Goal: Task Accomplishment & Management: Use online tool/utility

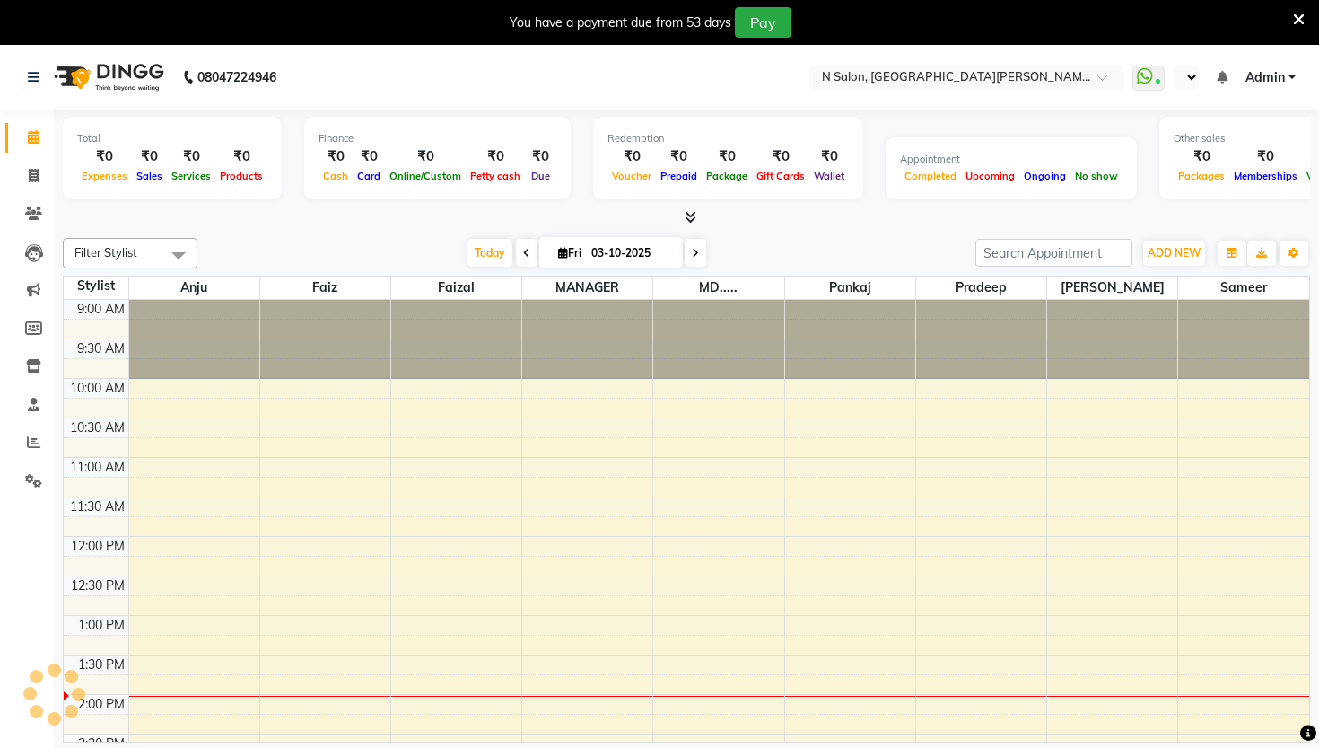
select select "en"
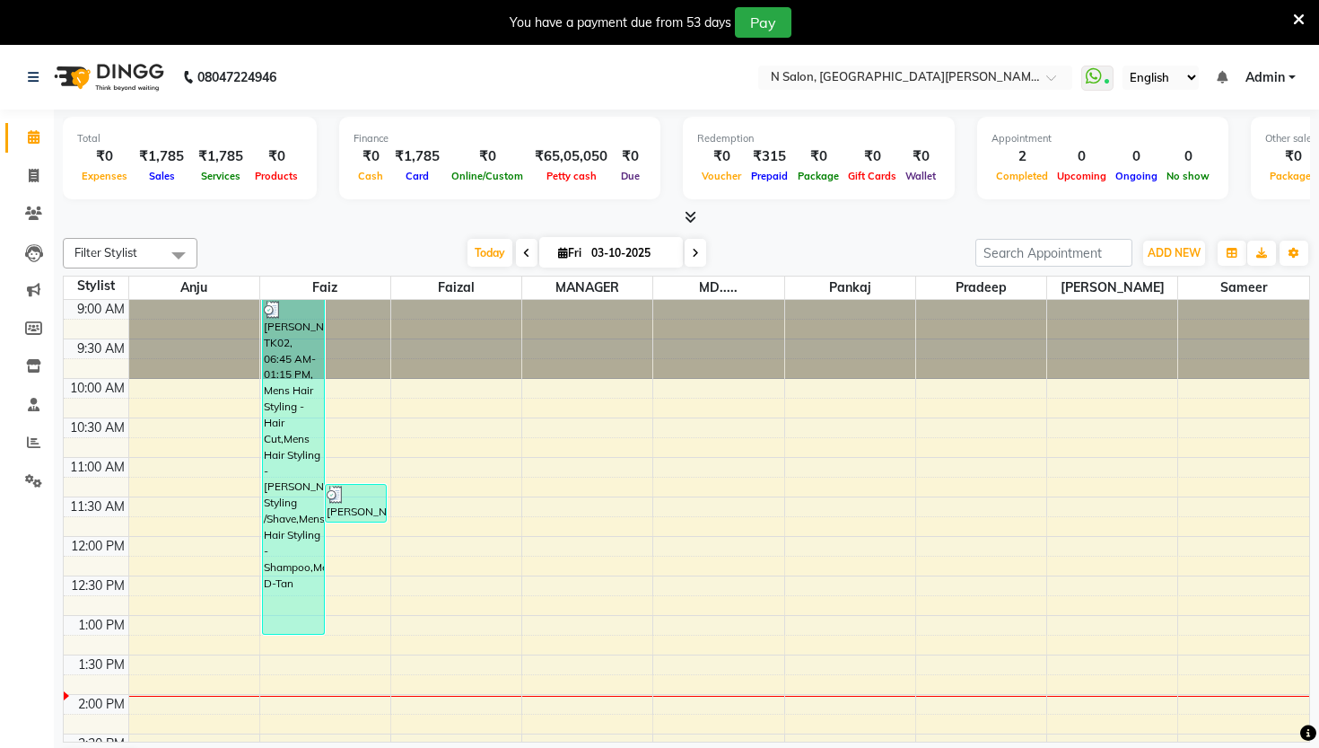
click at [1298, 18] on icon at bounding box center [1299, 20] width 12 height 16
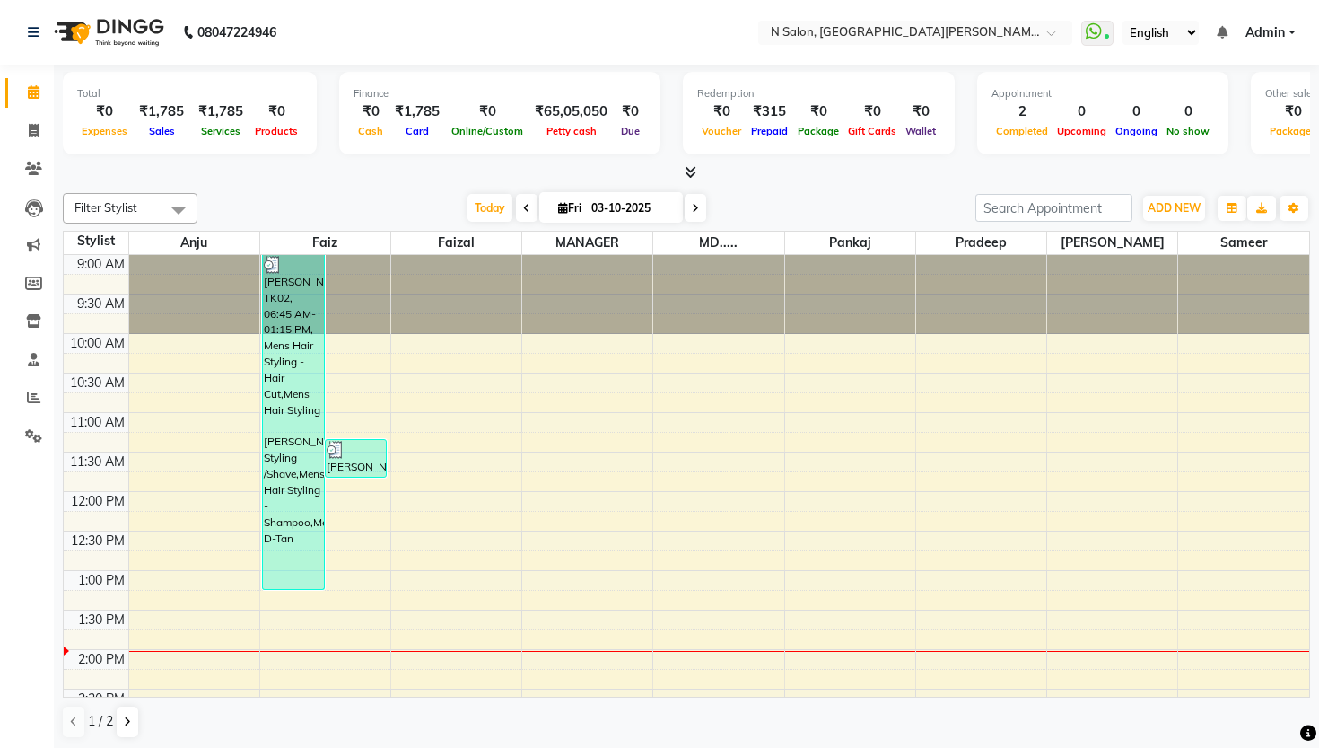
click at [693, 173] on icon at bounding box center [691, 171] width 12 height 13
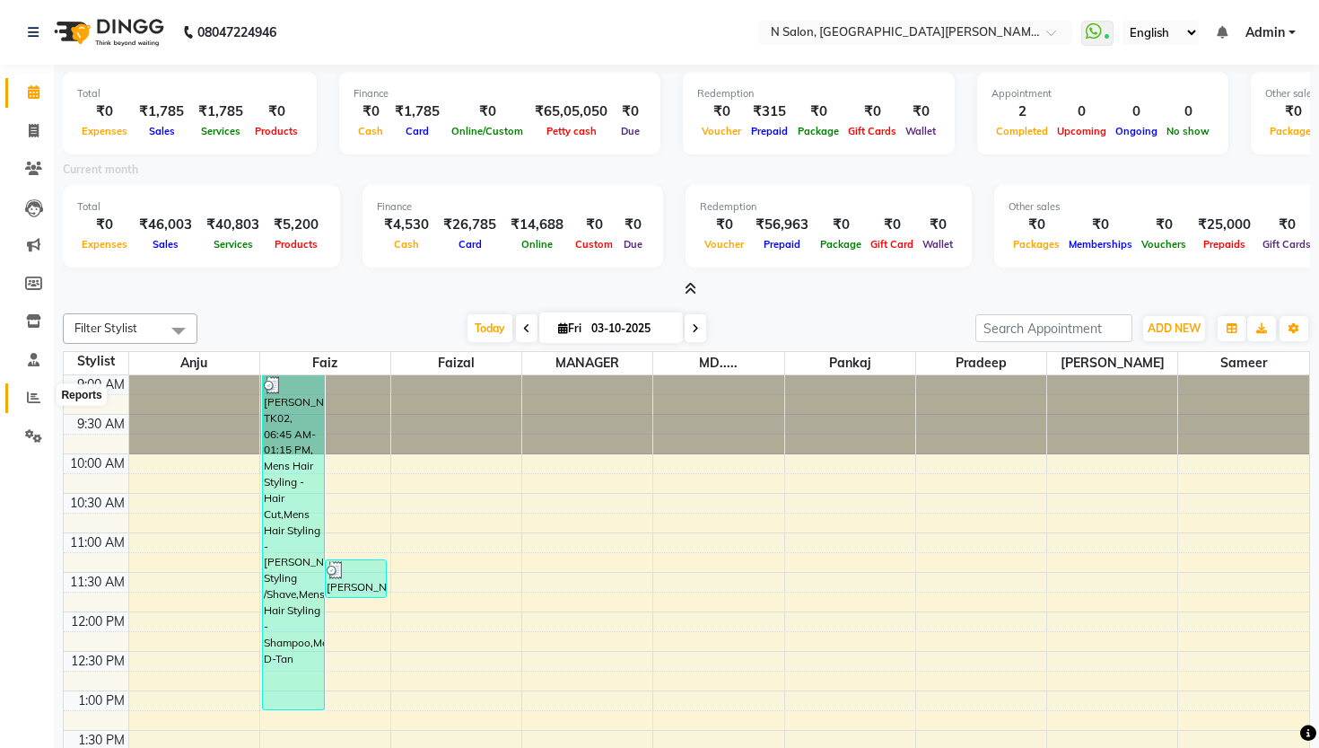
click at [35, 403] on span at bounding box center [33, 398] width 31 height 21
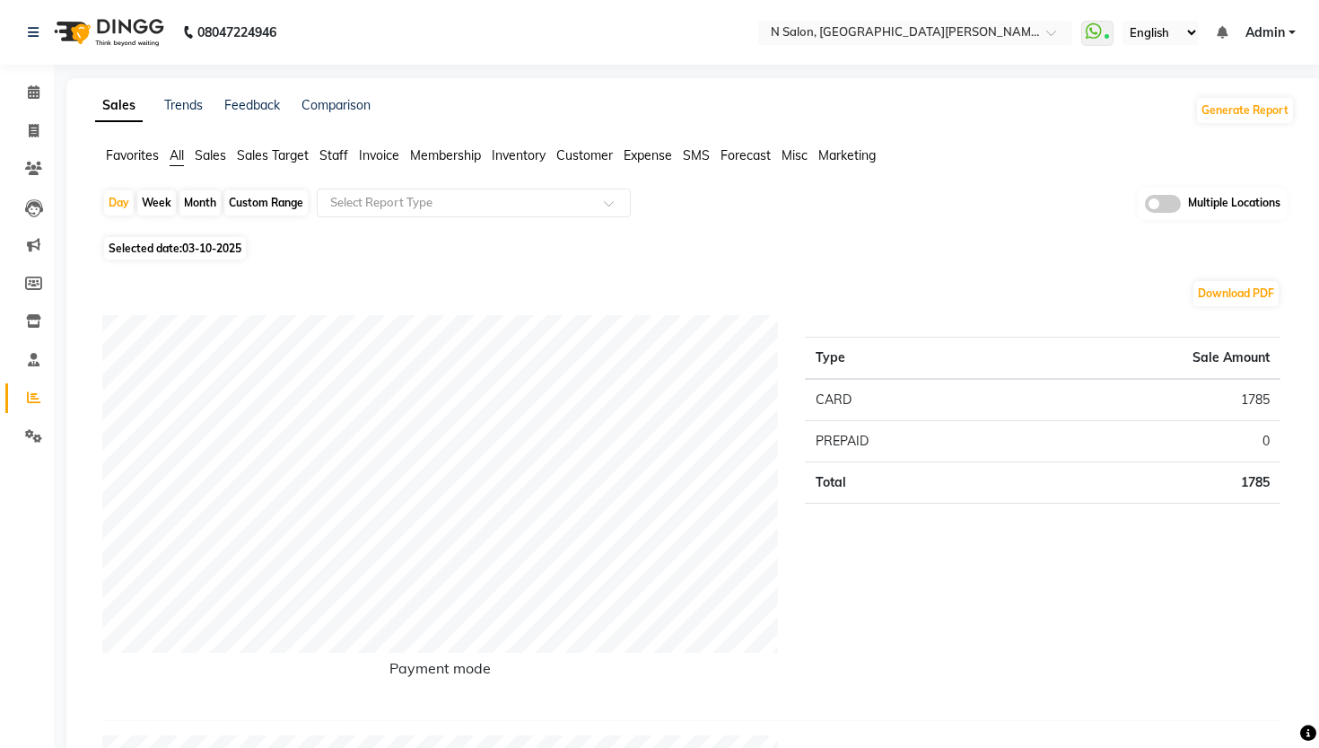
click at [370, 151] on span "Invoice" at bounding box center [379, 155] width 40 height 16
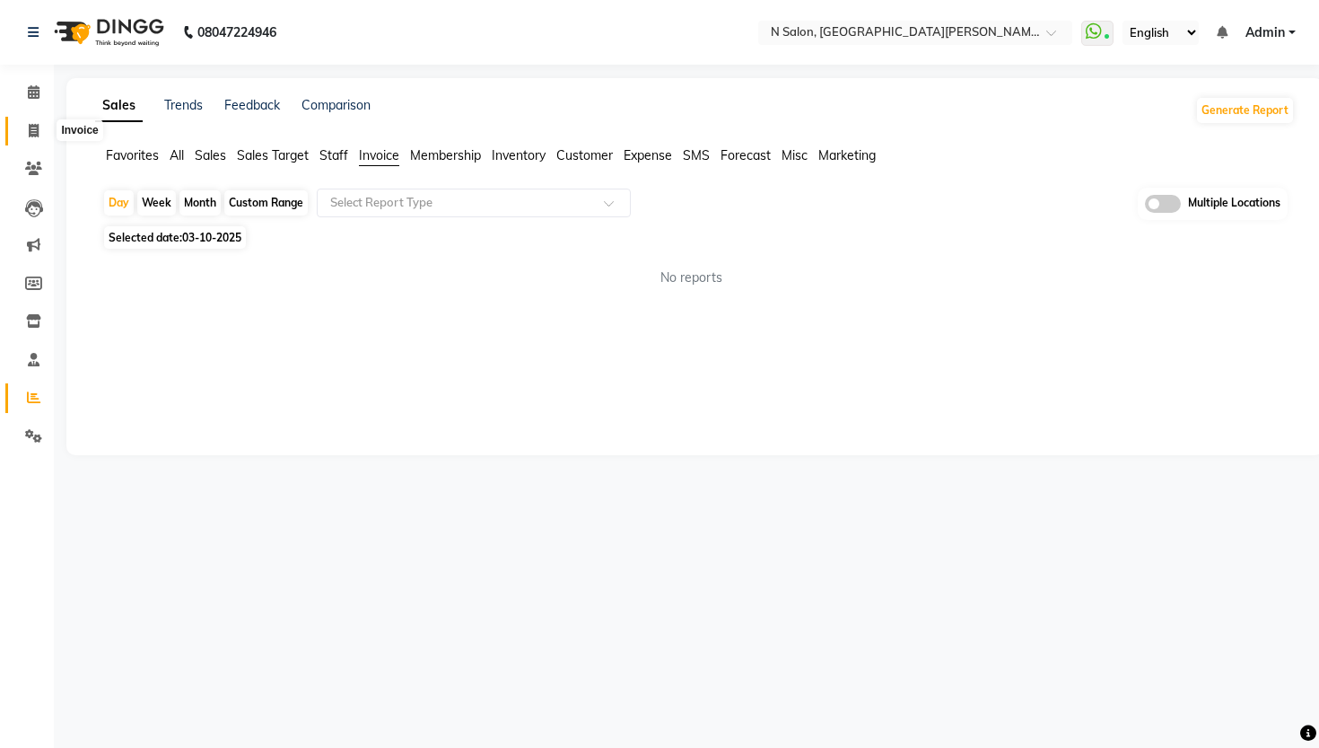
click at [34, 130] on icon at bounding box center [34, 130] width 10 height 13
select select "service"
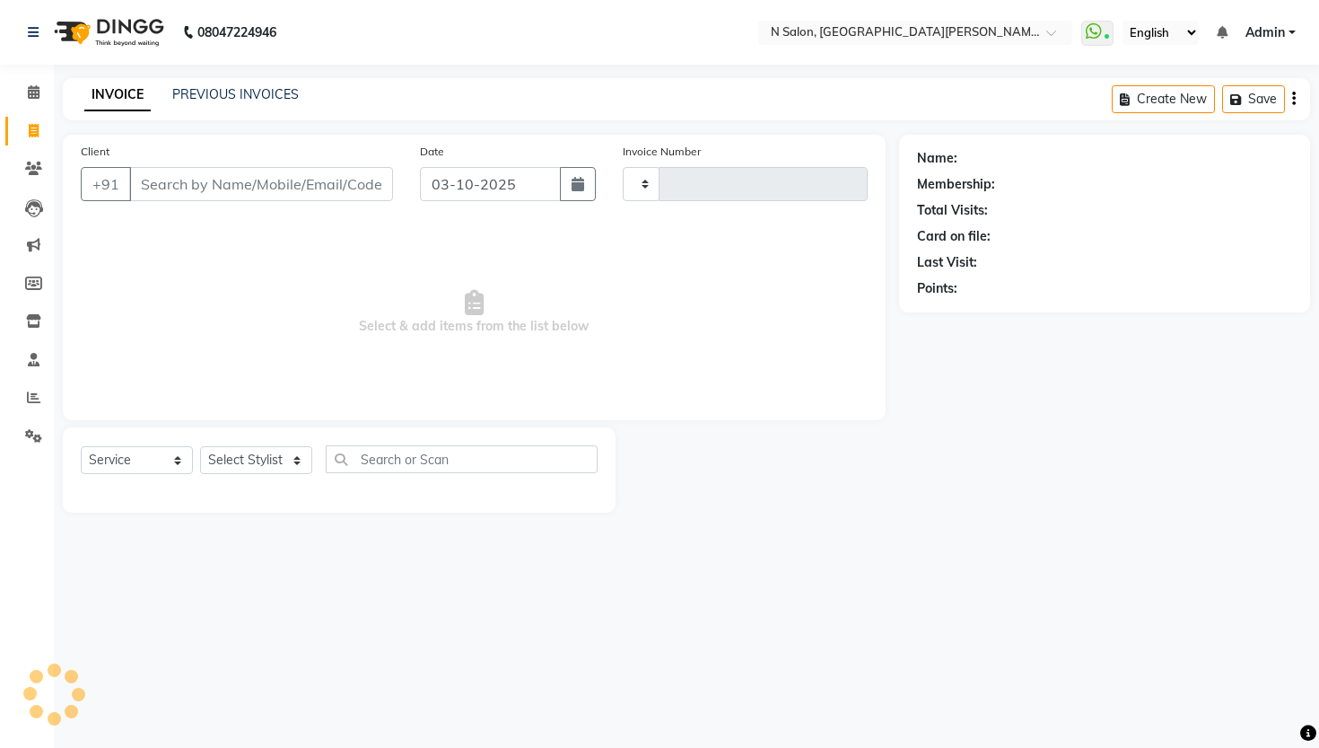
type input "4156"
select select "3472"
select select "P"
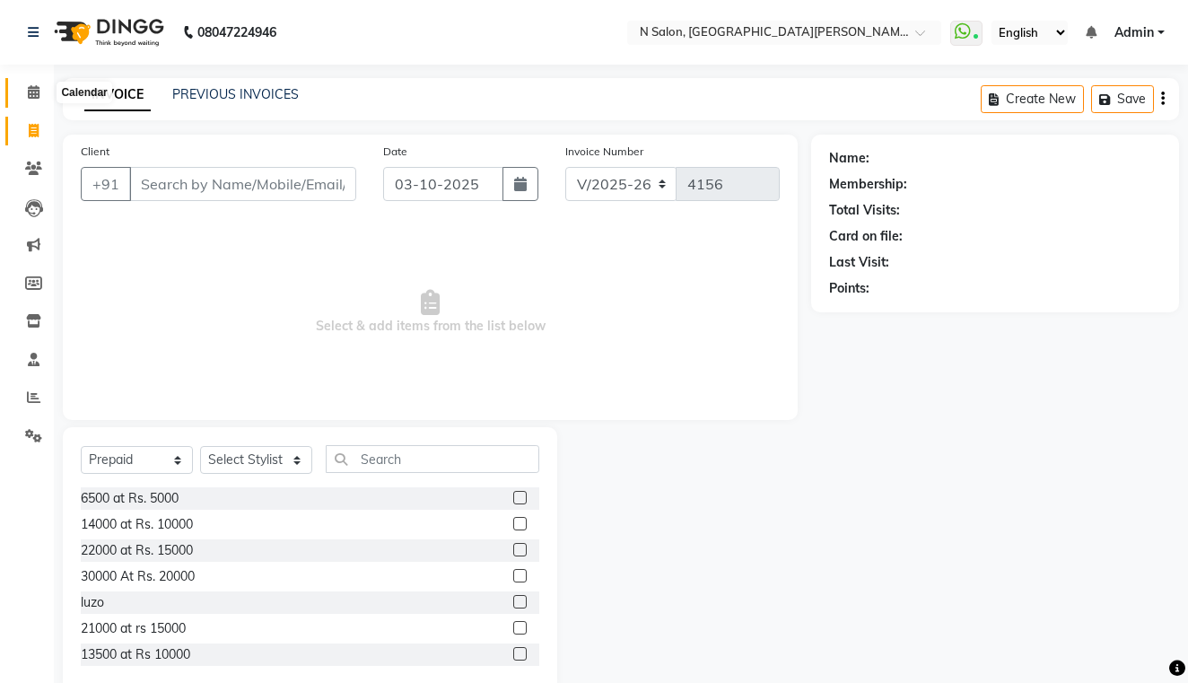
click at [39, 93] on icon at bounding box center [34, 91] width 12 height 13
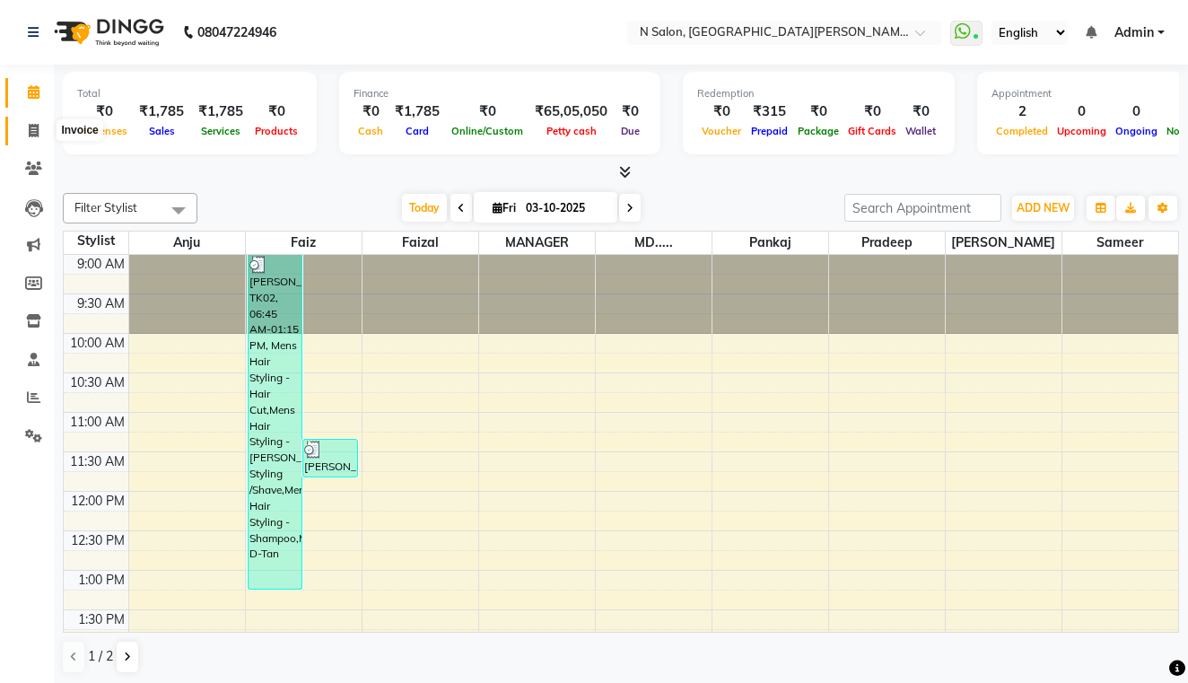
click at [34, 127] on icon at bounding box center [34, 130] width 10 height 13
select select "3472"
select select "service"
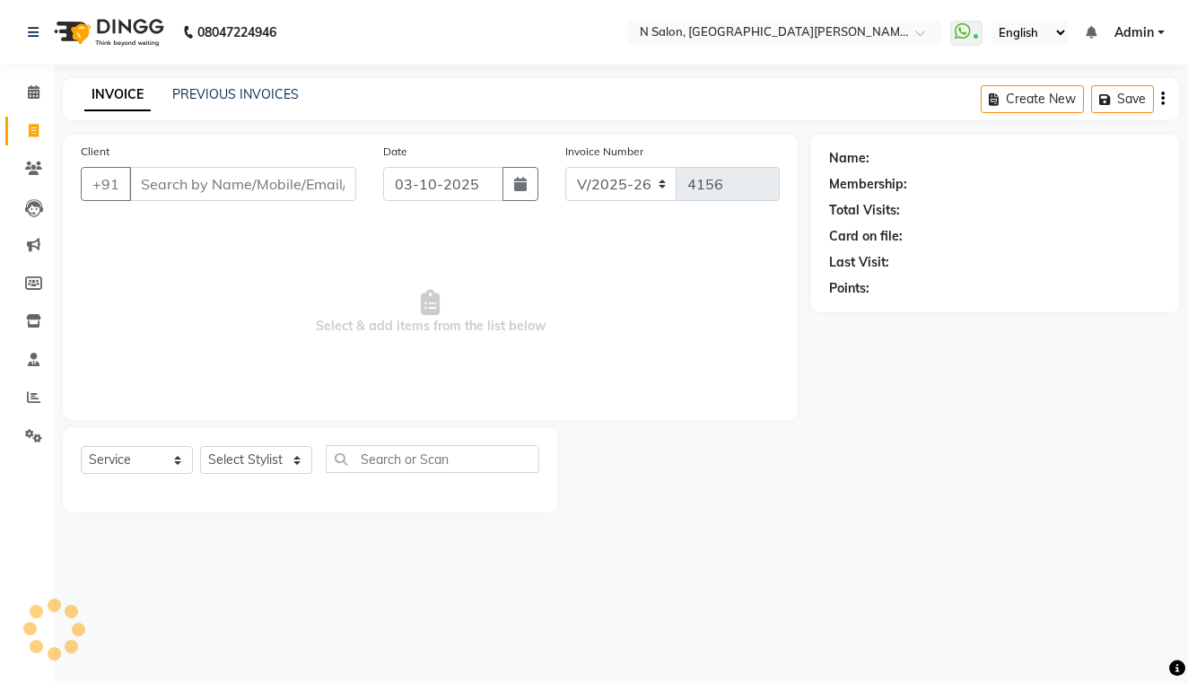
type input "d"
select select "P"
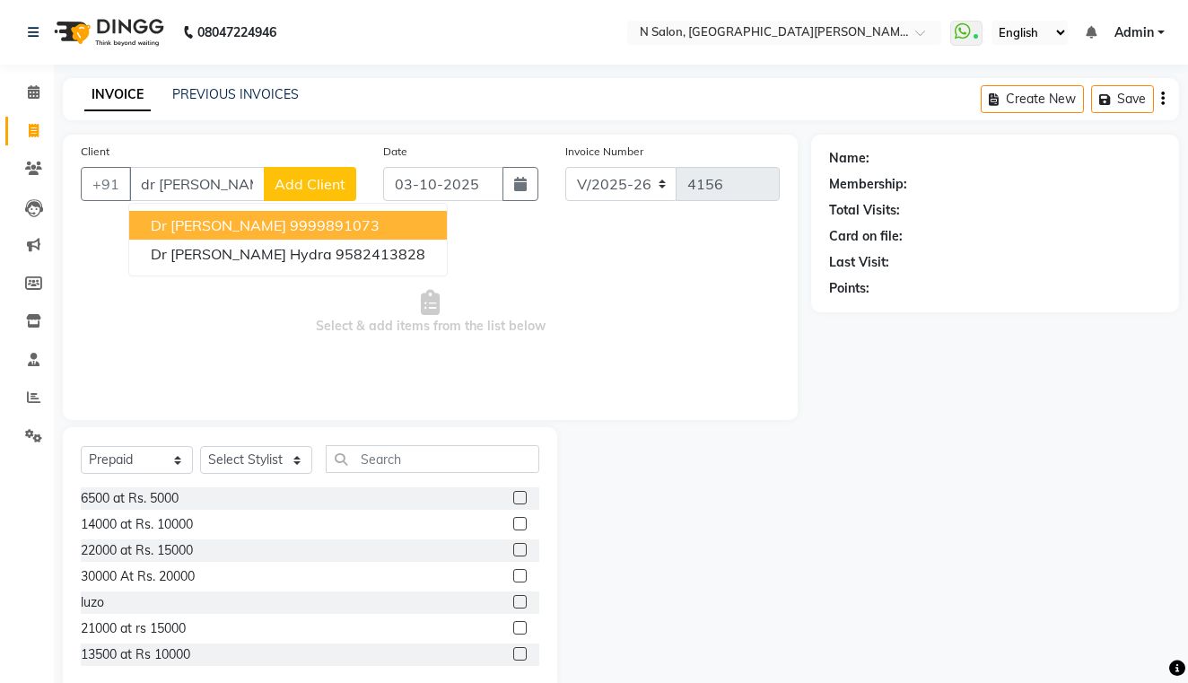
click at [290, 229] on ngb-highlight "9999891073" at bounding box center [335, 225] width 90 height 18
type input "9999891073"
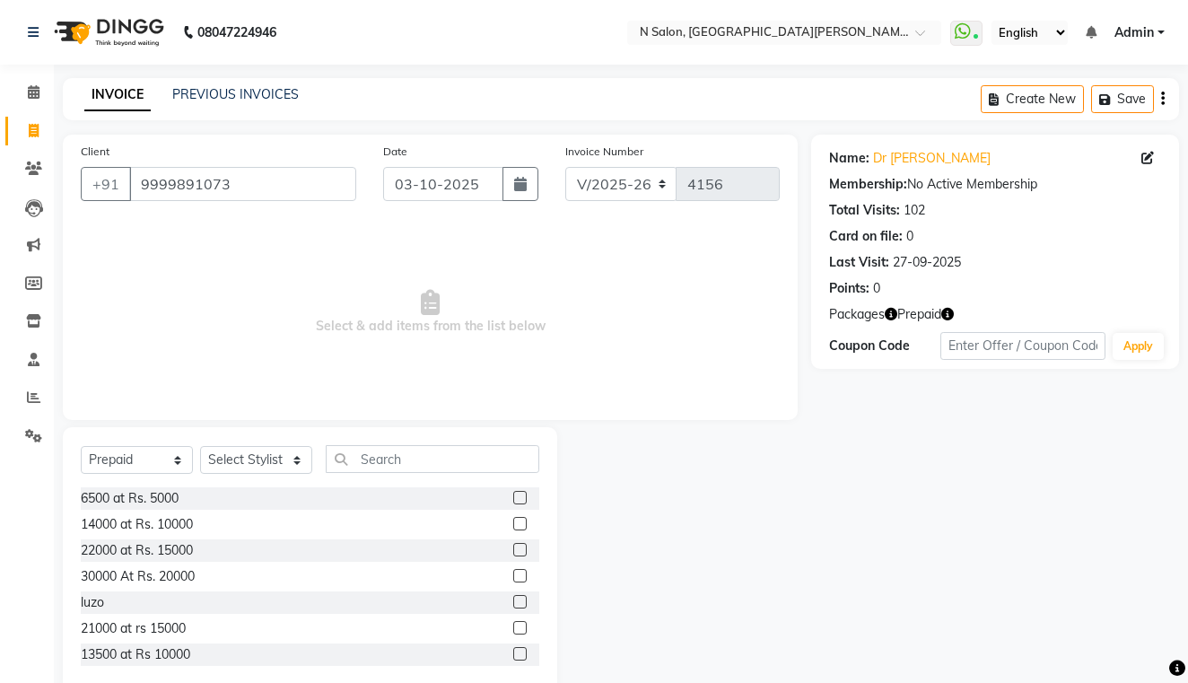
click at [895, 317] on icon "button" at bounding box center [891, 314] width 13 height 13
click at [943, 383] on div "Name: Dr Sarika Membership: No Active Membership Total Visits: 102 Card on file…" at bounding box center [1001, 413] width 381 height 557
click at [951, 314] on icon "button" at bounding box center [947, 314] width 13 height 13
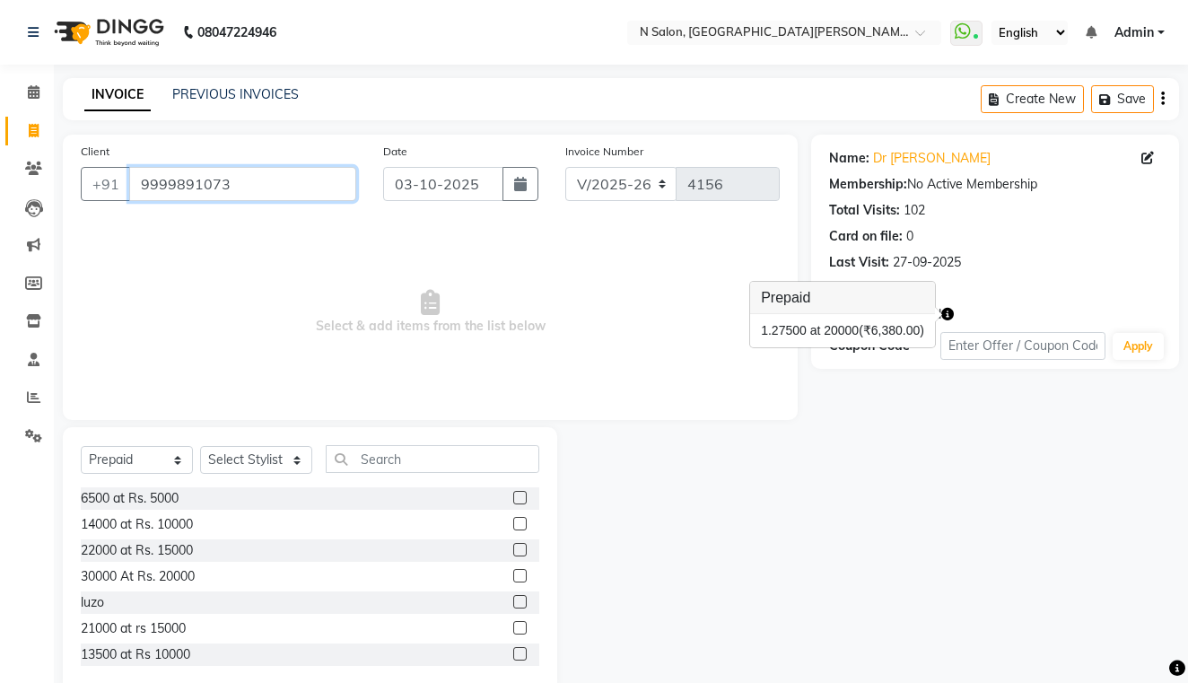
click at [242, 171] on input "9999891073" at bounding box center [242, 184] width 227 height 34
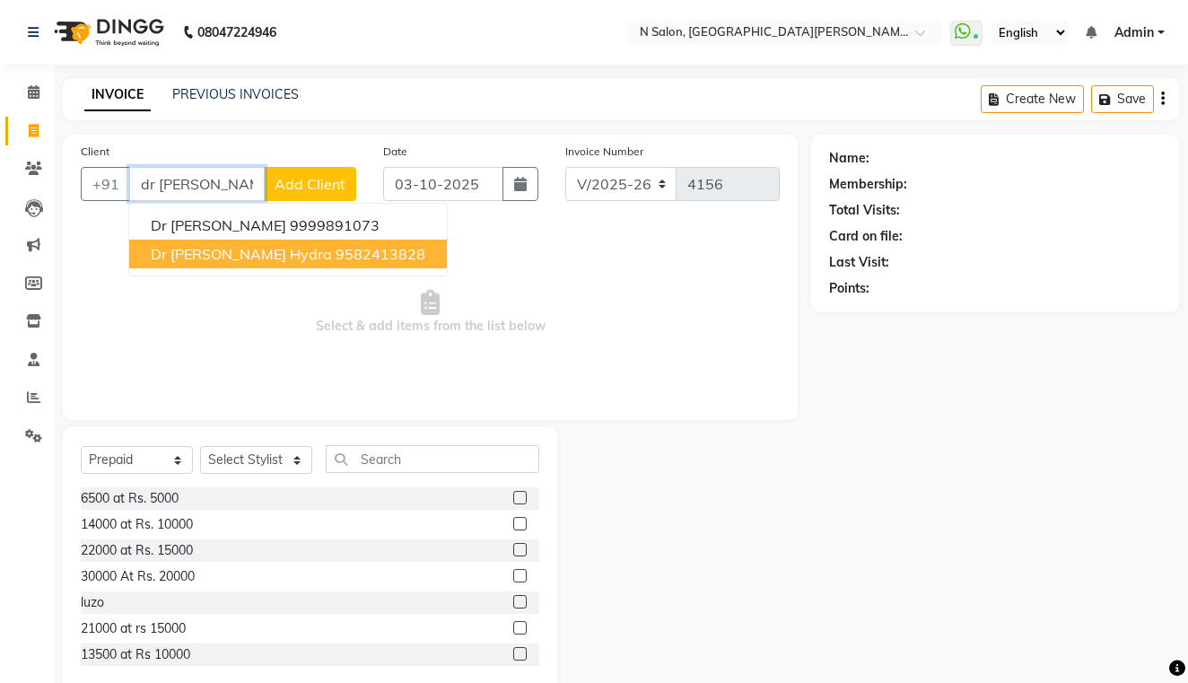
click at [242, 257] on span "Dr [PERSON_NAME] hydra" at bounding box center [241, 254] width 181 height 18
type input "9582413828"
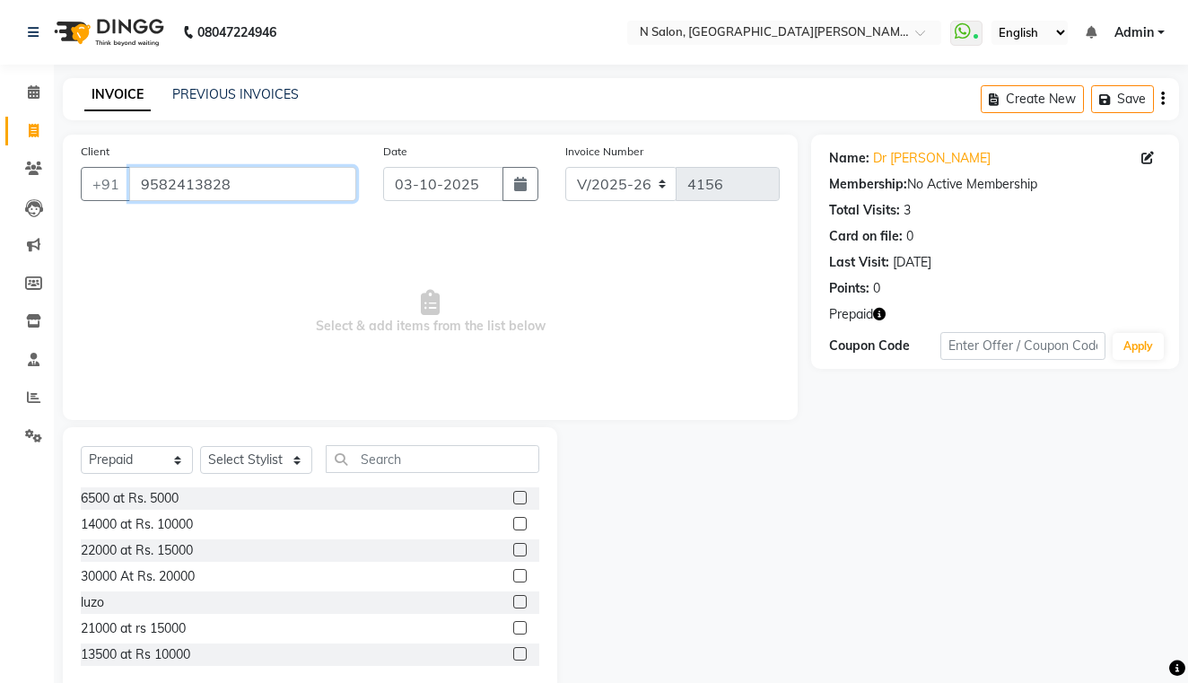
click at [275, 192] on input "9582413828" at bounding box center [242, 184] width 227 height 34
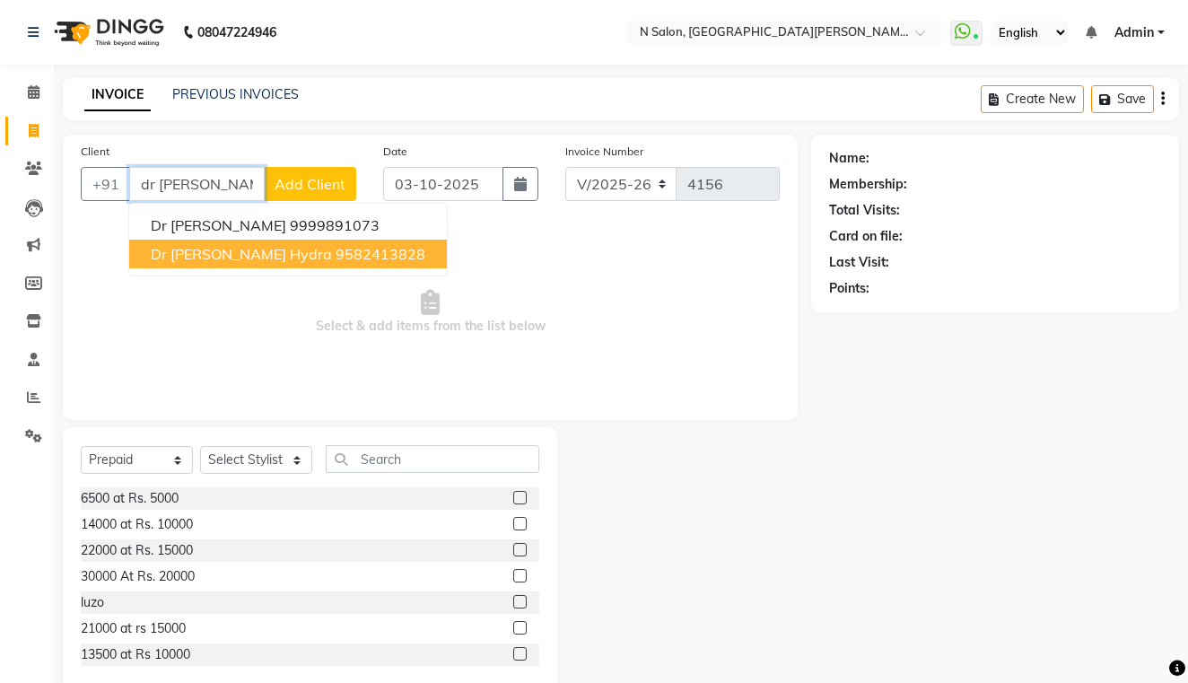
click at [336, 259] on ngb-highlight "9582413828" at bounding box center [381, 254] width 90 height 18
type input "9582413828"
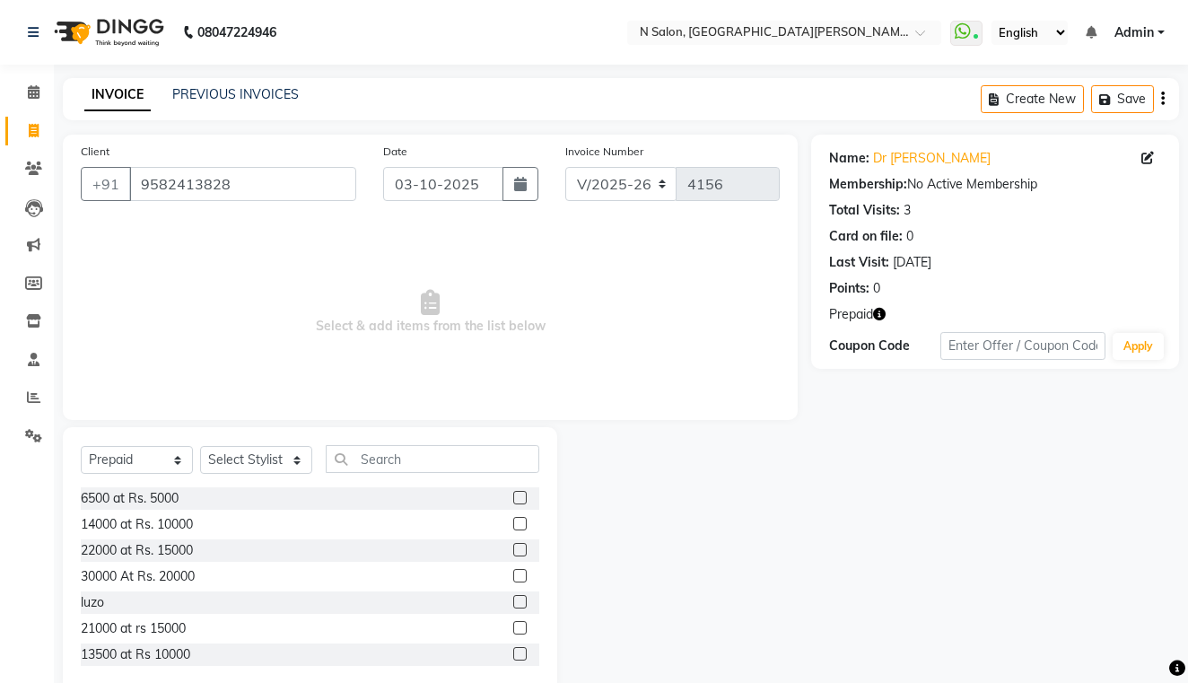
click at [884, 314] on icon "button" at bounding box center [879, 314] width 13 height 13
click at [826, 455] on div "Name: Dr Sarika Hydra Membership: No Active Membership Total Visits: 3 Card on …" at bounding box center [1001, 413] width 381 height 557
click at [308, 189] on input "9582413828" at bounding box center [242, 184] width 227 height 34
click at [885, 312] on icon "button" at bounding box center [879, 314] width 13 height 13
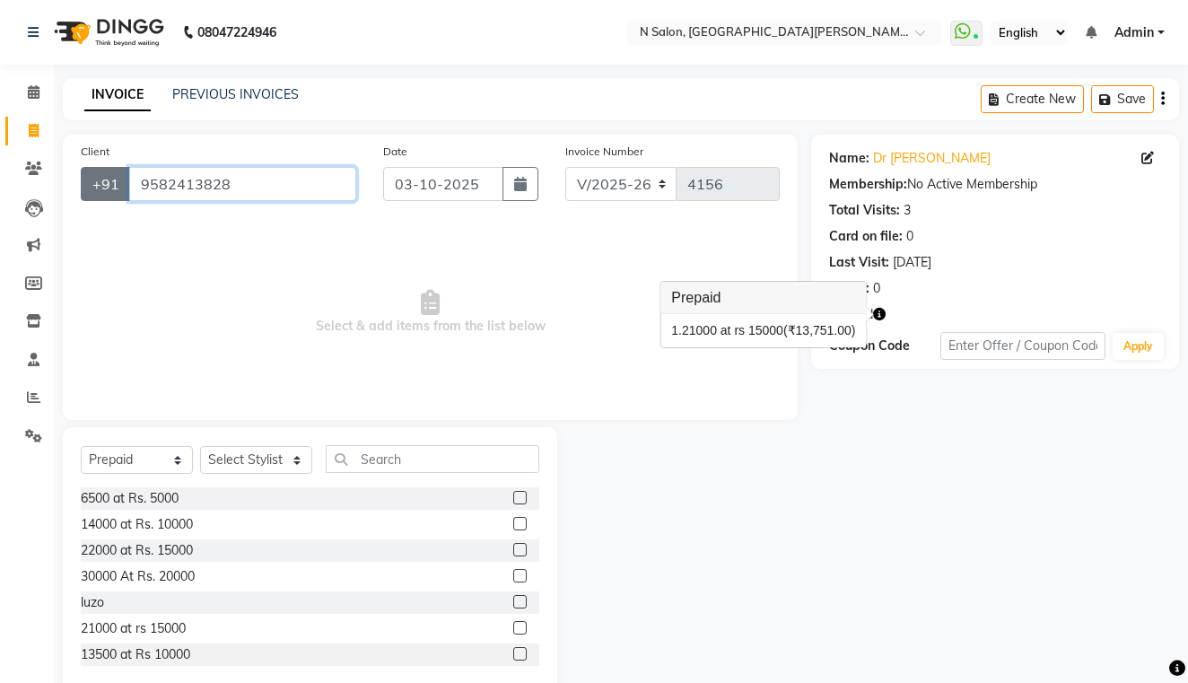
drag, startPoint x: 245, startPoint y: 183, endPoint x: 99, endPoint y: 172, distance: 146.7
click at [99, 172] on div "+91 9582413828" at bounding box center [219, 184] width 276 height 34
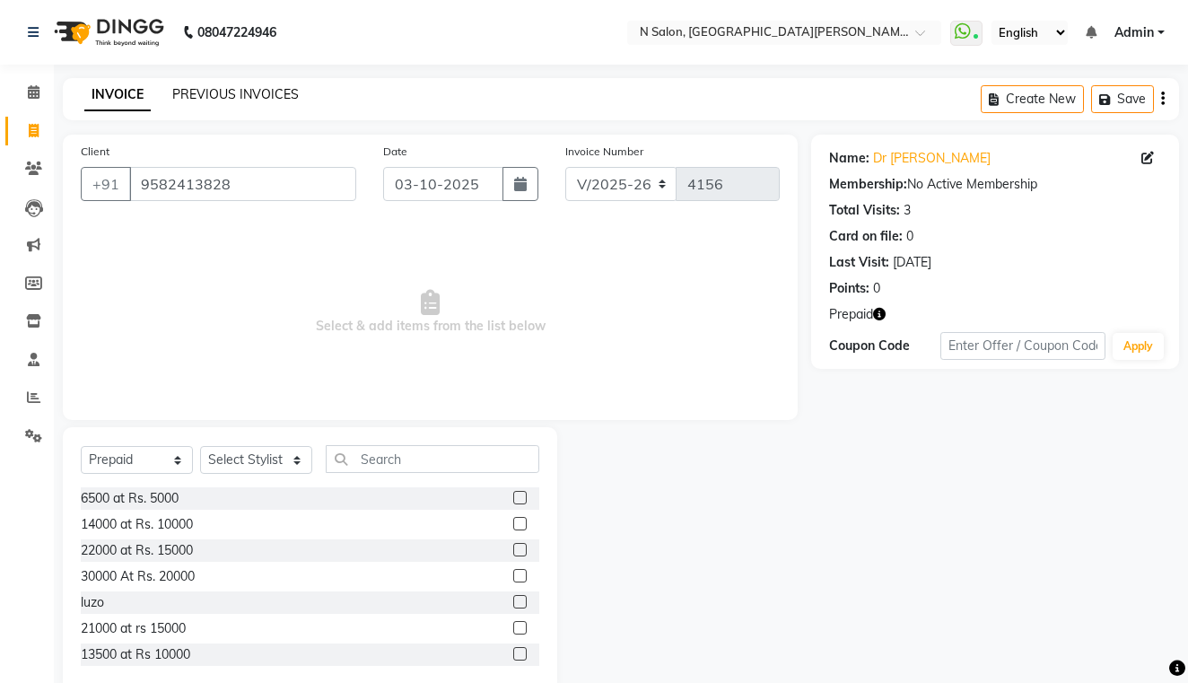
click at [249, 96] on link "PREVIOUS INVOICES" at bounding box center [235, 94] width 127 height 16
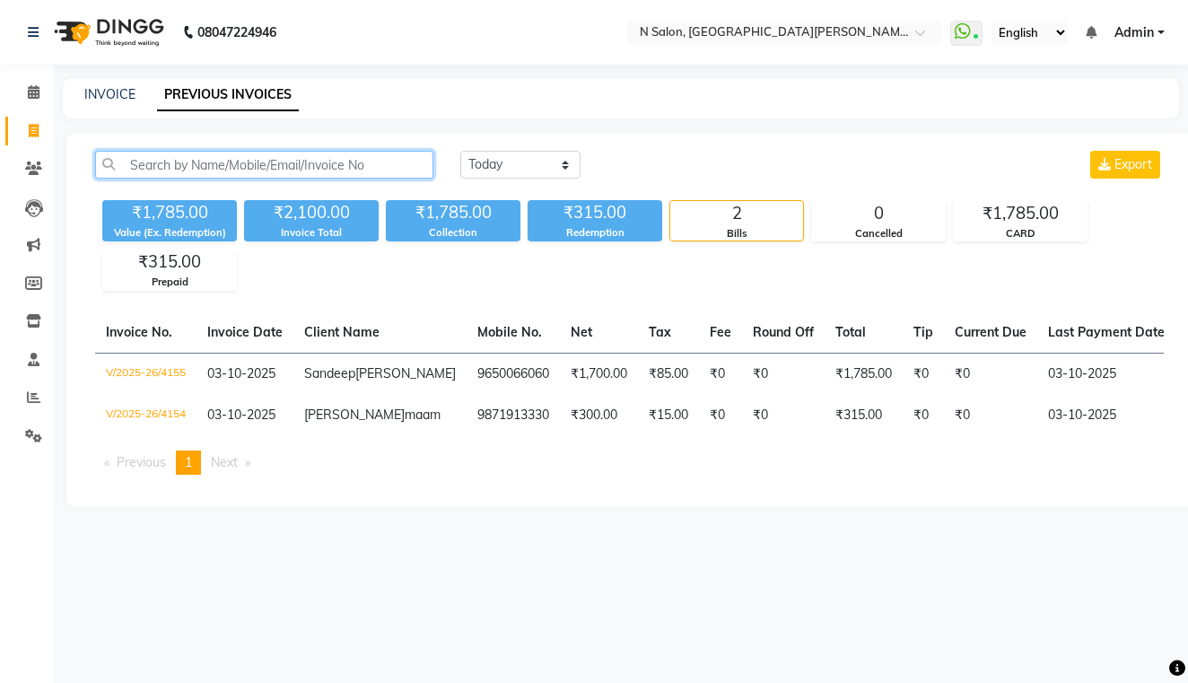
click at [241, 170] on input "text" at bounding box center [264, 165] width 338 height 28
paste input "9582413828"
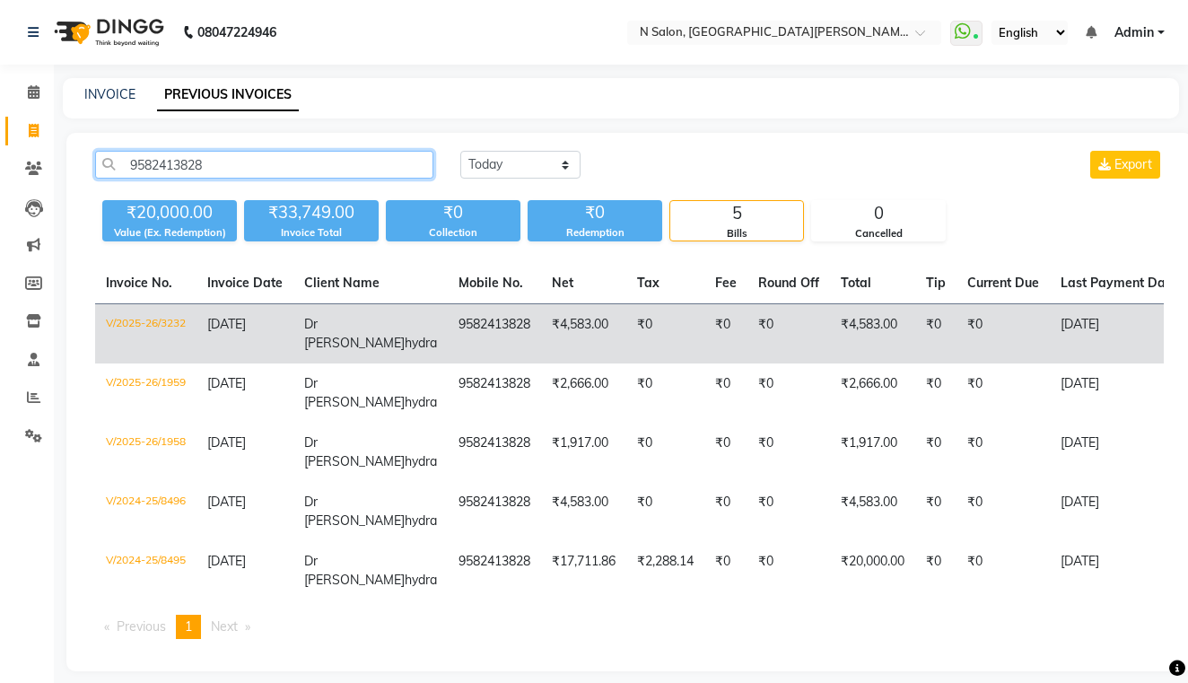
type input "9582413828"
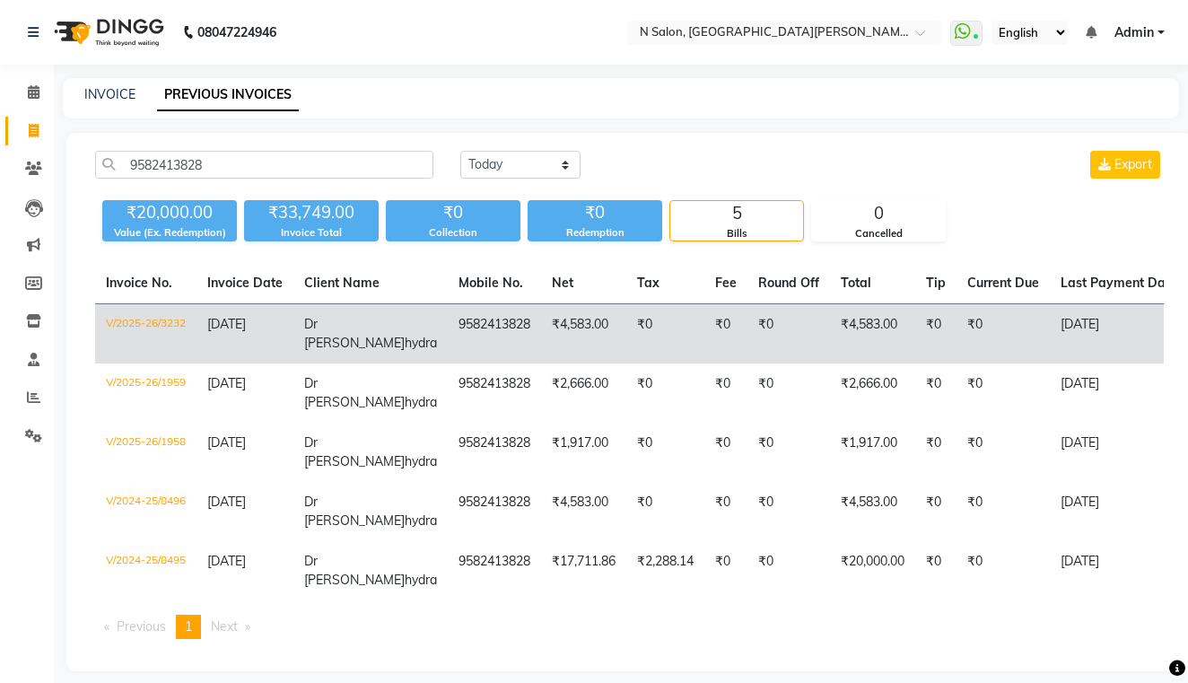
click at [171, 322] on td "V/2025-26/3232" at bounding box center [145, 334] width 101 height 60
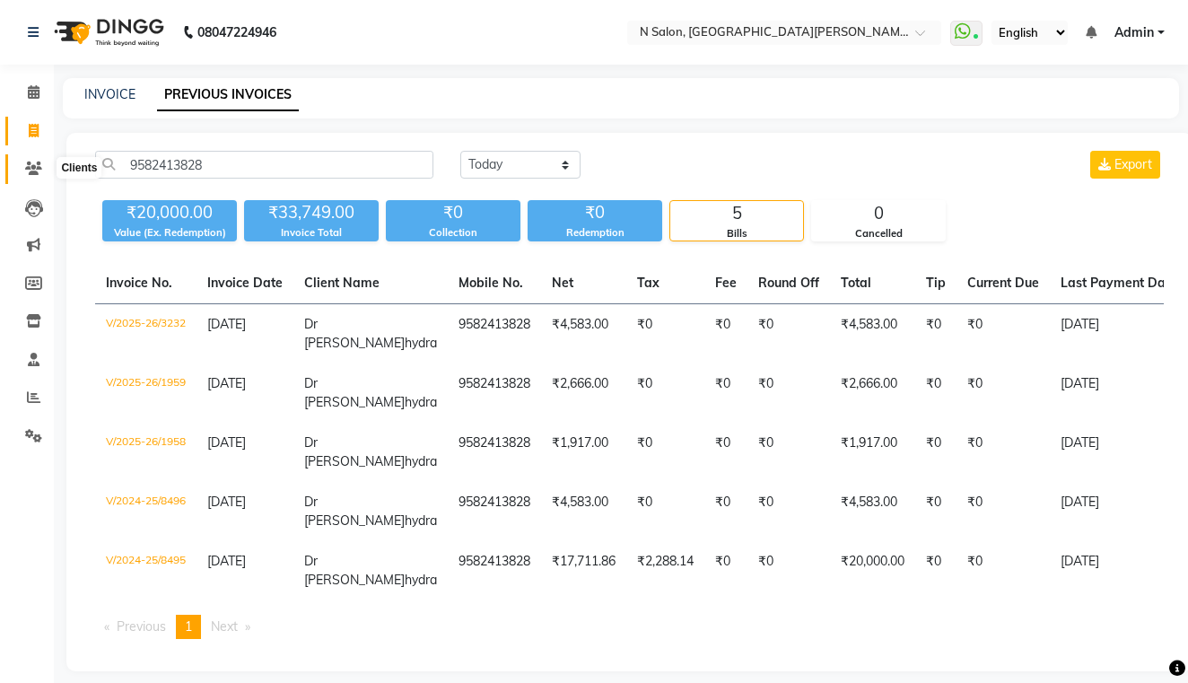
click at [34, 159] on span at bounding box center [33, 169] width 31 height 21
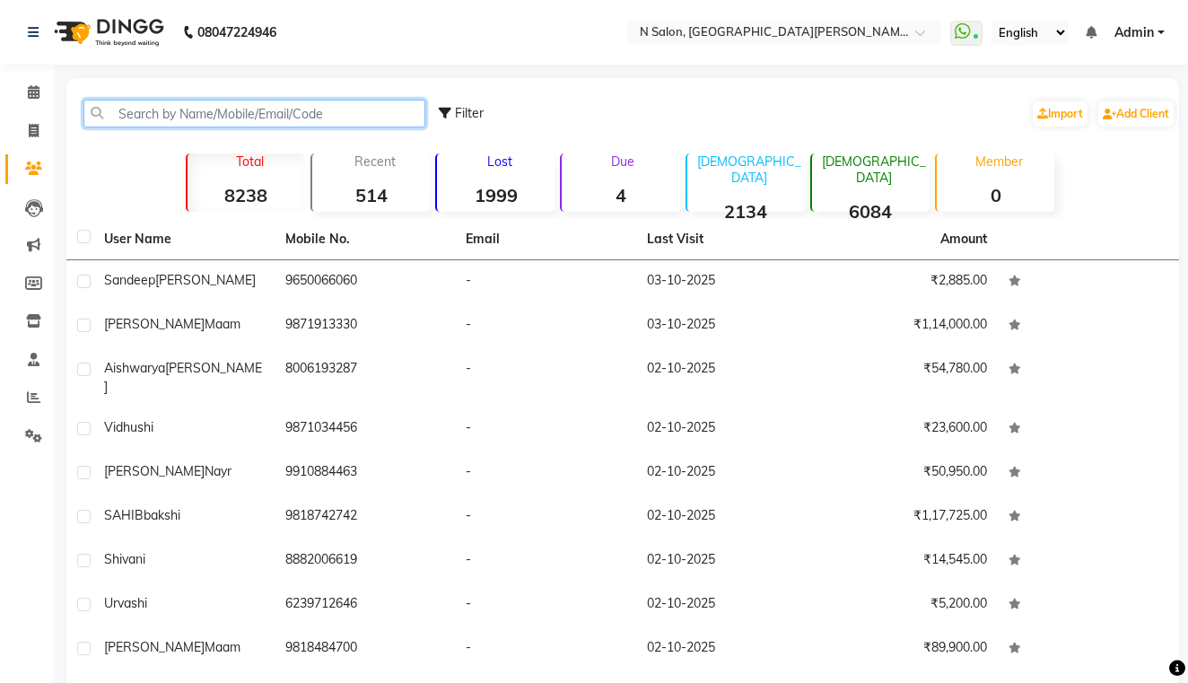
click at [275, 112] on input "text" at bounding box center [254, 114] width 342 height 28
paste input "9582413828"
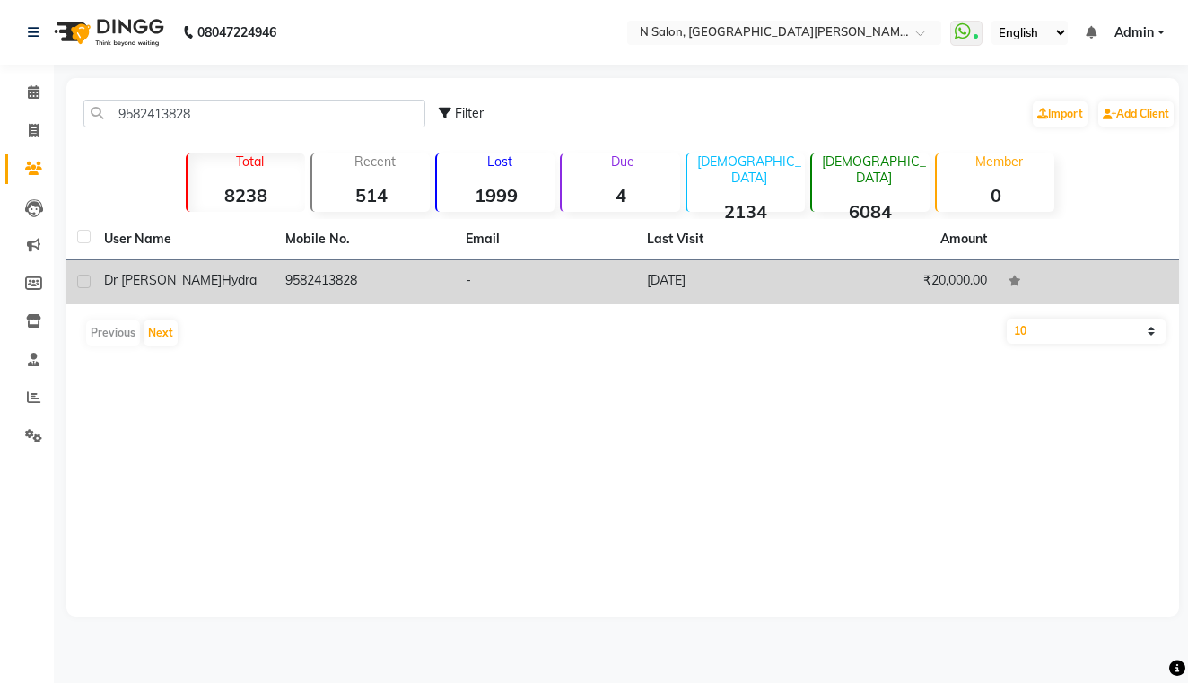
click at [274, 291] on td "Dr Sarika hydra" at bounding box center [183, 282] width 181 height 44
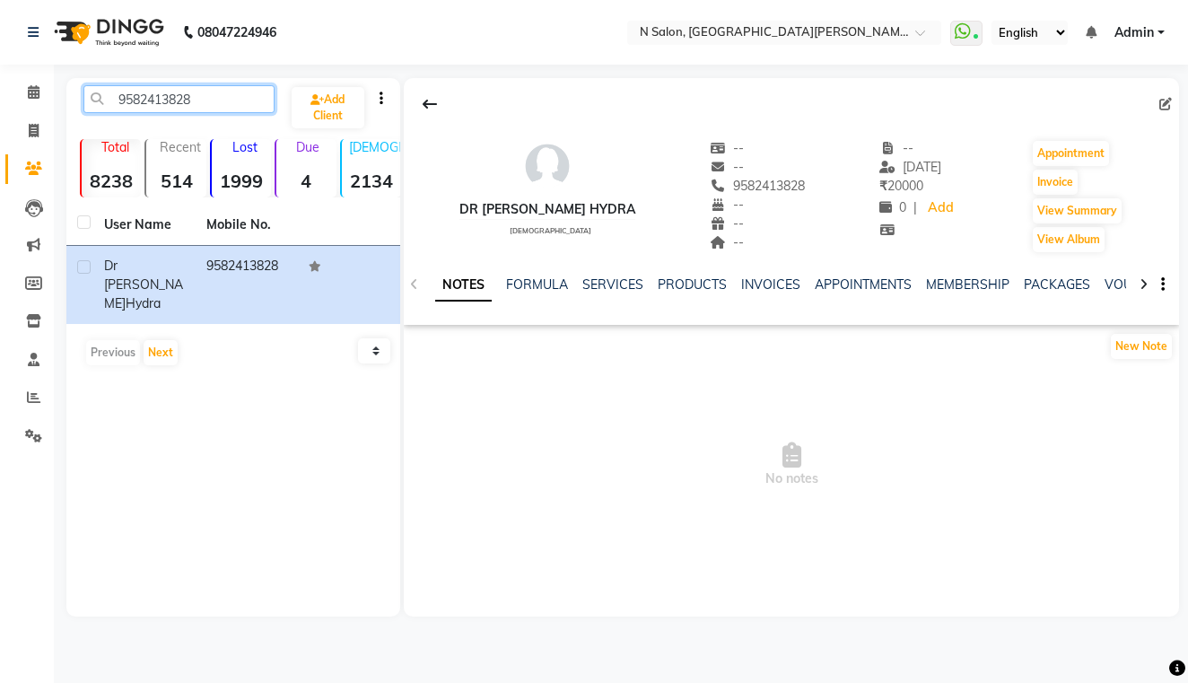
drag, startPoint x: 247, startPoint y: 92, endPoint x: 33, endPoint y: 109, distance: 214.4
click at [33, 109] on app-home "08047224946 Select Location × N Salon, East Patel Nagar WhatsApp Status ✕ Statu…" at bounding box center [594, 321] width 1188 height 643
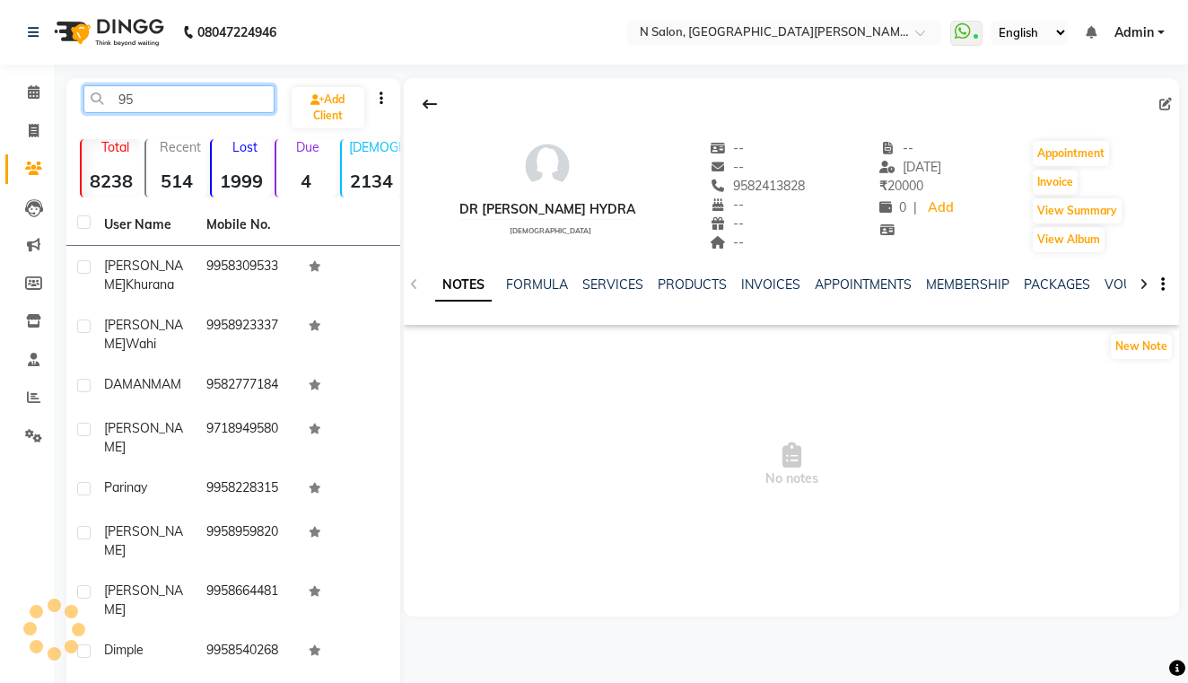
type input "9"
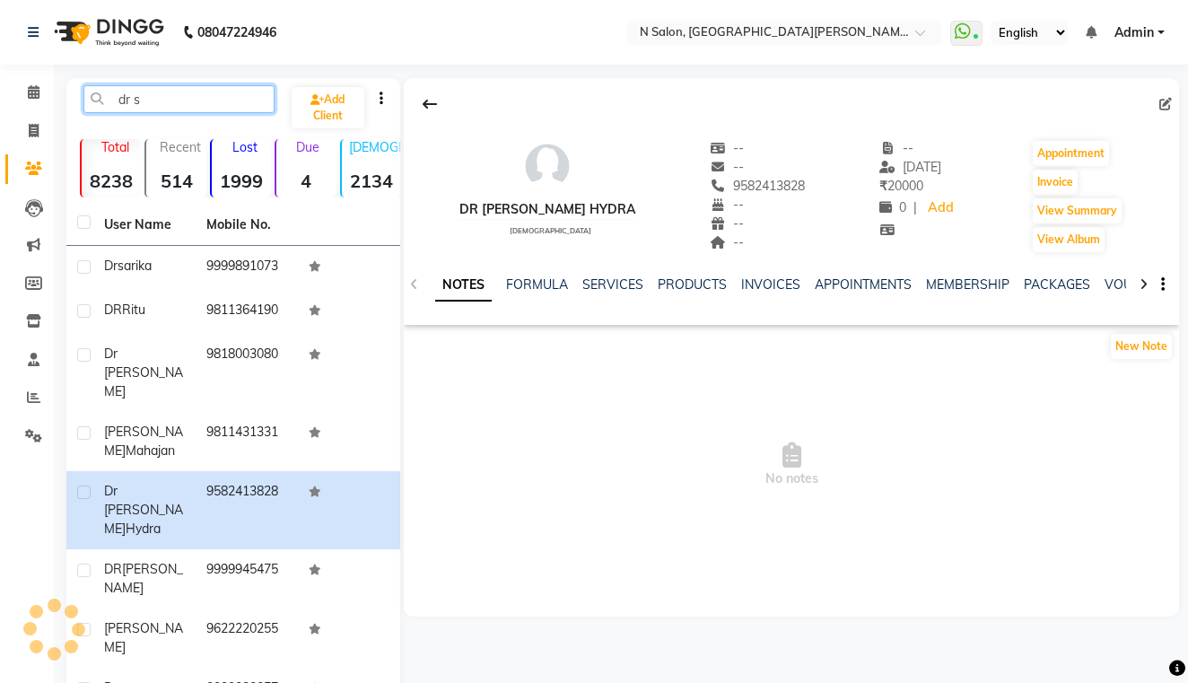
type input "dr sa"
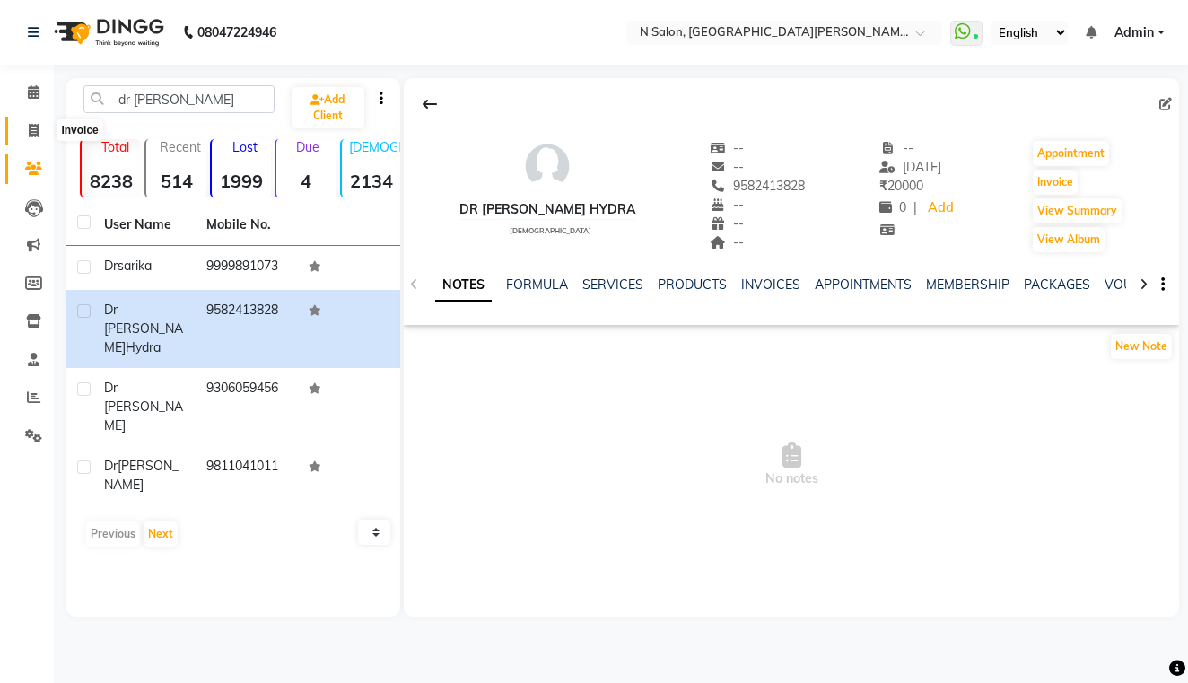
click at [30, 134] on icon at bounding box center [34, 130] width 10 height 13
select select "service"
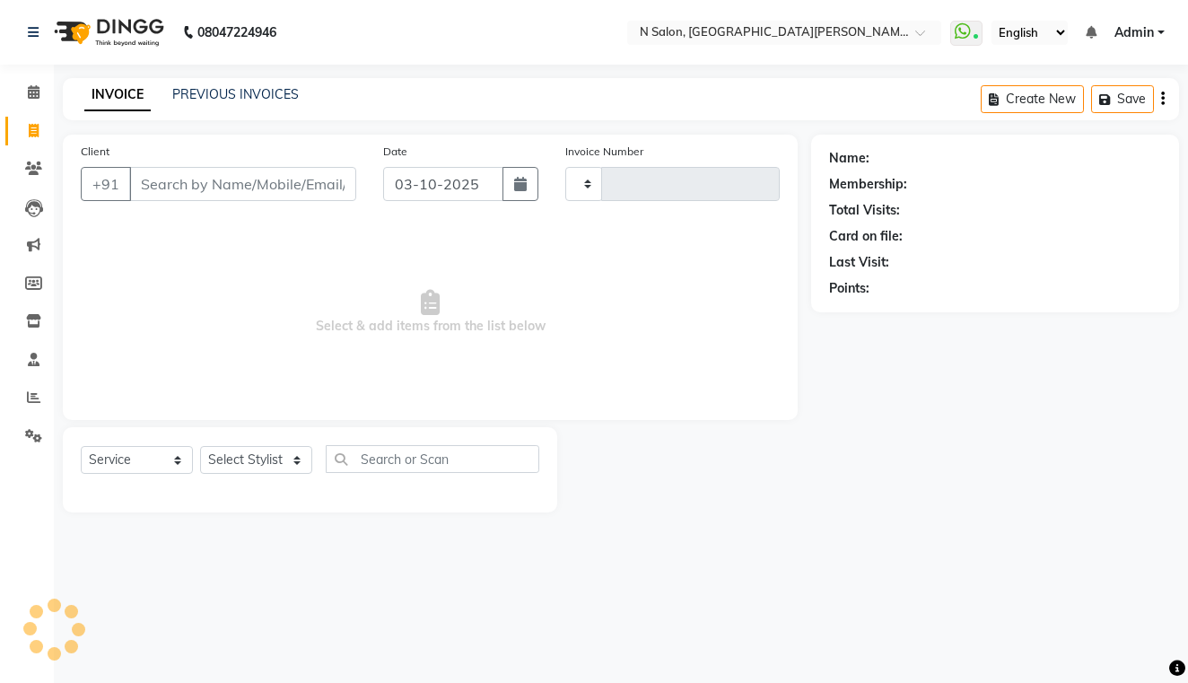
type input "4156"
select select "3472"
select select "P"
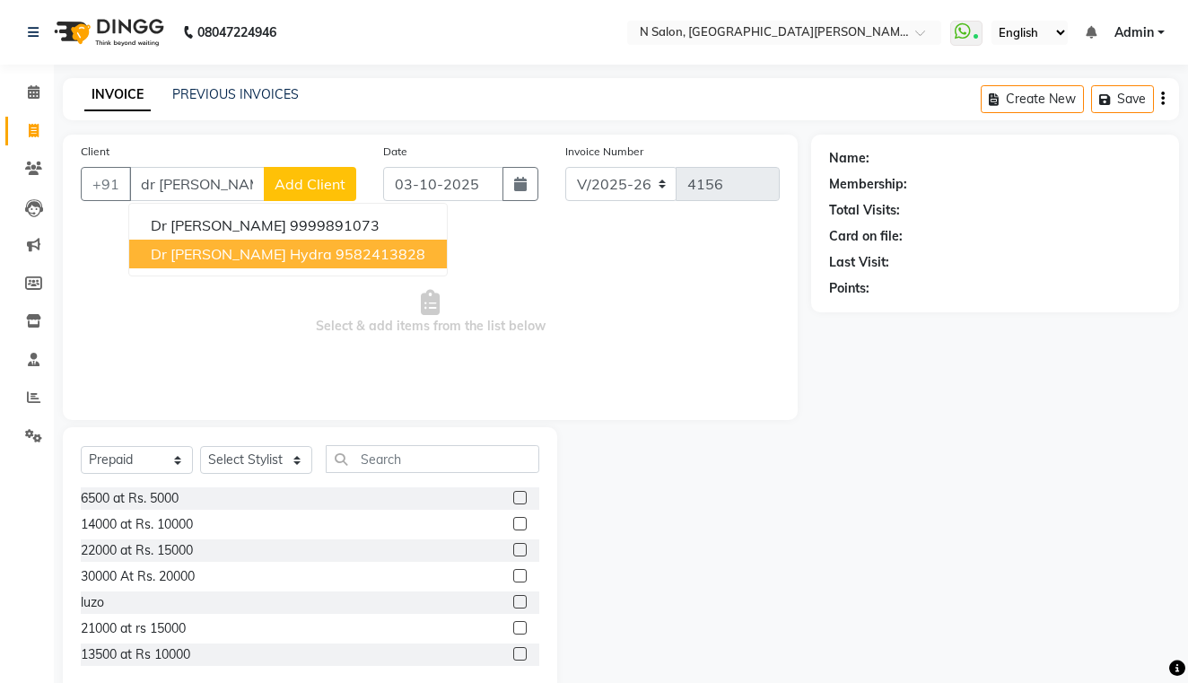
click at [248, 250] on span "Dr [PERSON_NAME] hydra" at bounding box center [241, 254] width 181 height 18
type input "9582413828"
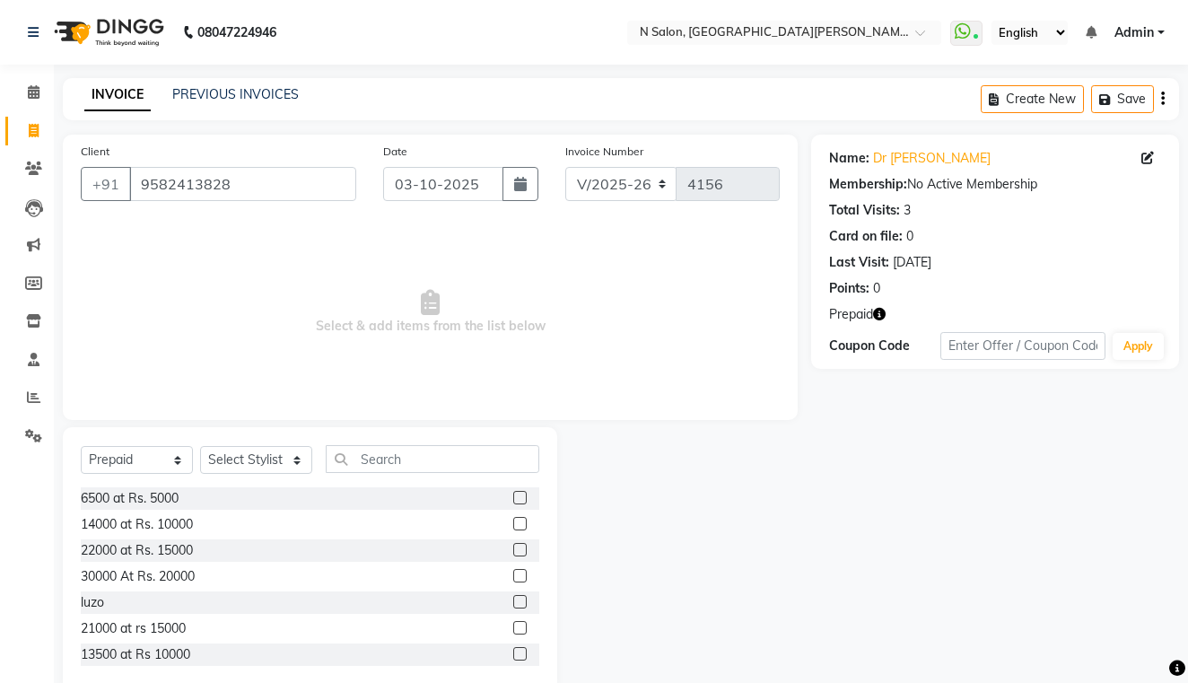
click at [880, 308] on icon "button" at bounding box center [879, 314] width 13 height 13
click at [886, 311] on icon "button" at bounding box center [879, 314] width 13 height 13
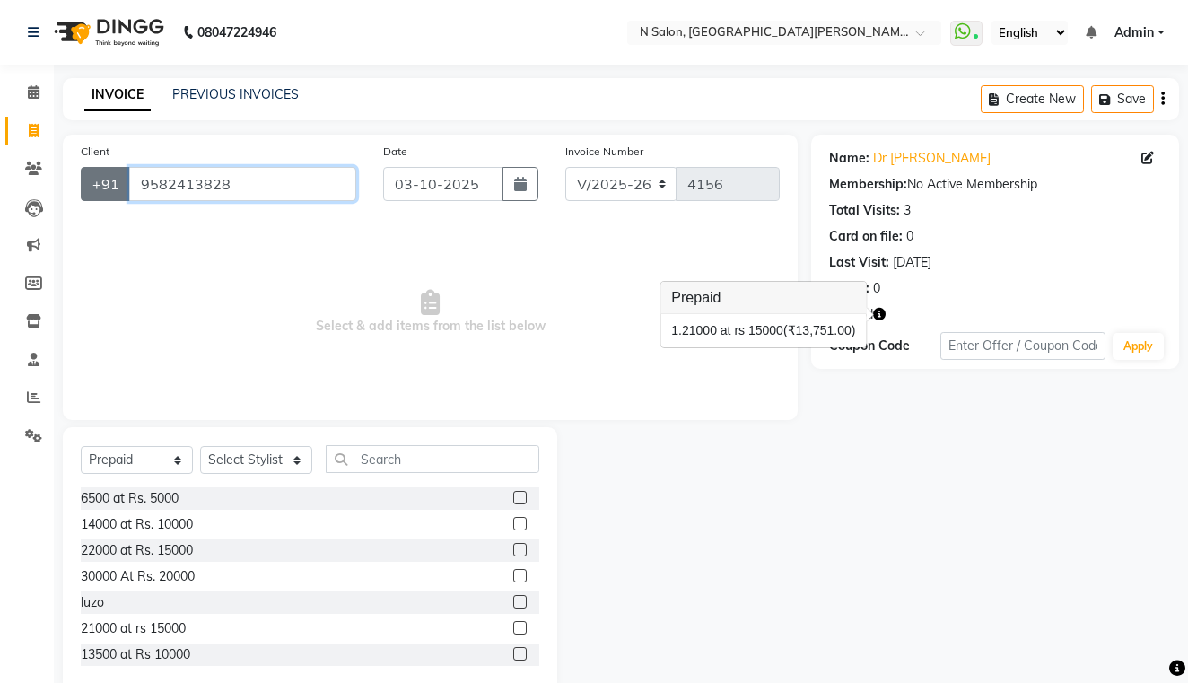
drag, startPoint x: 281, startPoint y: 190, endPoint x: 126, endPoint y: 182, distance: 155.5
click at [126, 182] on div "+91 9582413828" at bounding box center [219, 184] width 276 height 34
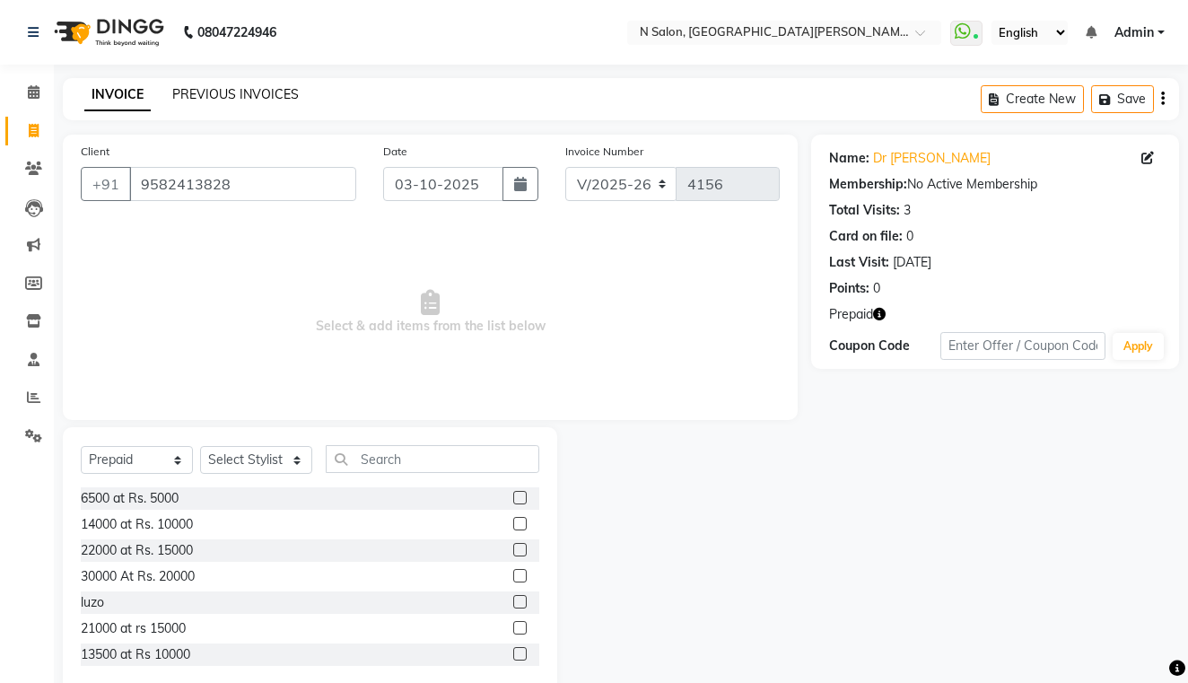
click at [206, 93] on link "PREVIOUS INVOICES" at bounding box center [235, 94] width 127 height 16
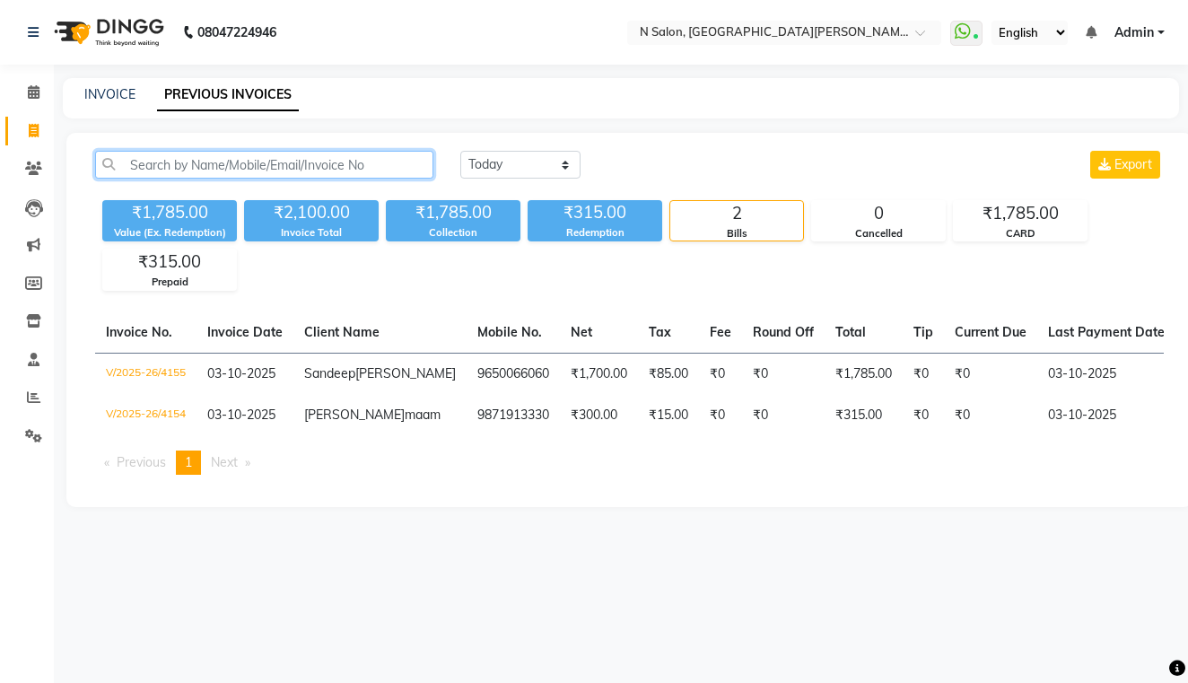
click at [198, 164] on input "text" at bounding box center [264, 165] width 338 height 28
paste input "9582413828"
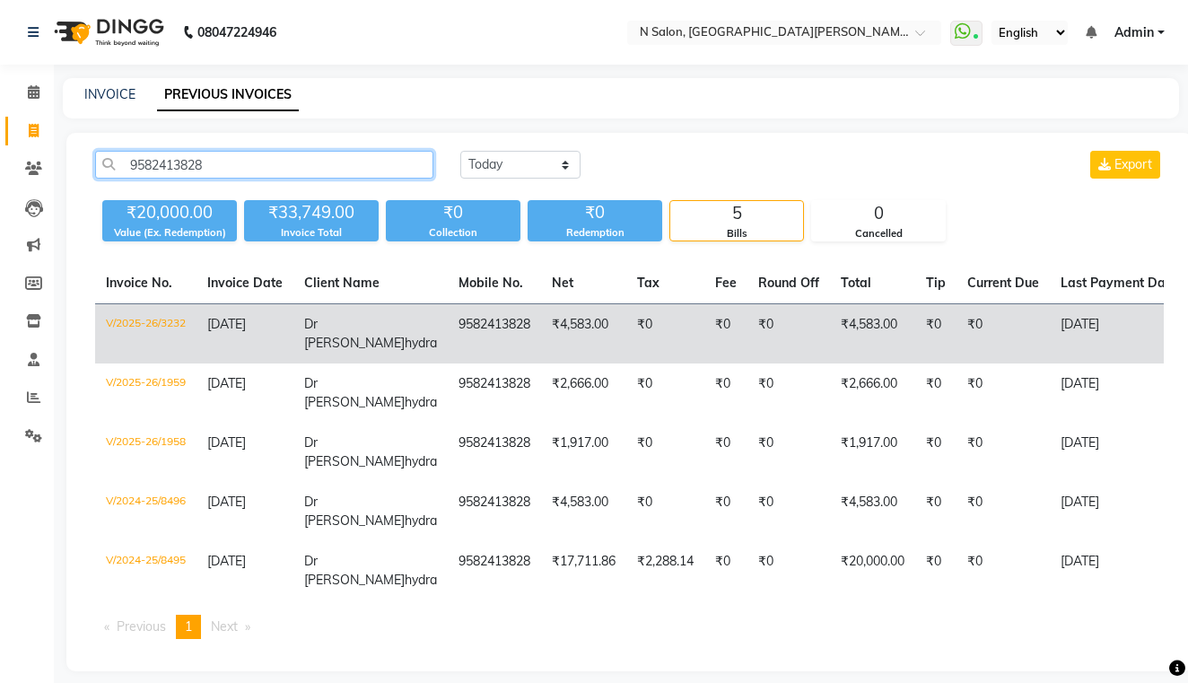
type input "9582413828"
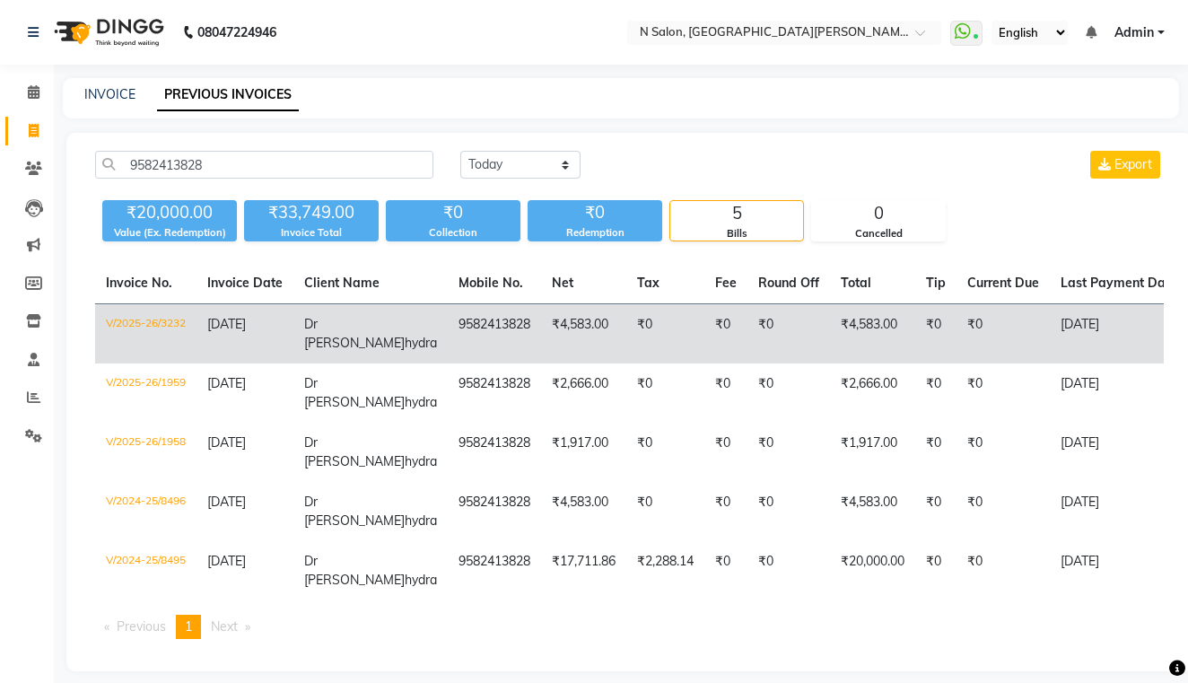
click at [146, 324] on td "V/2025-26/3232" at bounding box center [145, 334] width 101 height 60
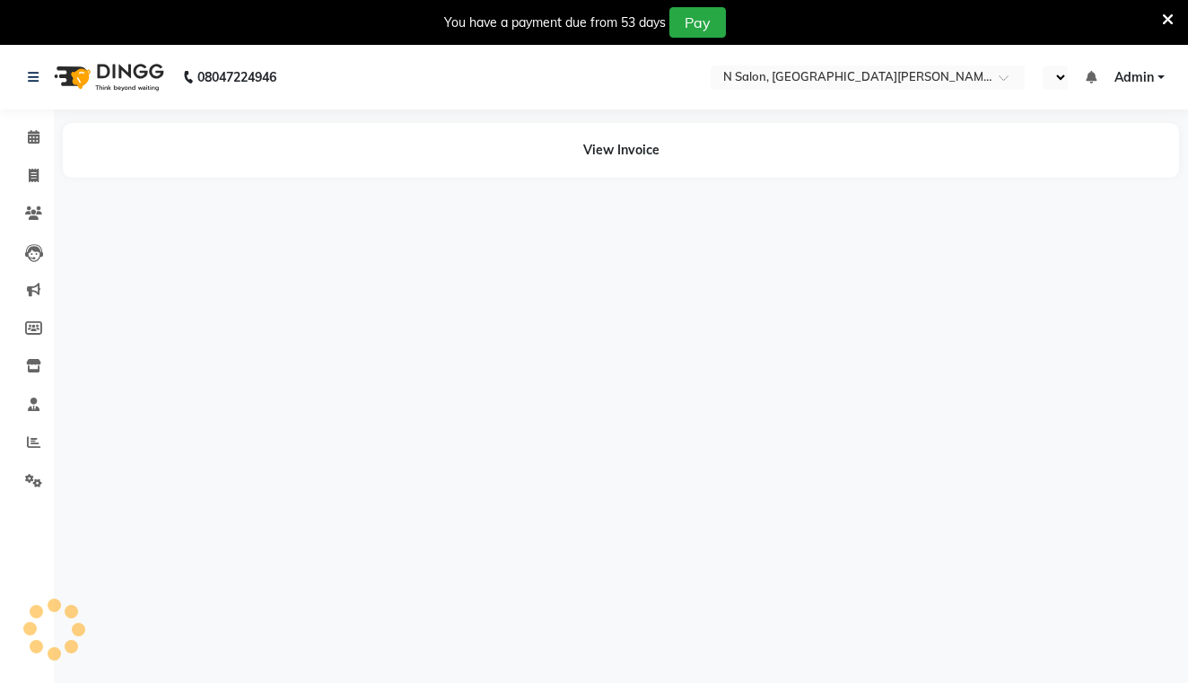
select select "en"
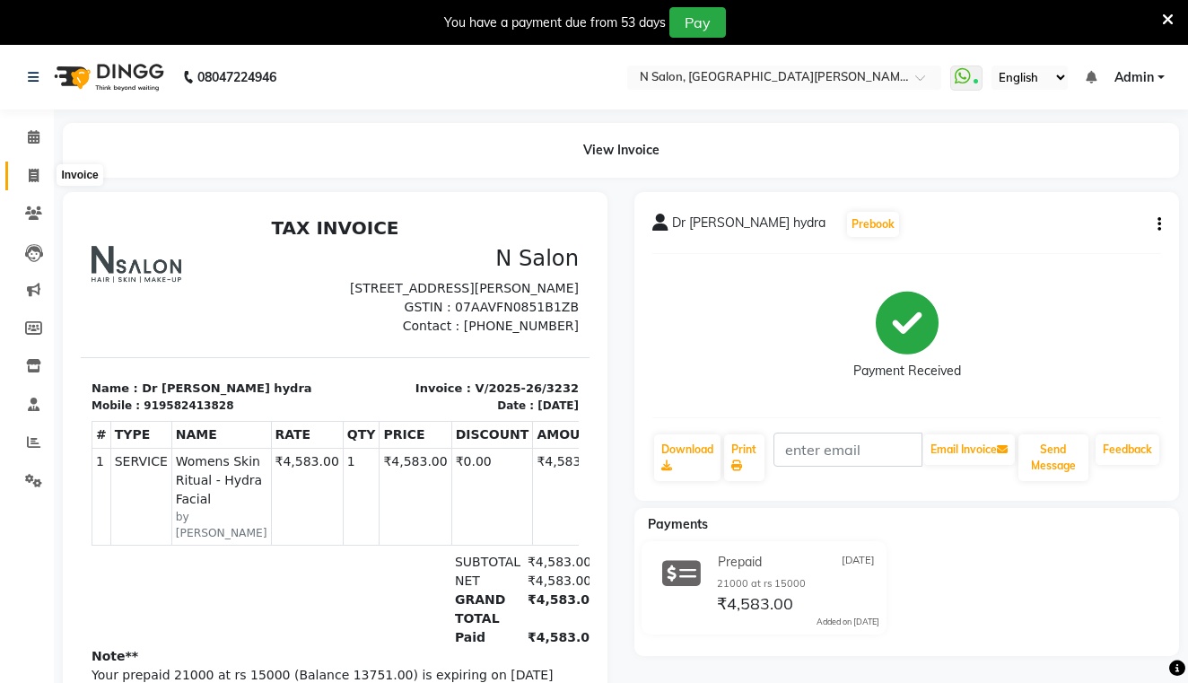
click at [27, 168] on span at bounding box center [33, 176] width 31 height 21
select select "3472"
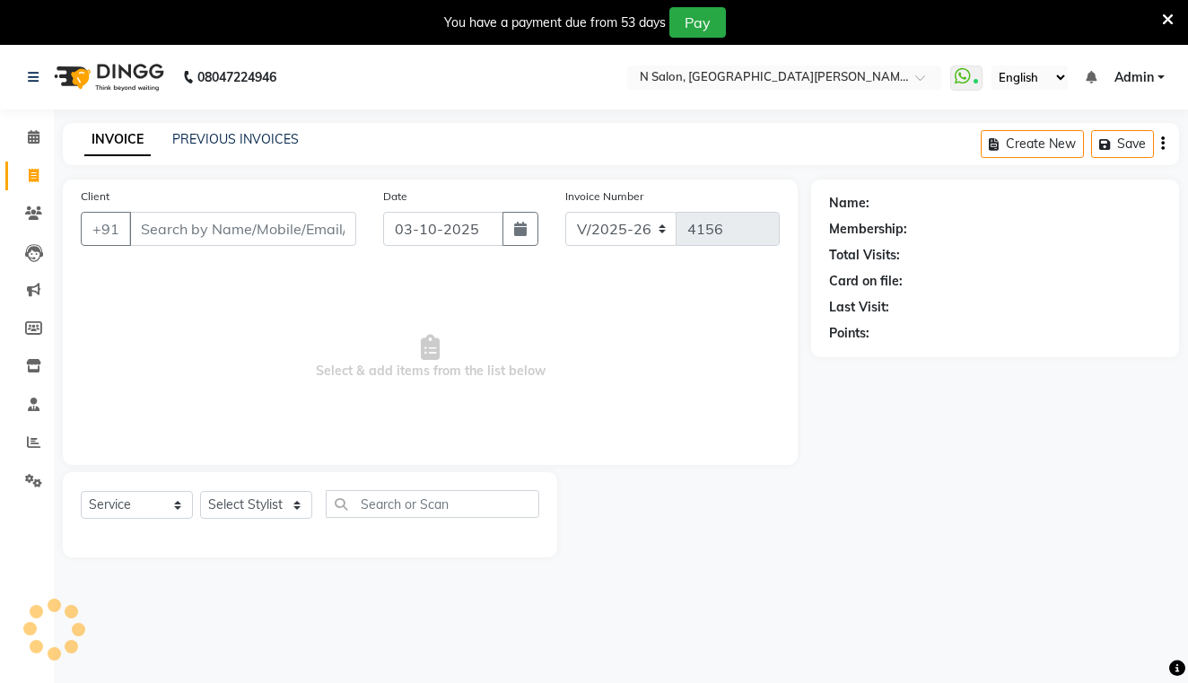
select select "P"
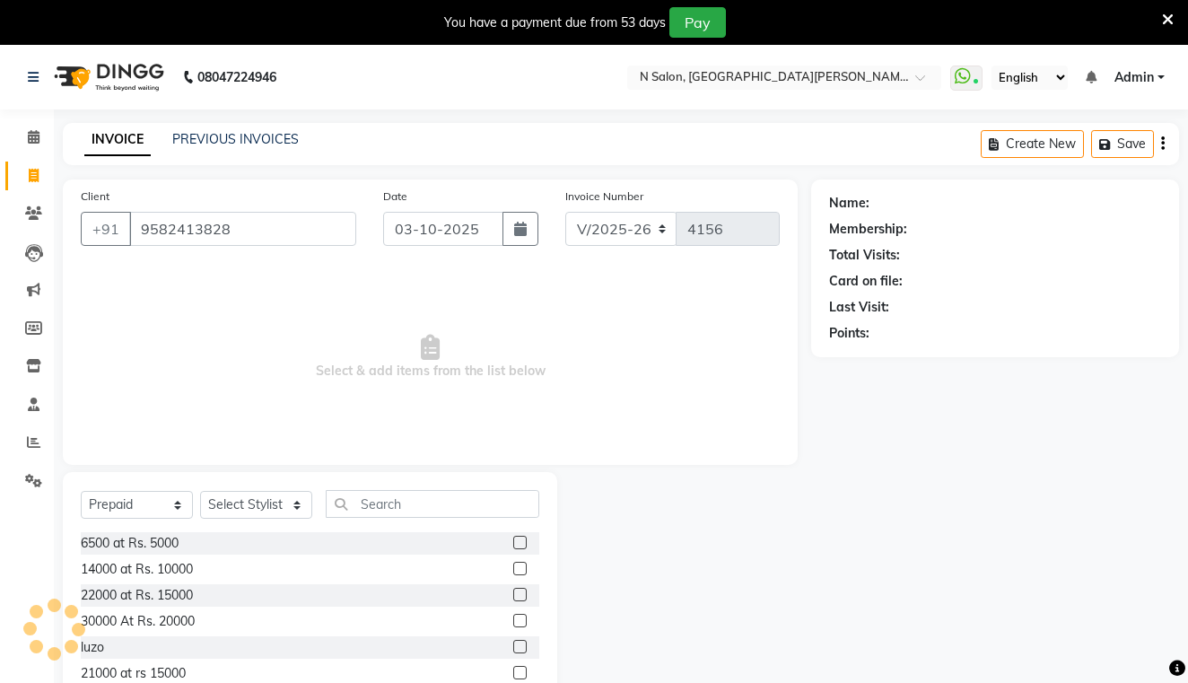
type input "9582413828"
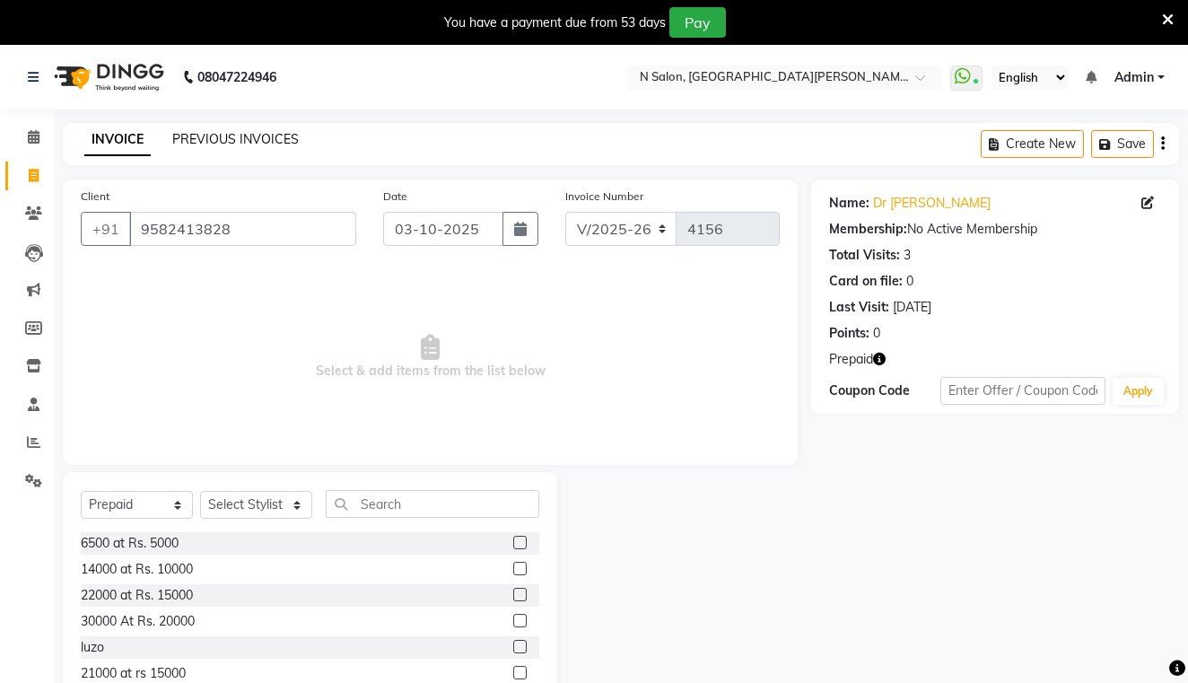
click at [244, 144] on link "PREVIOUS INVOICES" at bounding box center [235, 139] width 127 height 16
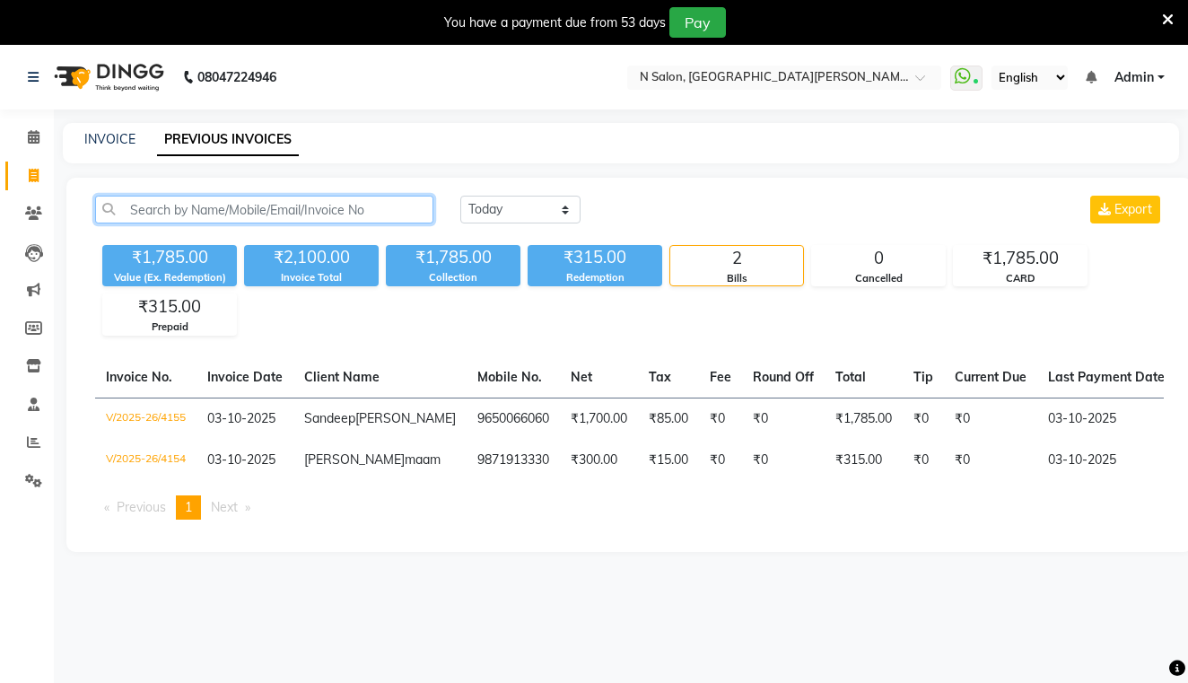
click at [277, 204] on input "text" at bounding box center [264, 210] width 338 height 28
paste input "9582413828"
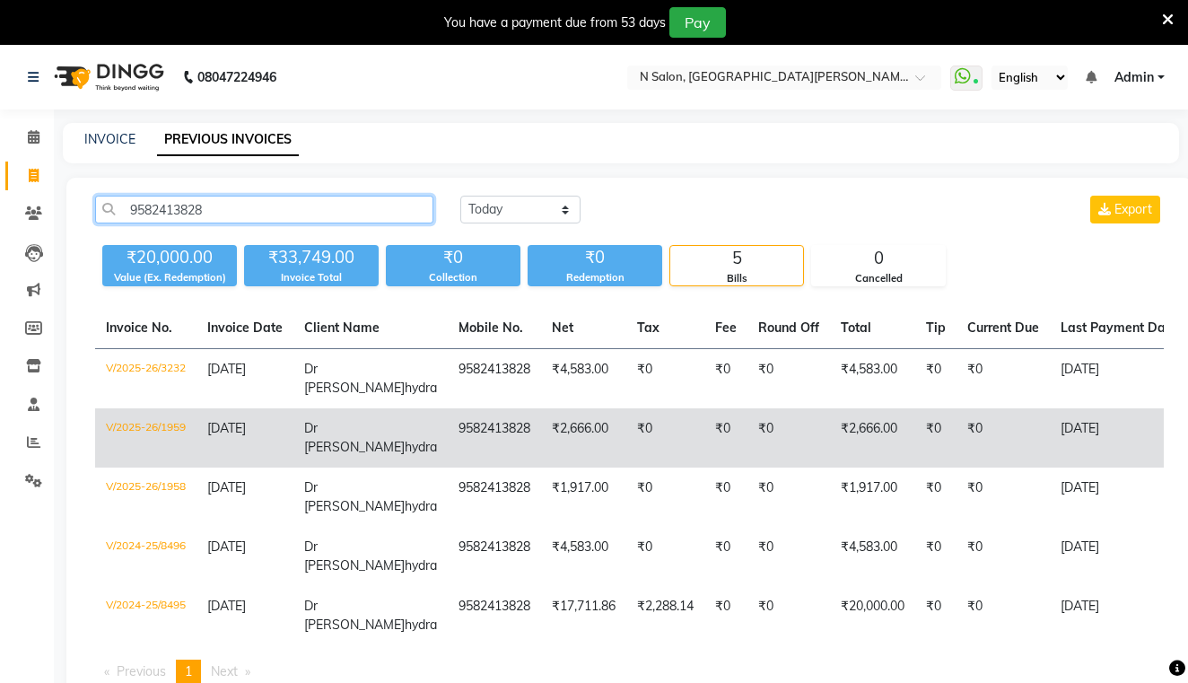
type input "9582413828"
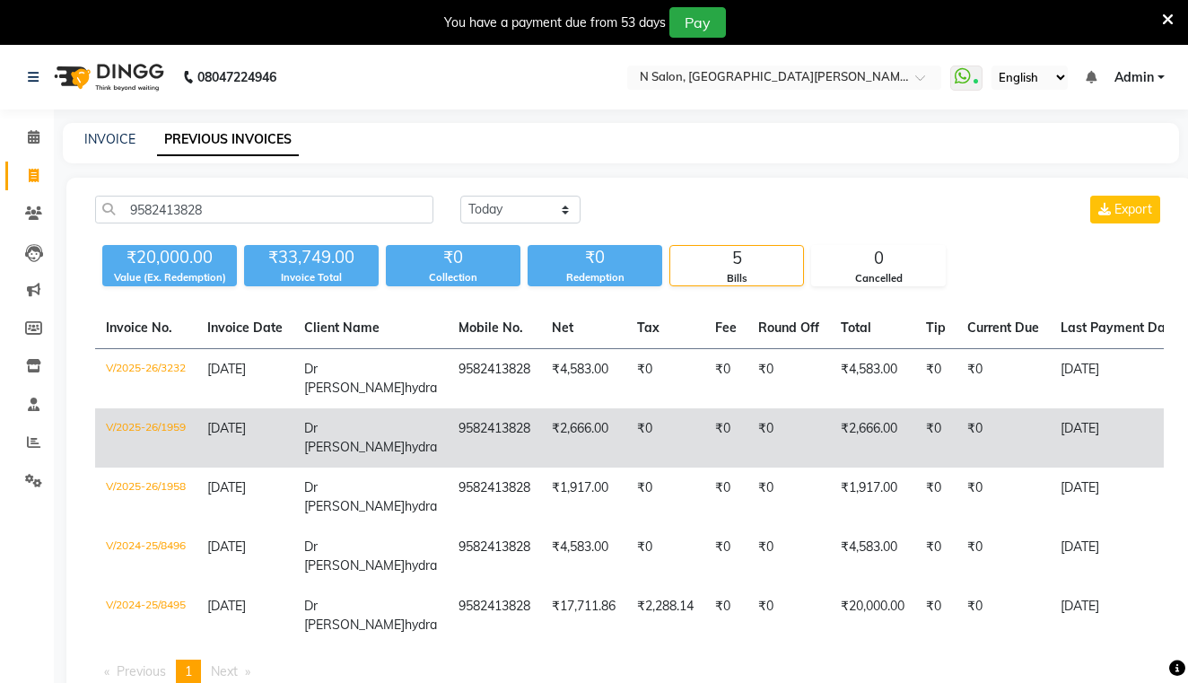
click at [179, 435] on td "V/2025-26/1959" at bounding box center [145, 437] width 101 height 59
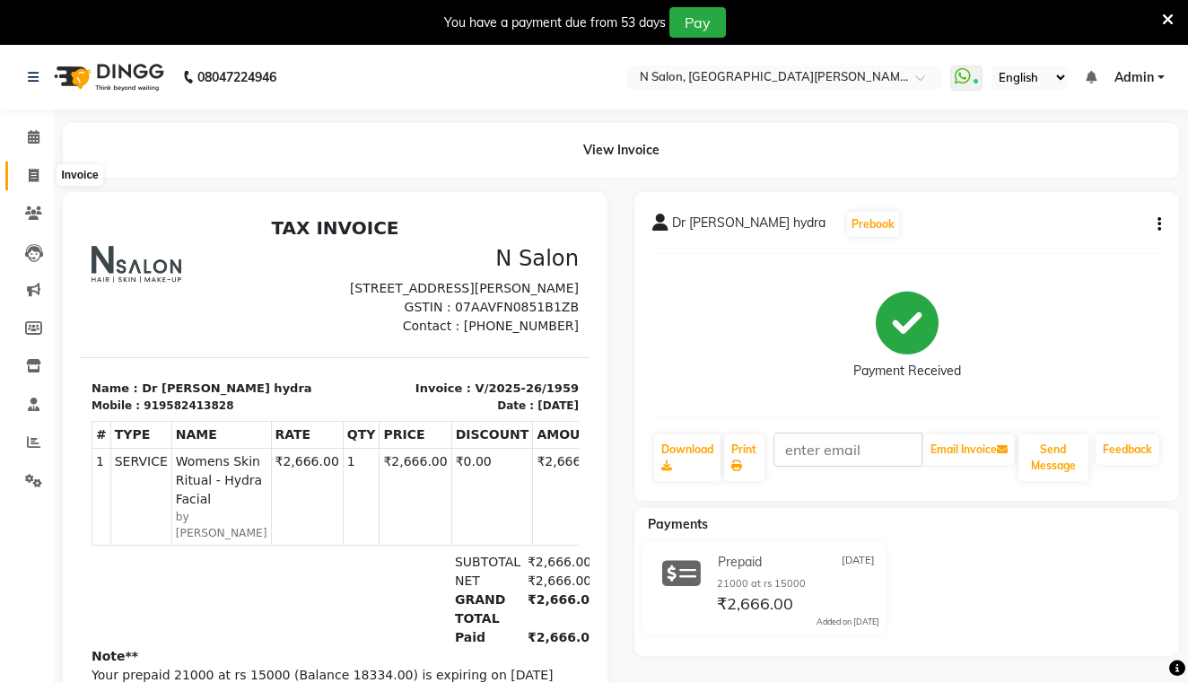
click at [31, 174] on icon at bounding box center [34, 175] width 10 height 13
select select "service"
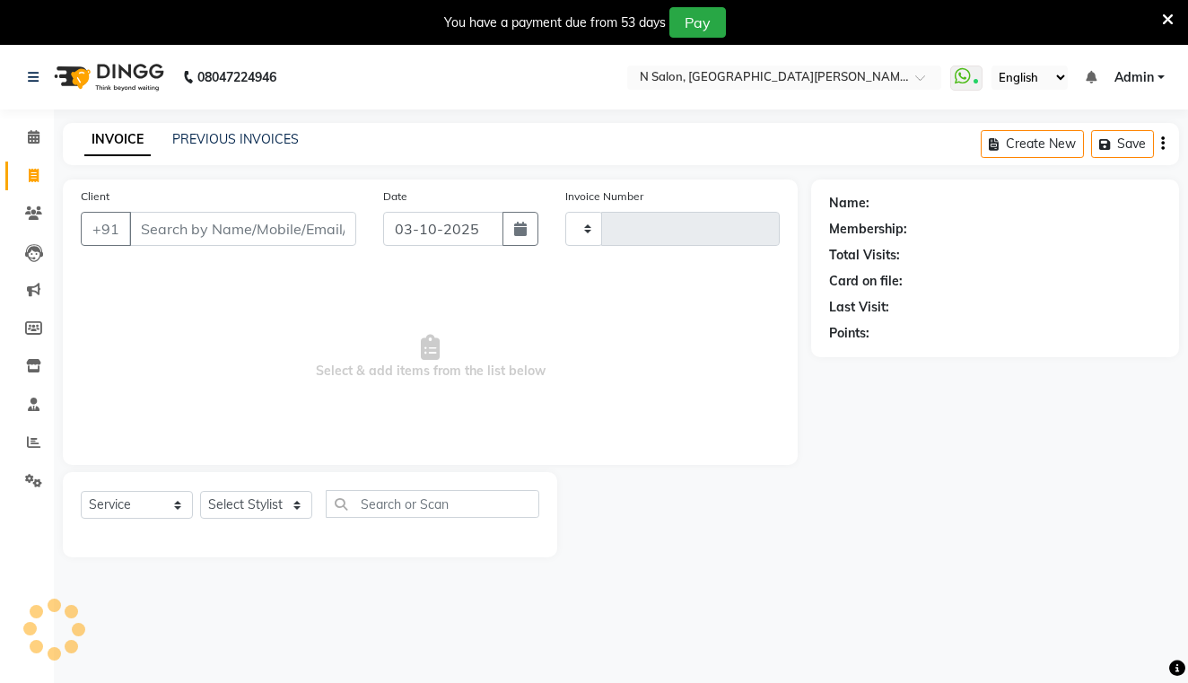
type input "4156"
select select "3472"
select select "P"
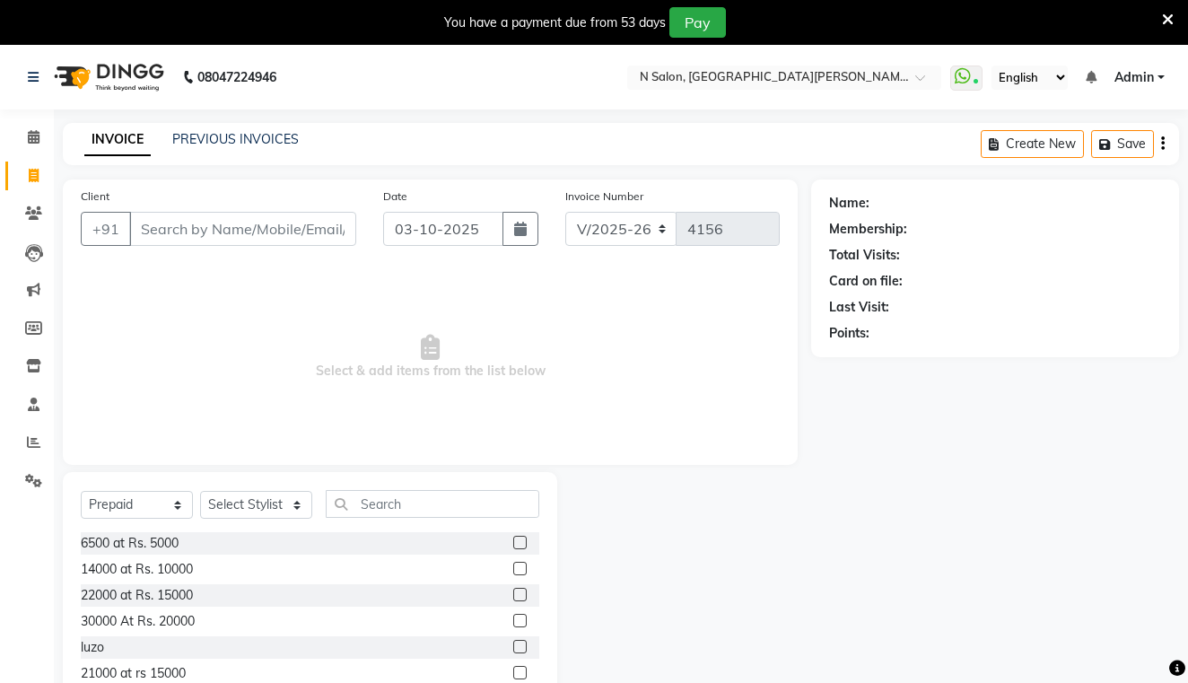
click at [241, 238] on input "Client" at bounding box center [242, 229] width 227 height 34
click at [235, 138] on link "PREVIOUS INVOICES" at bounding box center [235, 139] width 127 height 16
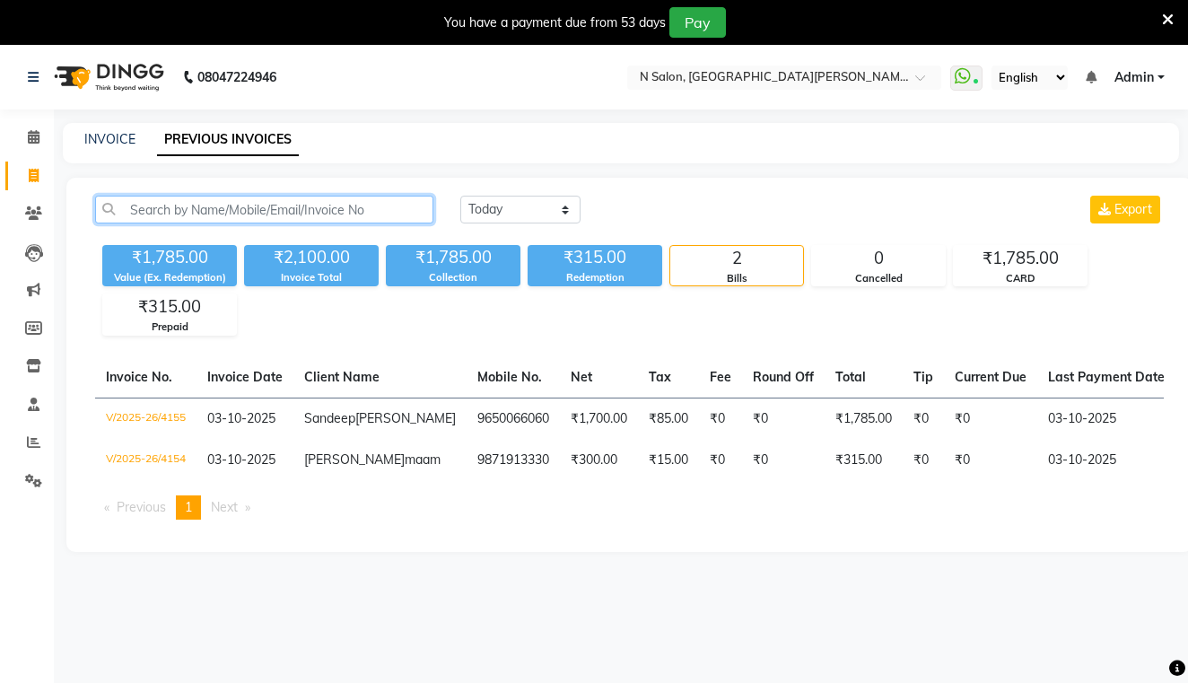
click at [227, 215] on input "text" at bounding box center [264, 210] width 338 height 28
paste input "9582413828"
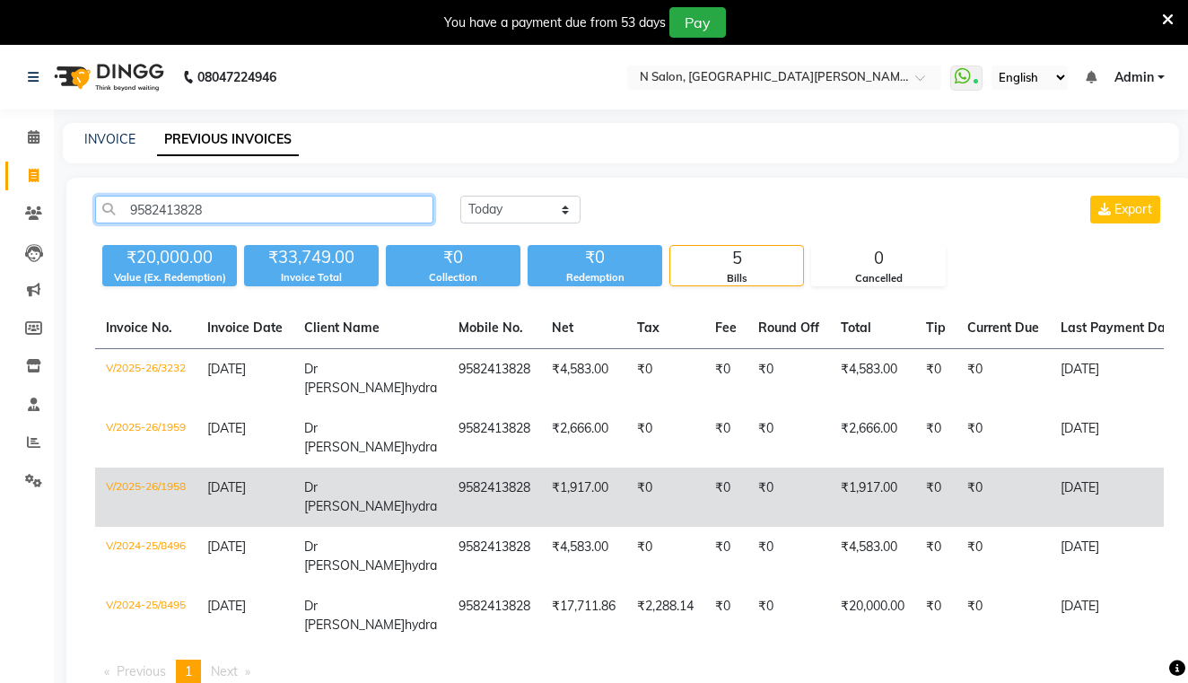
type input "9582413828"
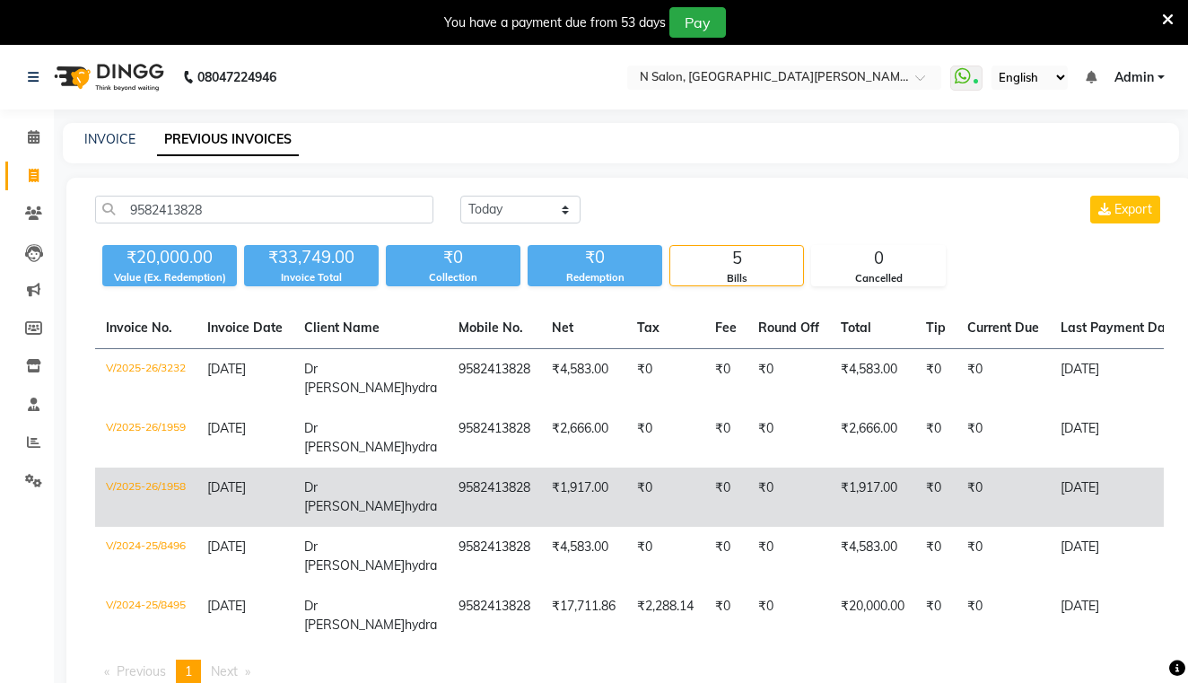
click at [177, 486] on td "V/2025-26/1958" at bounding box center [145, 497] width 101 height 59
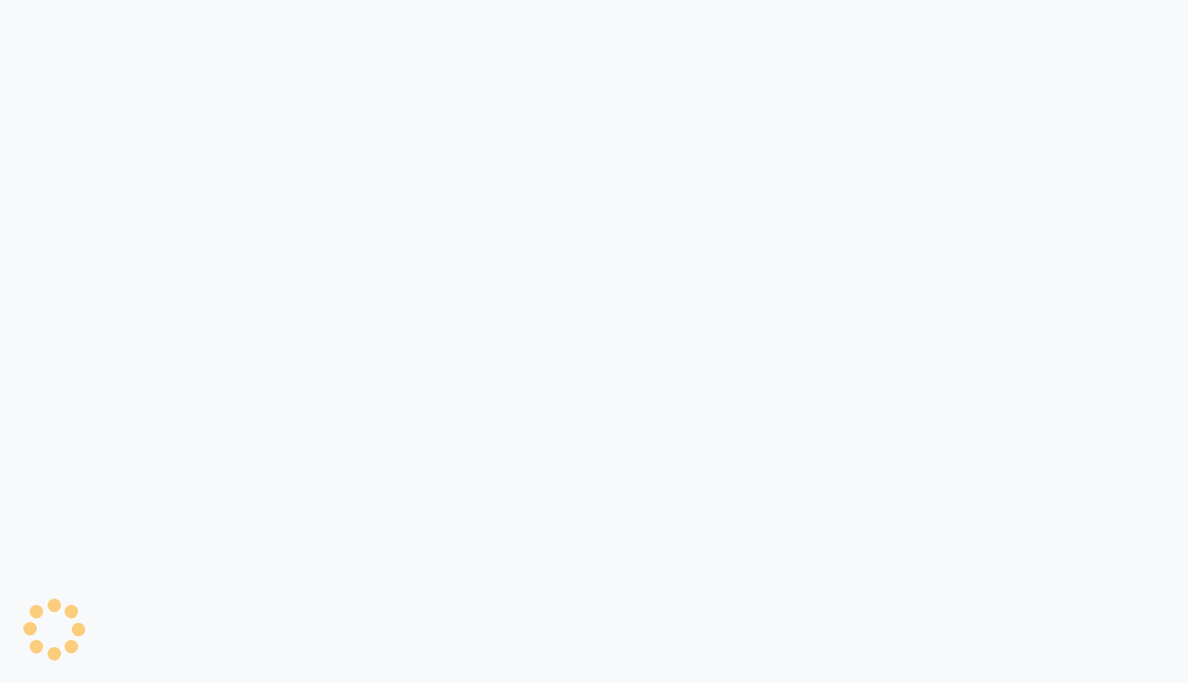
click at [177, 486] on div at bounding box center [594, 341] width 1188 height 683
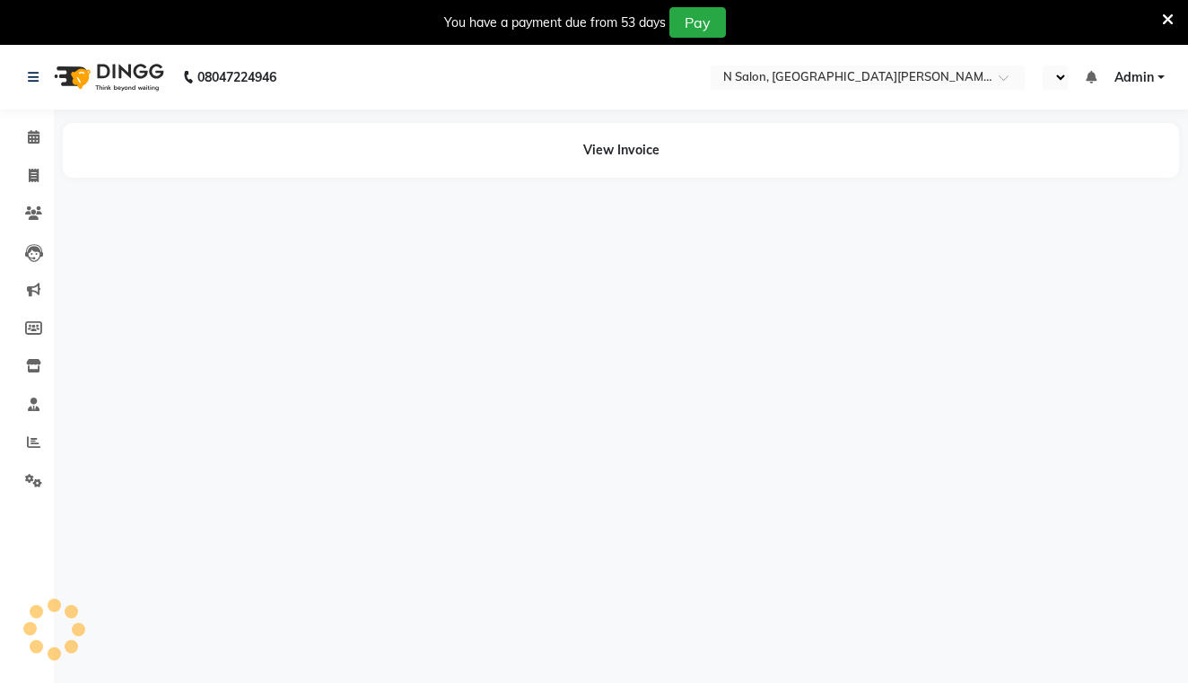
select select "en"
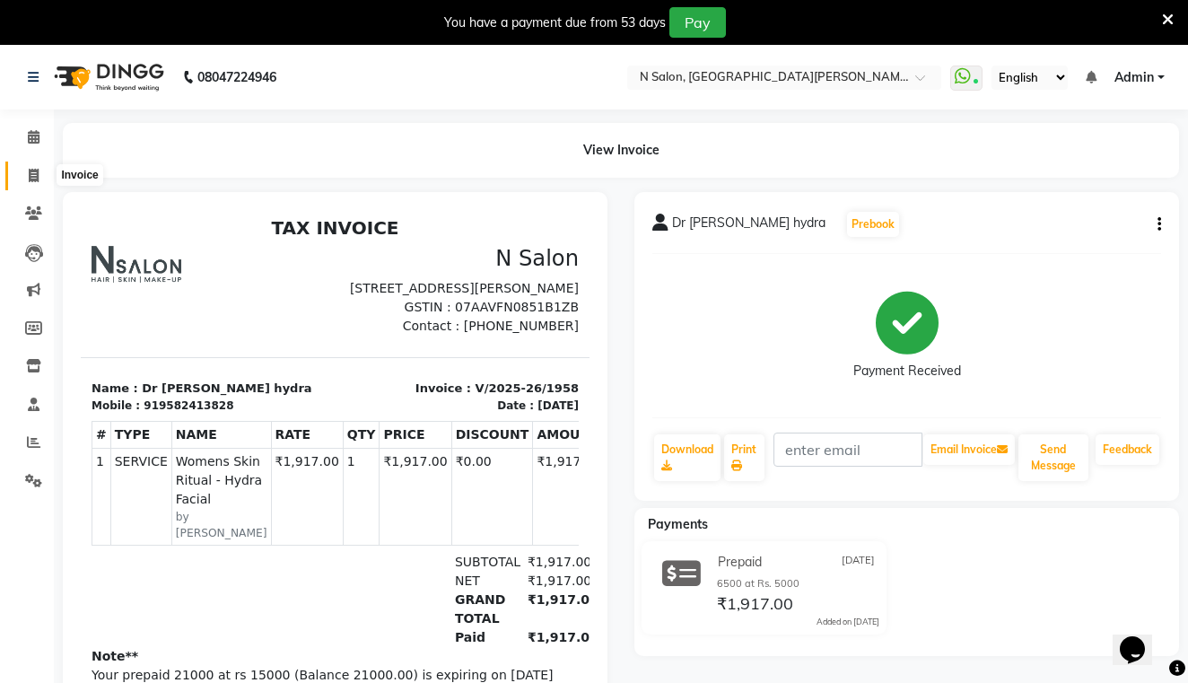
click at [33, 169] on icon at bounding box center [34, 175] width 10 height 13
select select "service"
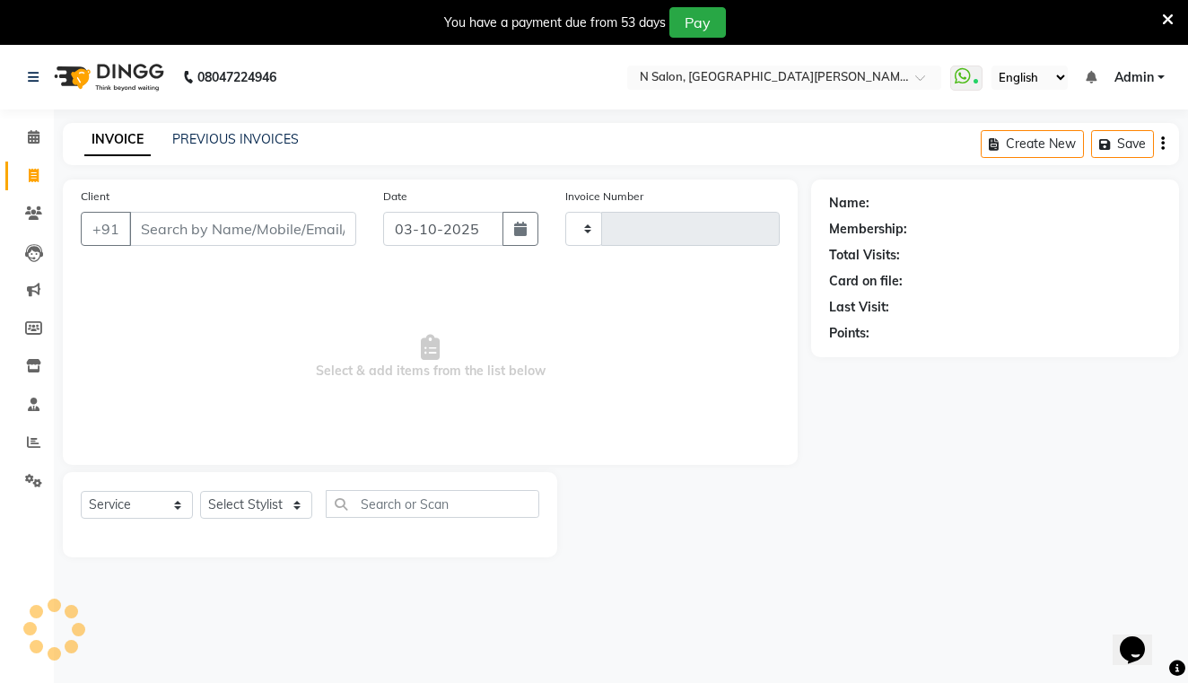
type input "4156"
select select "3472"
select select "P"
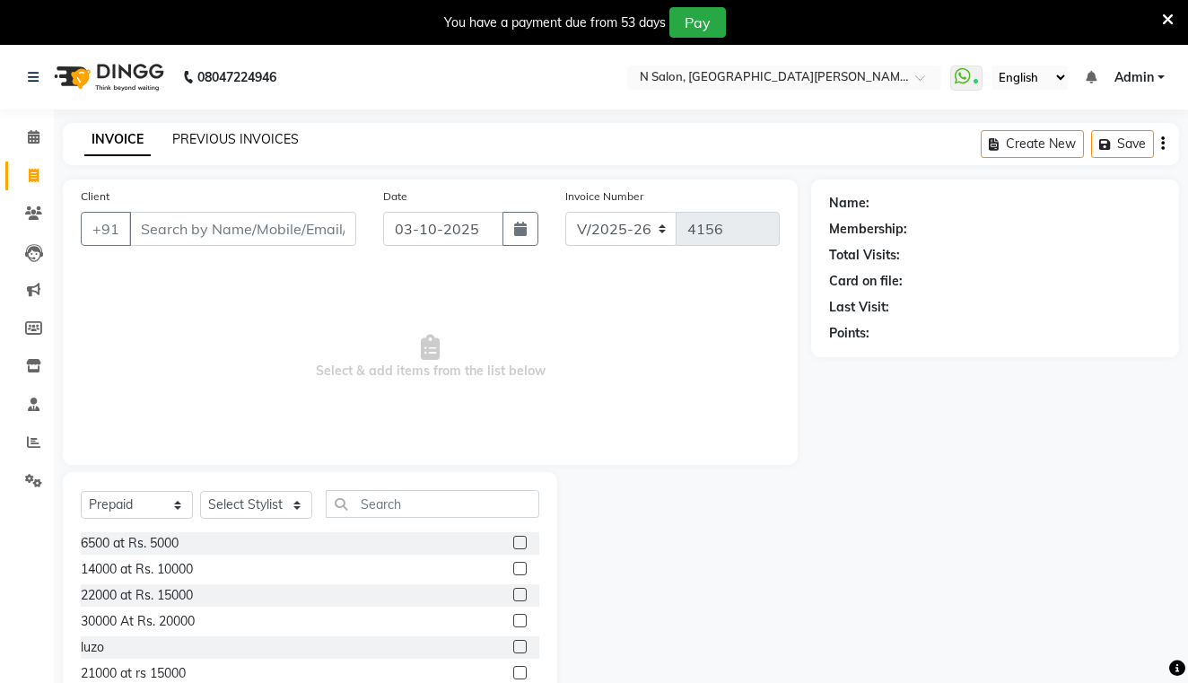
click at [266, 137] on link "PREVIOUS INVOICES" at bounding box center [235, 139] width 127 height 16
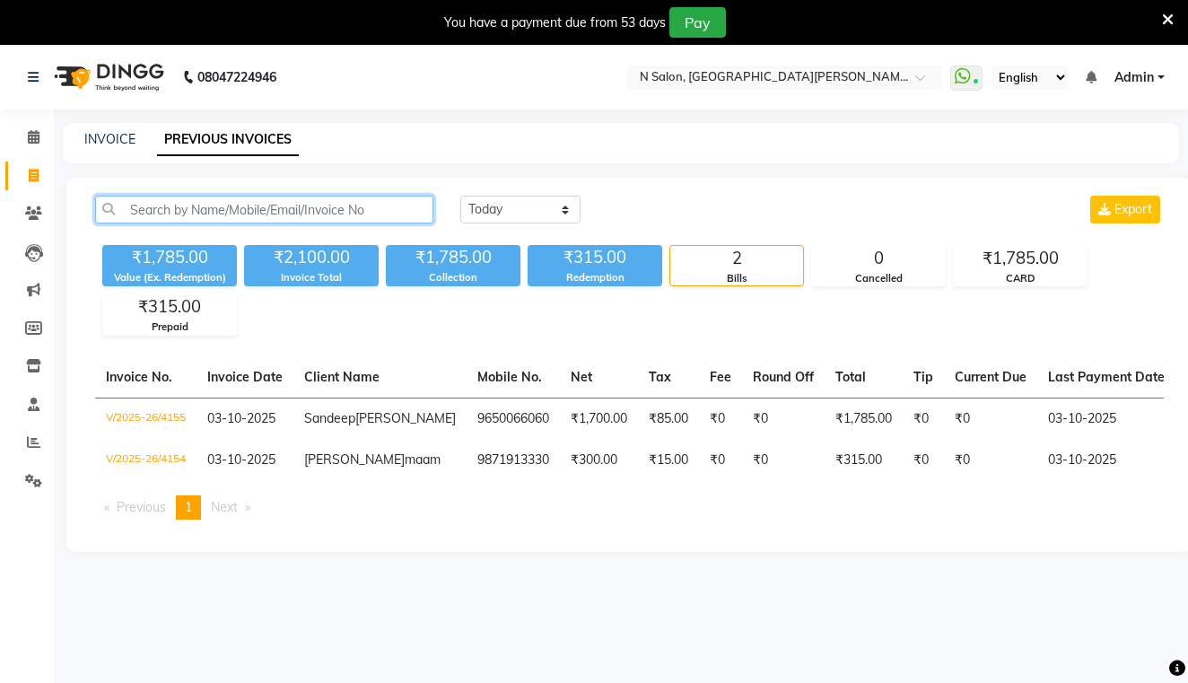
click at [283, 206] on input "text" at bounding box center [264, 210] width 338 height 28
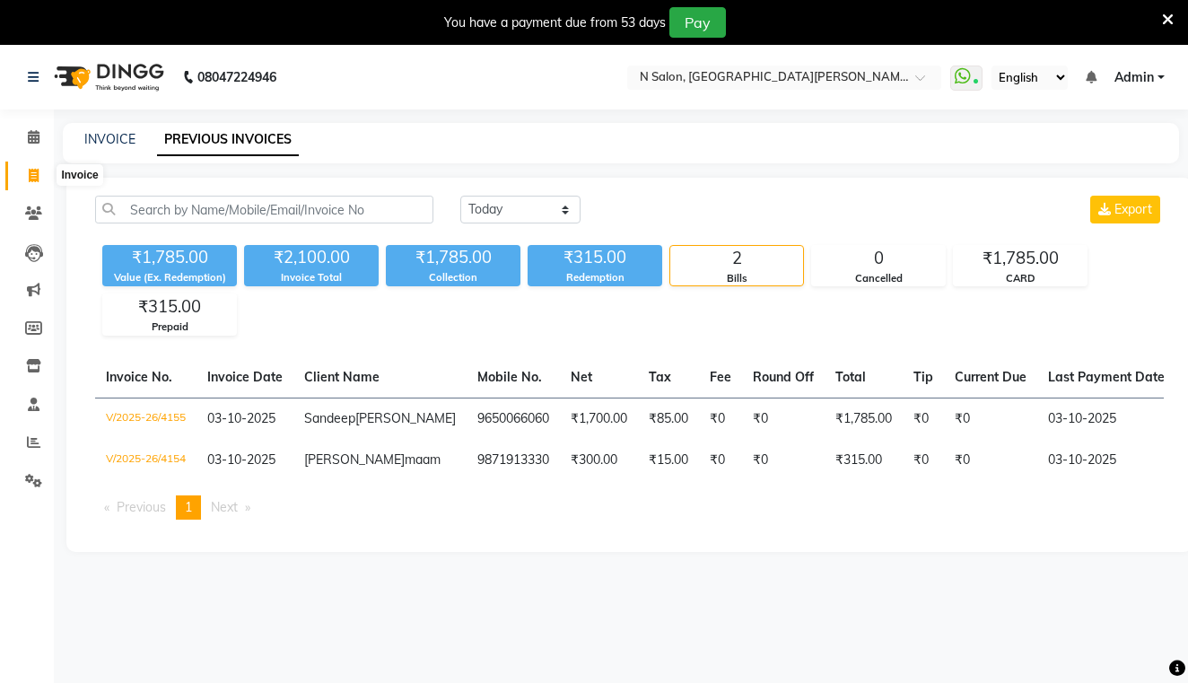
click at [35, 167] on span at bounding box center [33, 176] width 31 height 21
select select "service"
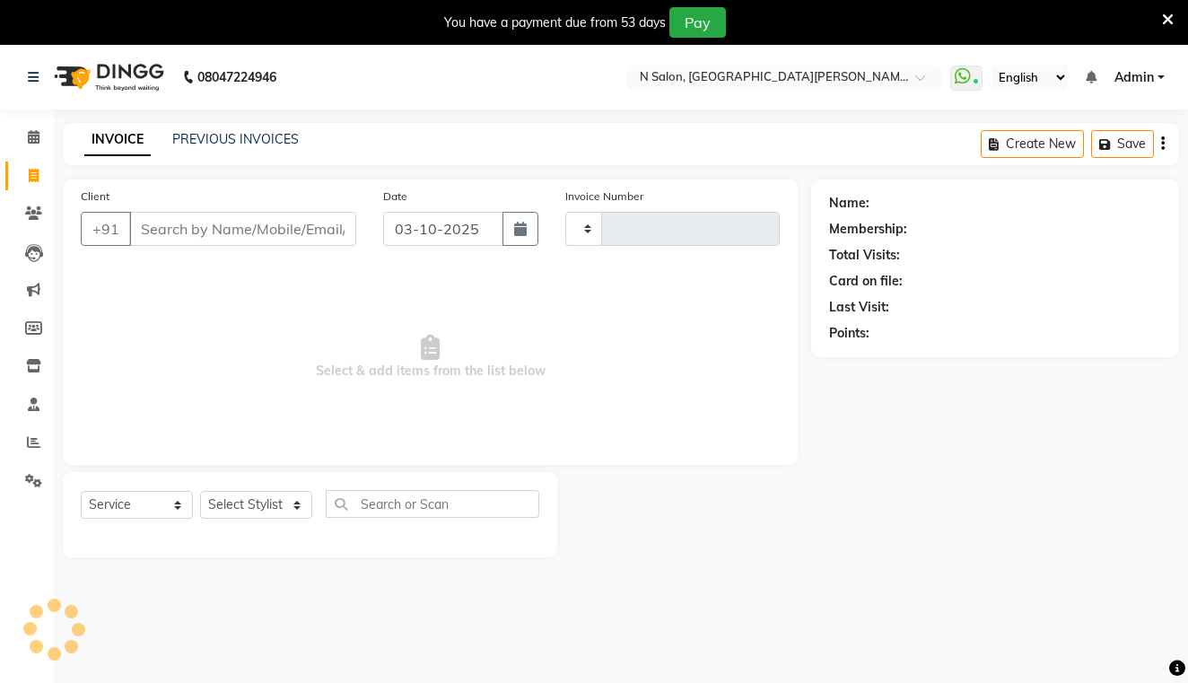
type input "4156"
select select "3472"
select select "P"
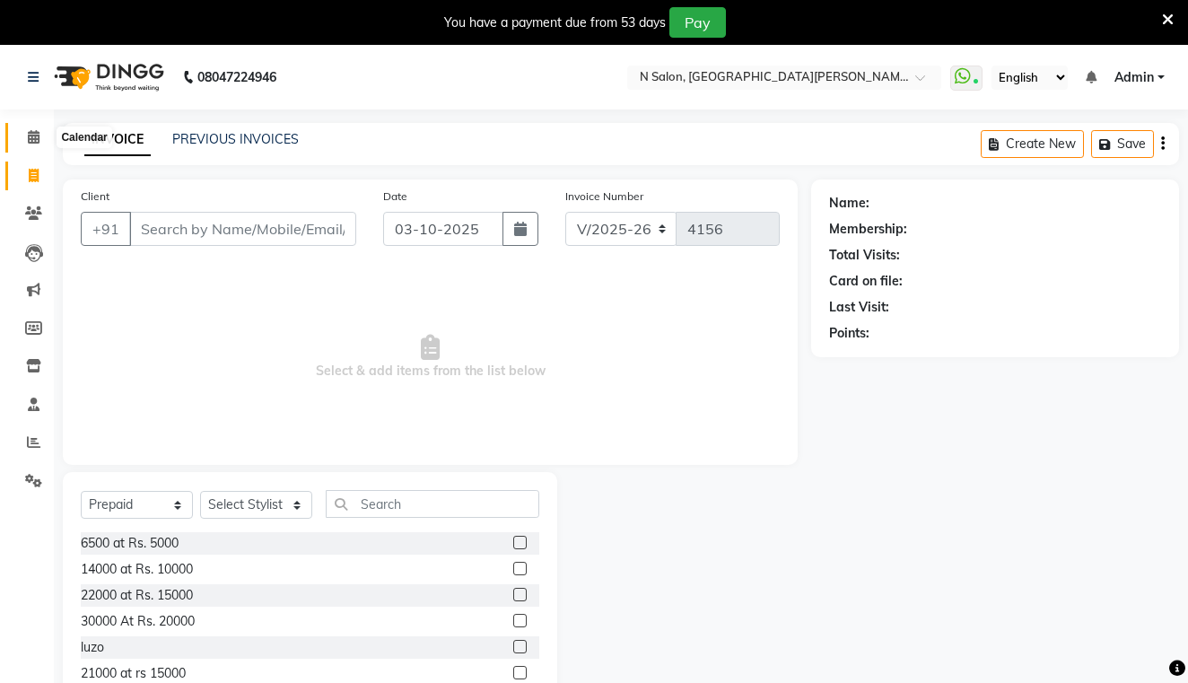
click at [33, 134] on icon at bounding box center [34, 136] width 12 height 13
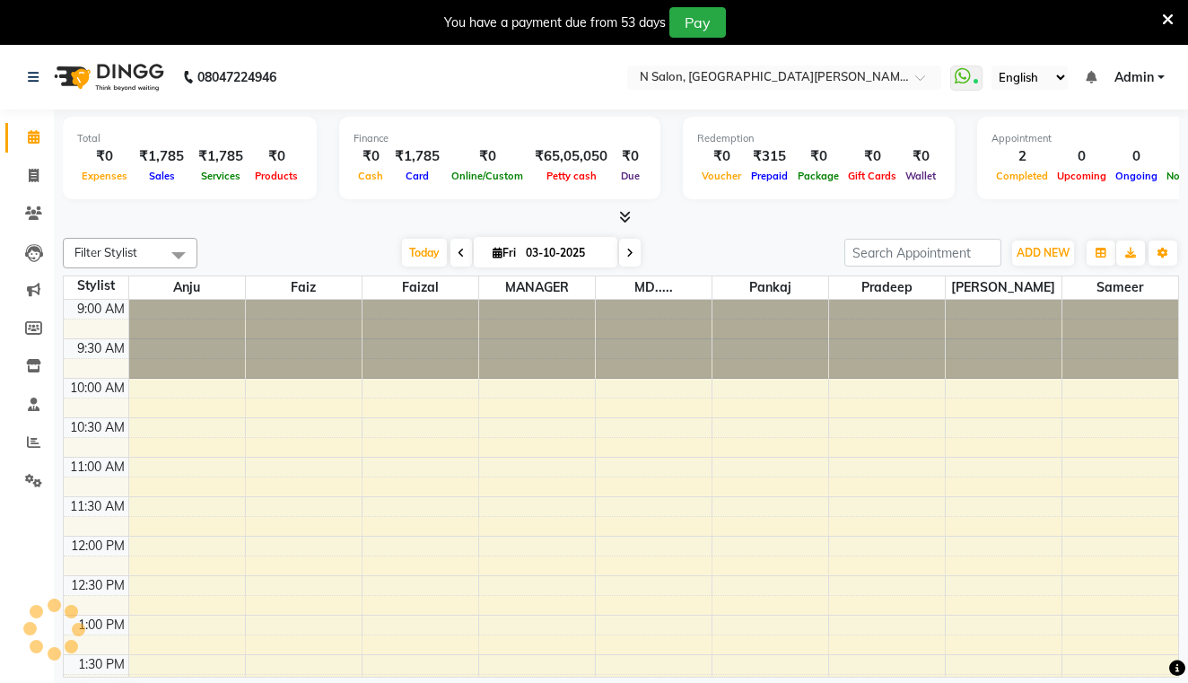
scroll to position [396, 0]
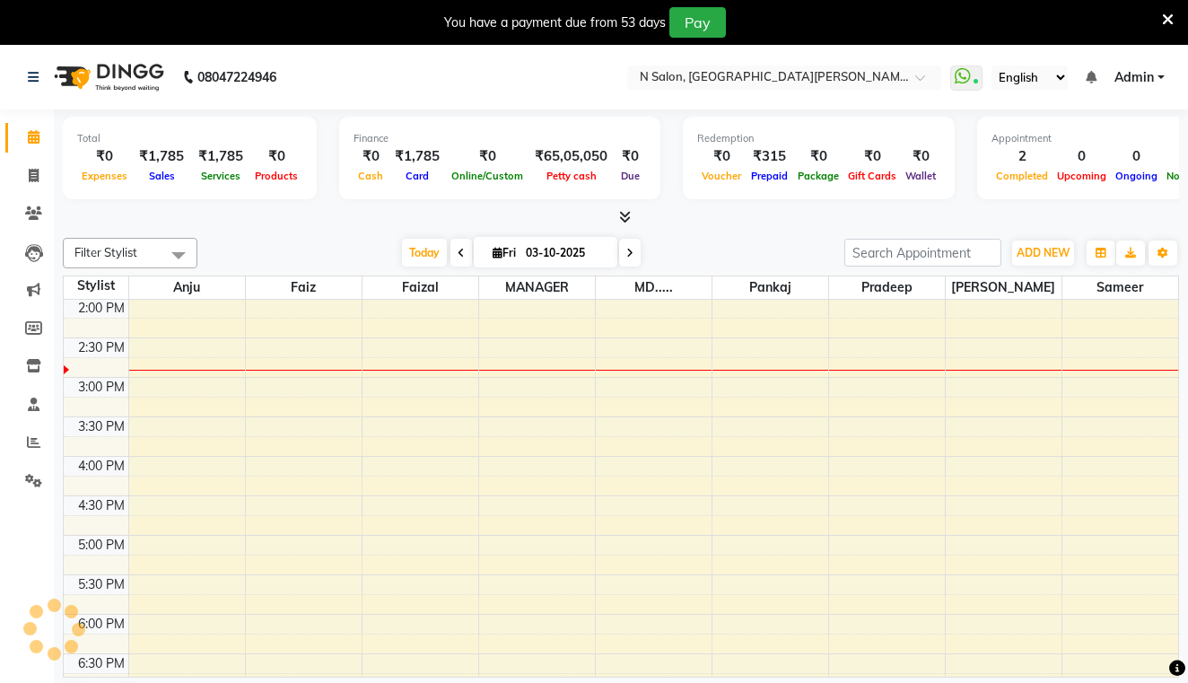
click at [625, 219] on icon at bounding box center [625, 216] width 12 height 13
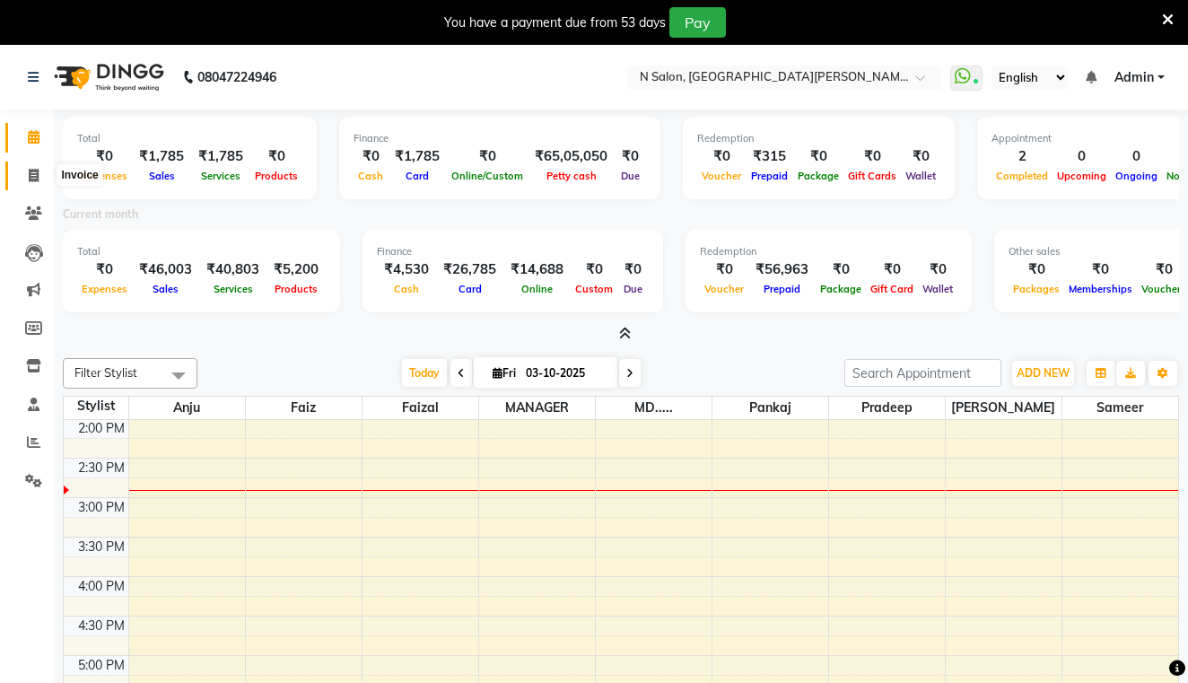
click at [40, 173] on span at bounding box center [33, 176] width 31 height 21
select select "service"
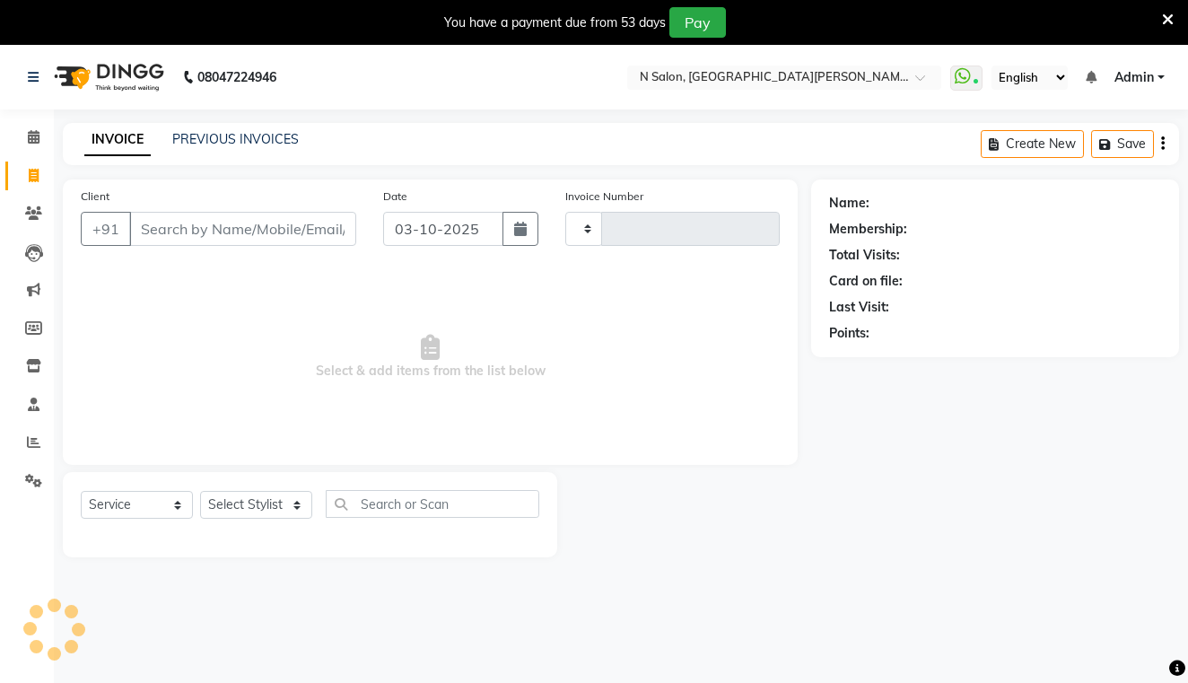
type input "4156"
select select "3472"
select select "P"
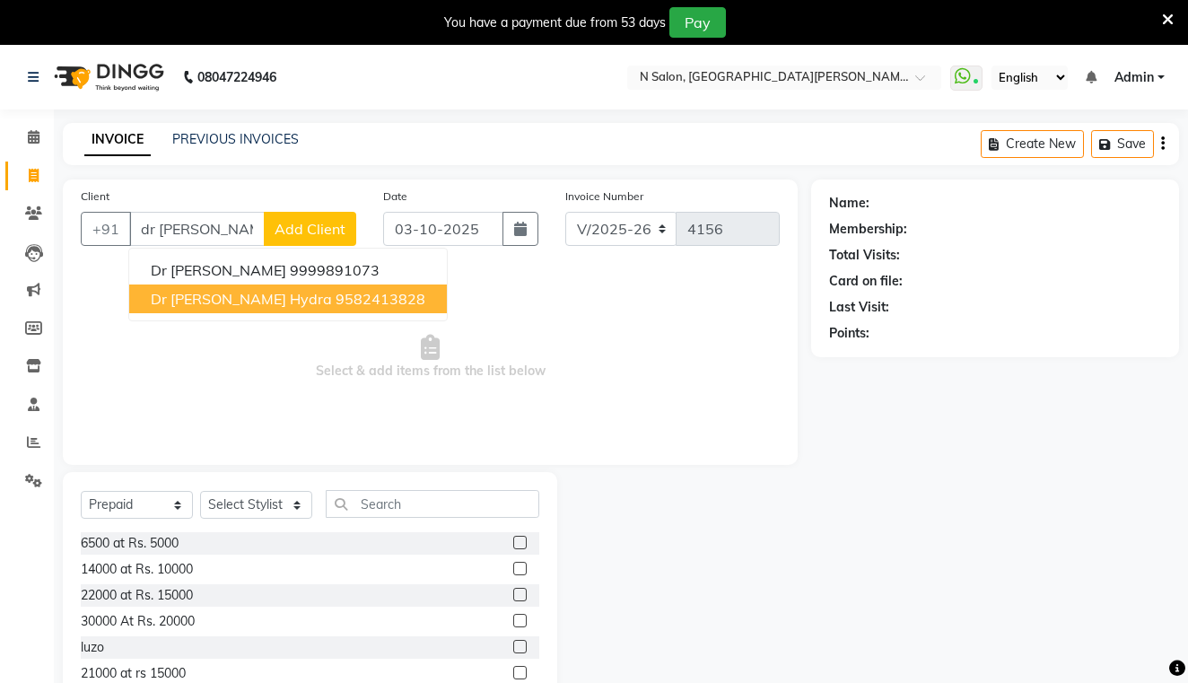
click at [258, 304] on button "Dr Sarika hydra 9582413828" at bounding box center [288, 298] width 318 height 29
type input "9582413828"
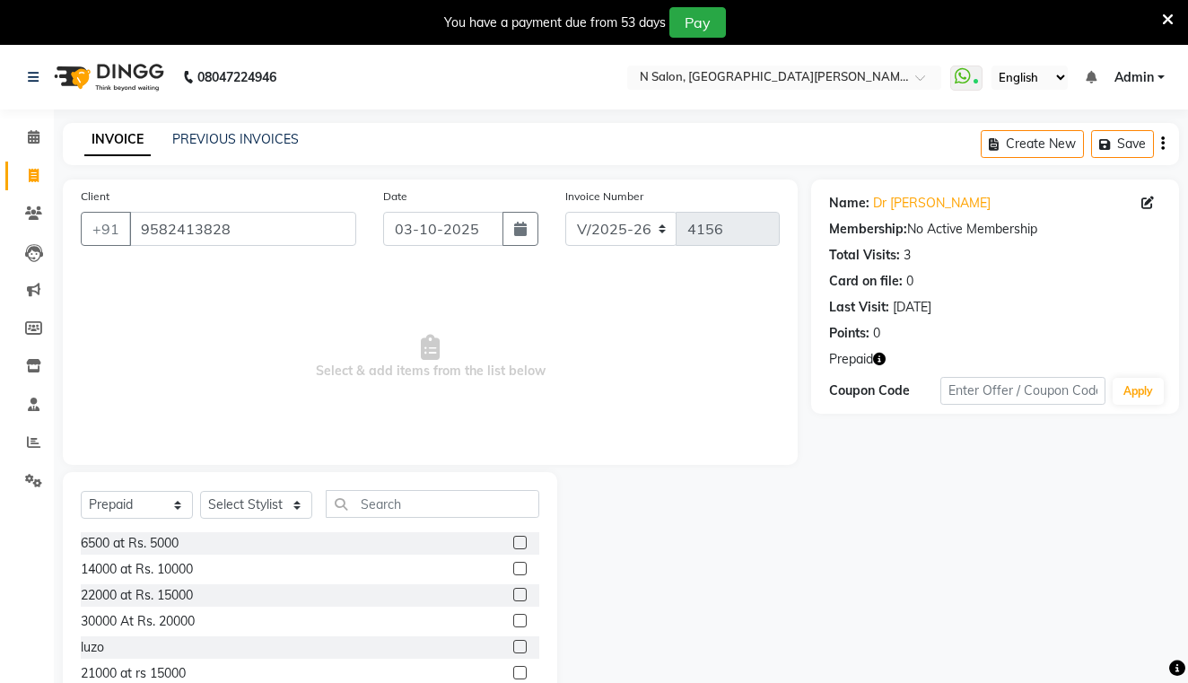
click at [880, 356] on icon "button" at bounding box center [879, 359] width 13 height 13
click at [453, 288] on span "Select & add items from the list below" at bounding box center [430, 356] width 699 height 179
click at [223, 136] on link "PREVIOUS INVOICES" at bounding box center [235, 139] width 127 height 16
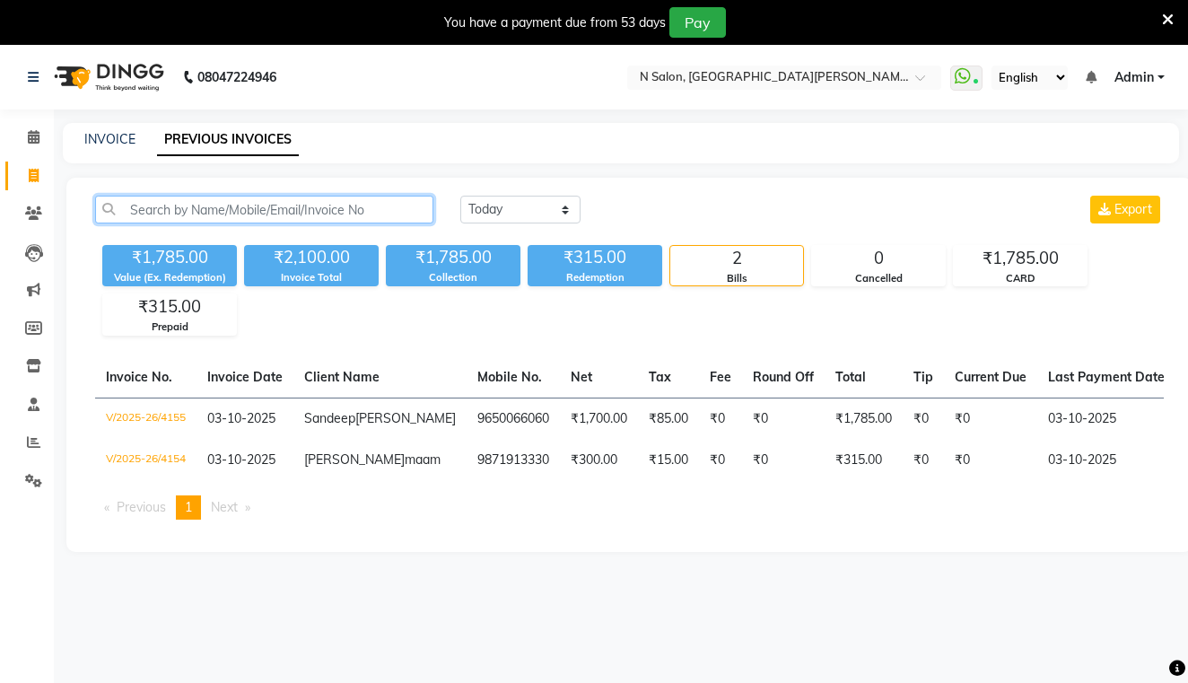
click at [249, 204] on input "text" at bounding box center [264, 210] width 338 height 28
paste input "9582413828"
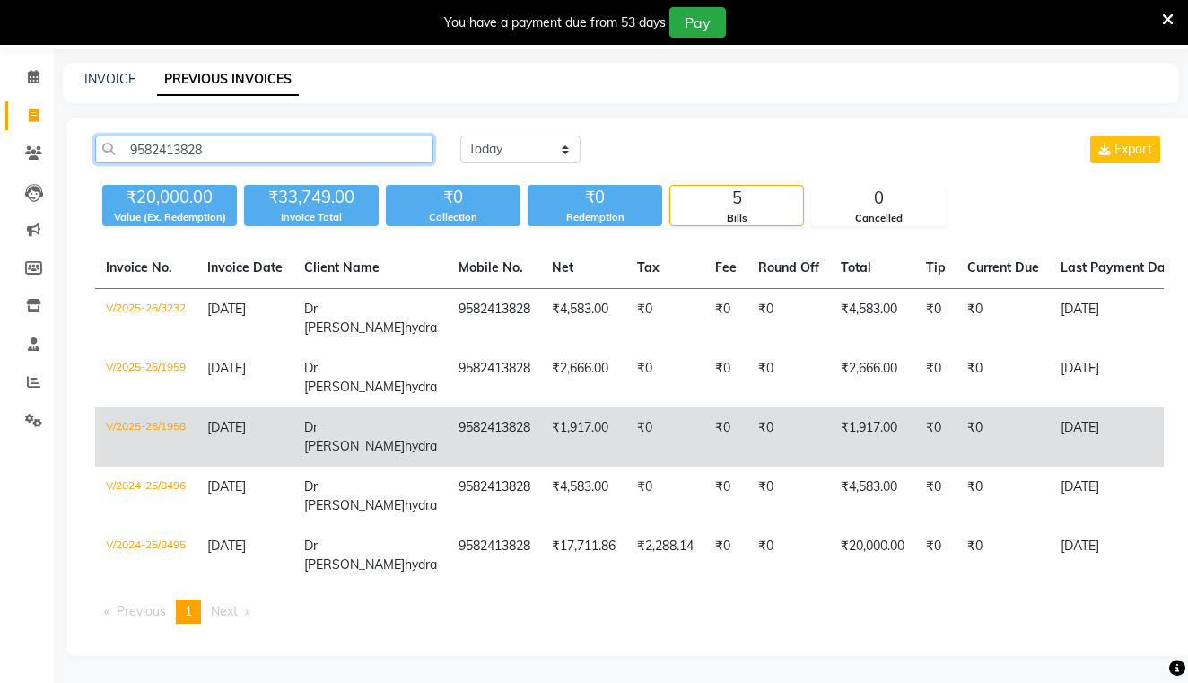
scroll to position [59, 0]
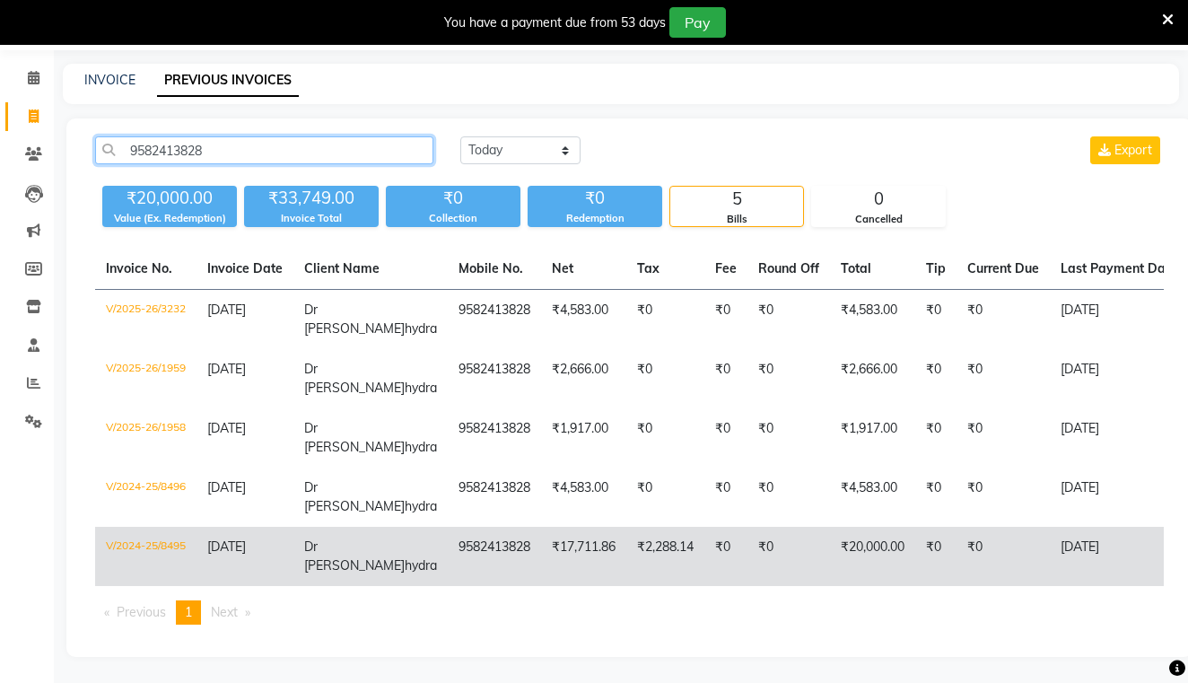
type input "9582413828"
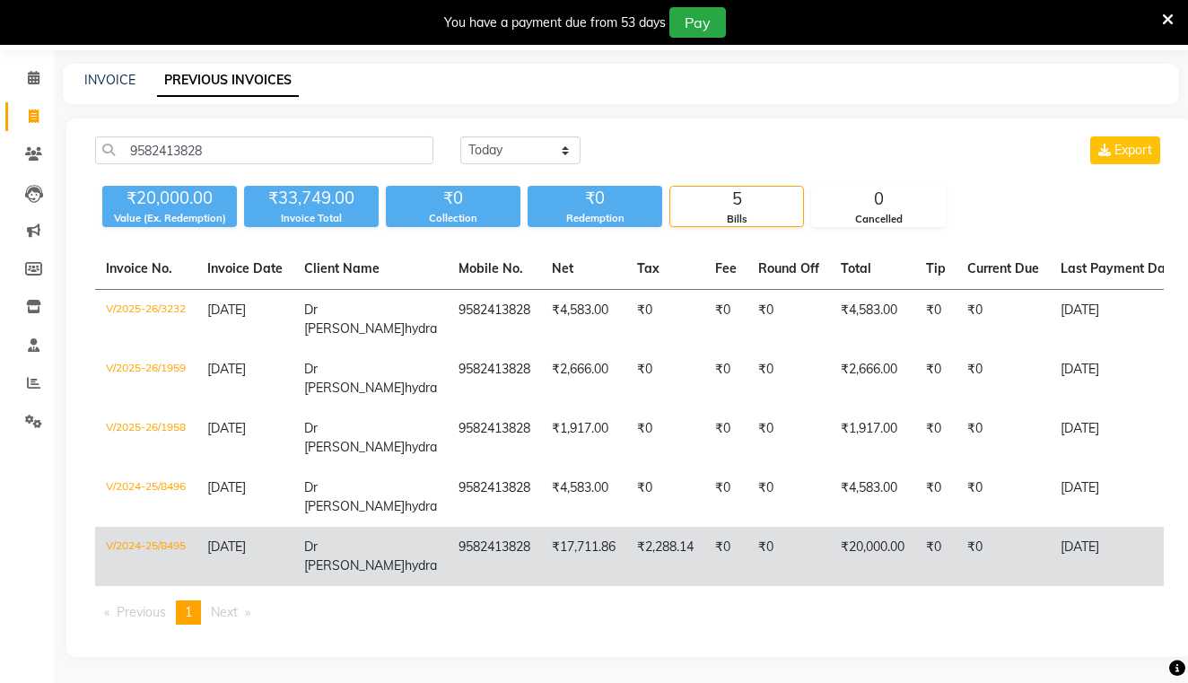
click at [136, 542] on td "V/2024-25/8495" at bounding box center [145, 556] width 101 height 59
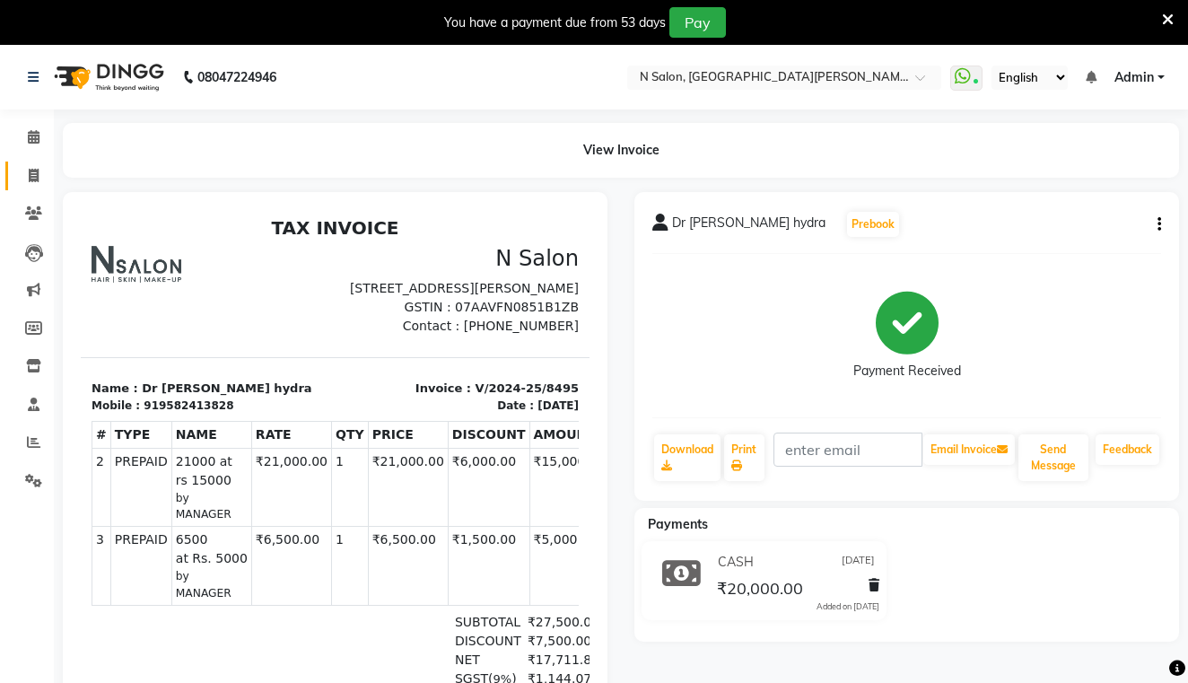
click at [35, 162] on link "Invoice" at bounding box center [26, 177] width 43 height 30
select select "3472"
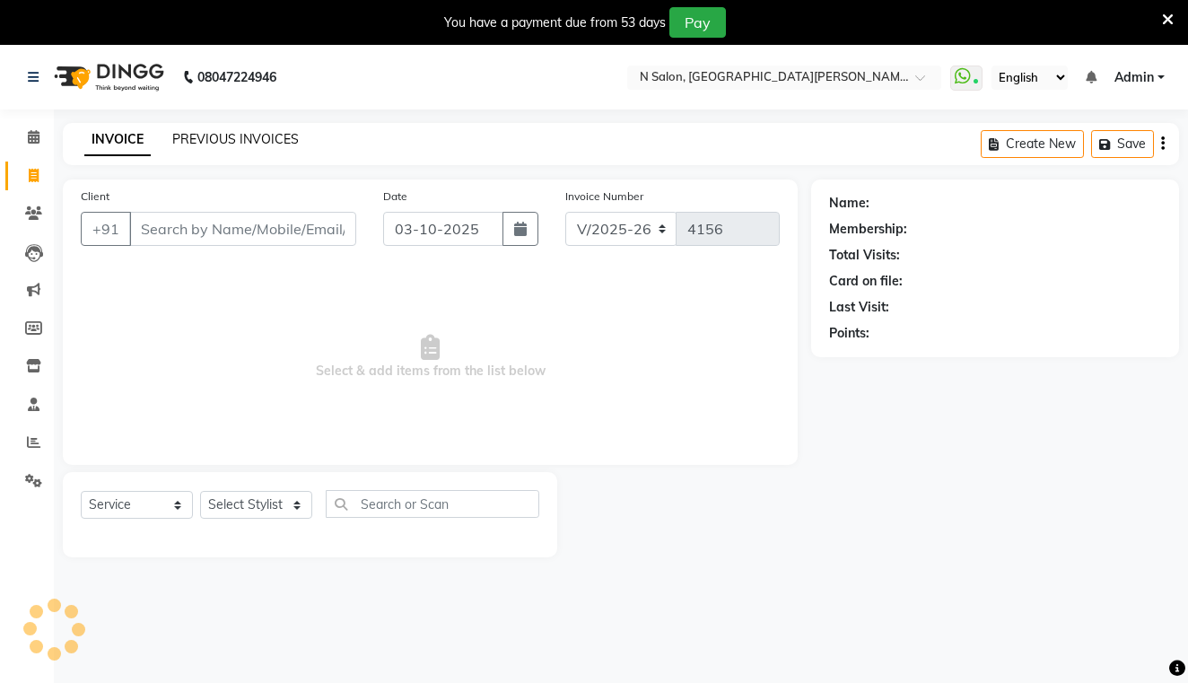
select select "P"
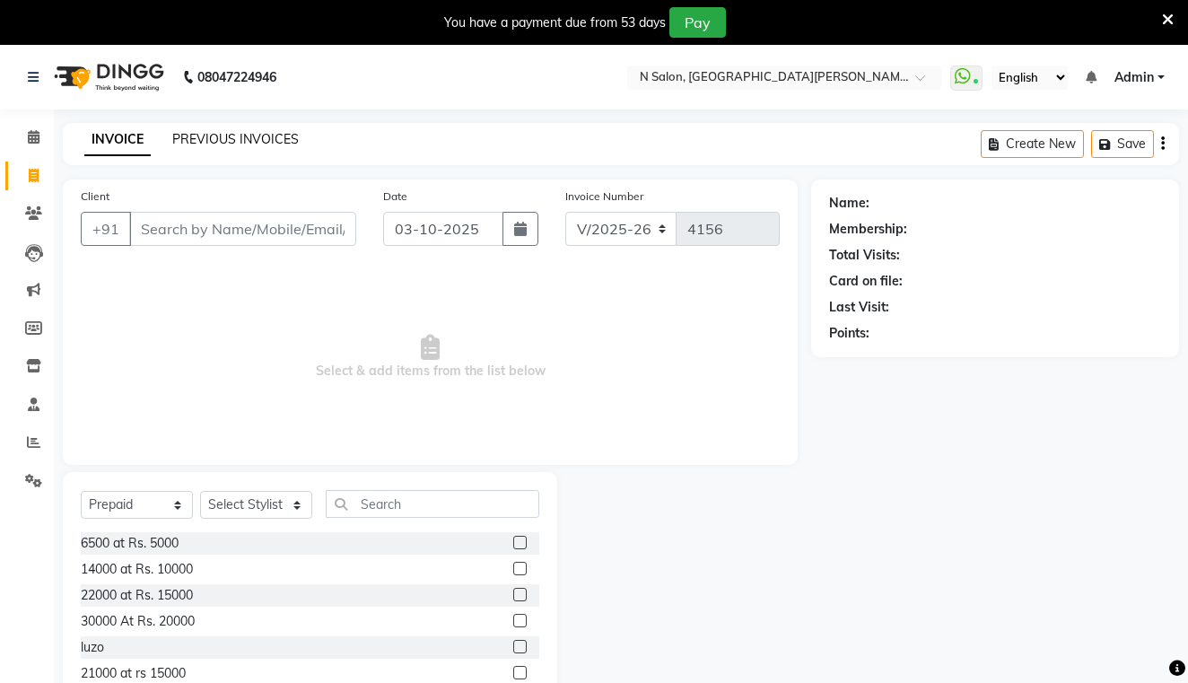
click at [198, 133] on link "PREVIOUS INVOICES" at bounding box center [235, 139] width 127 height 16
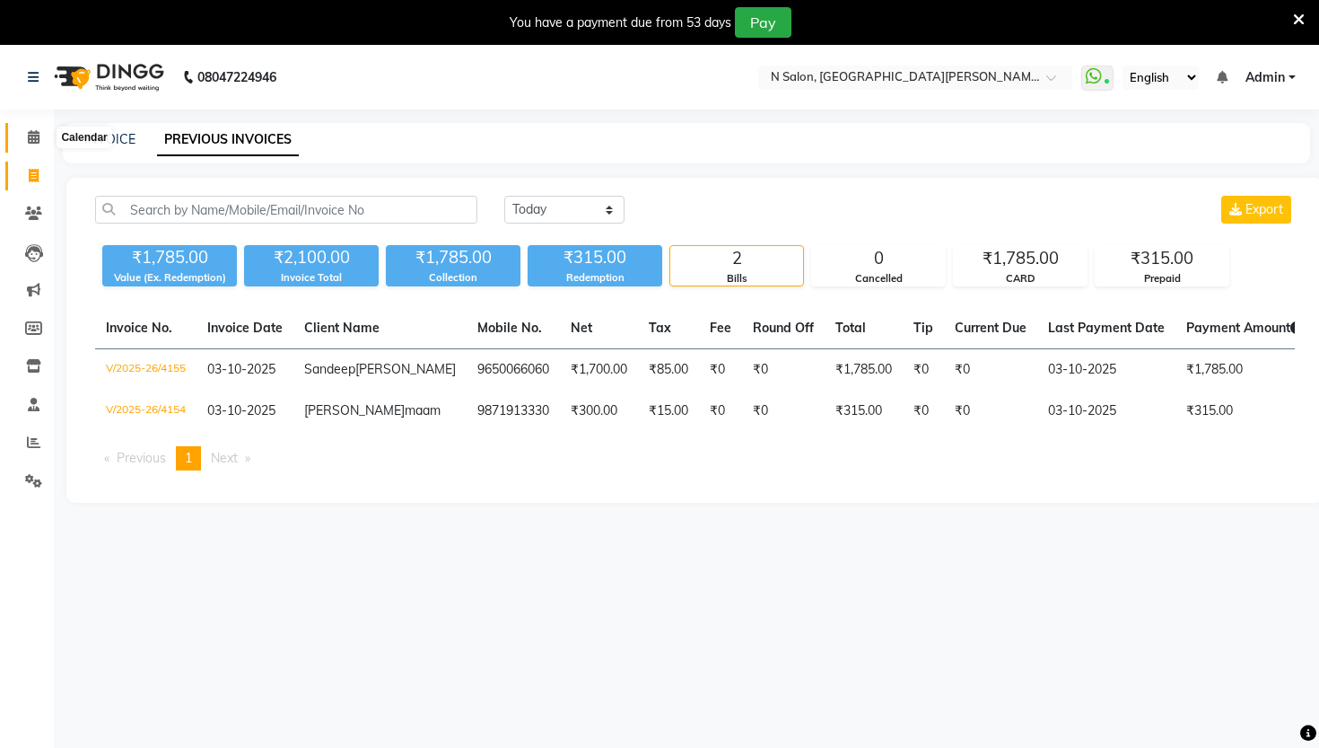
click at [31, 138] on icon at bounding box center [34, 136] width 12 height 13
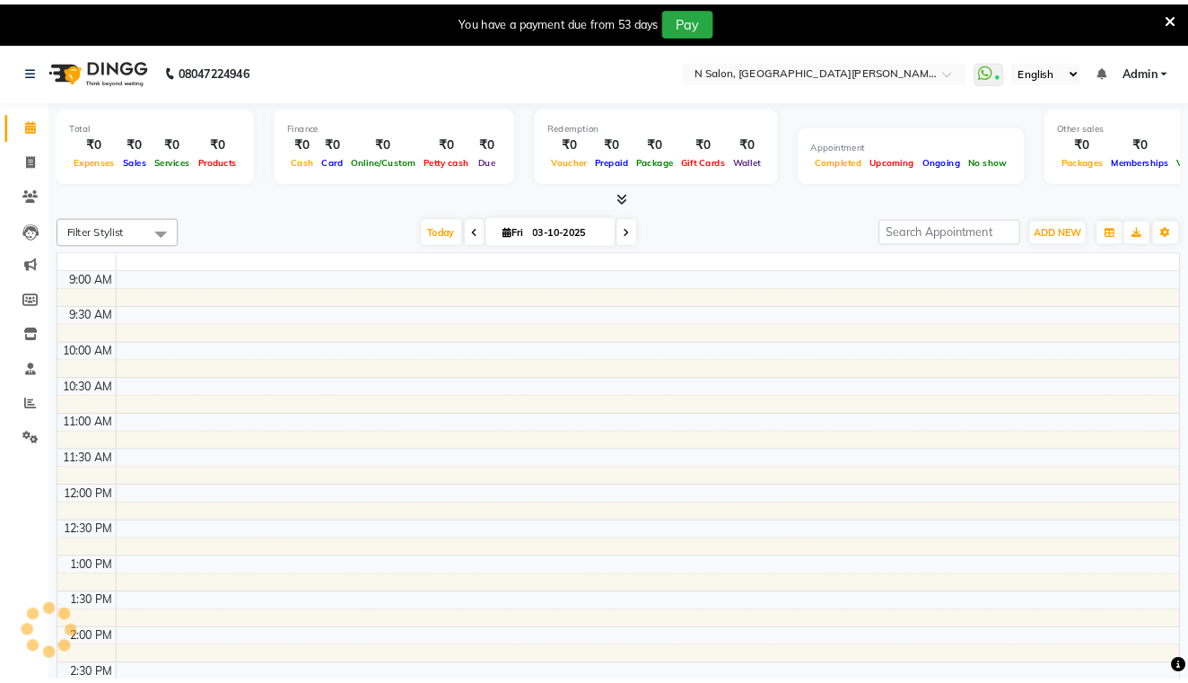
scroll to position [396, 0]
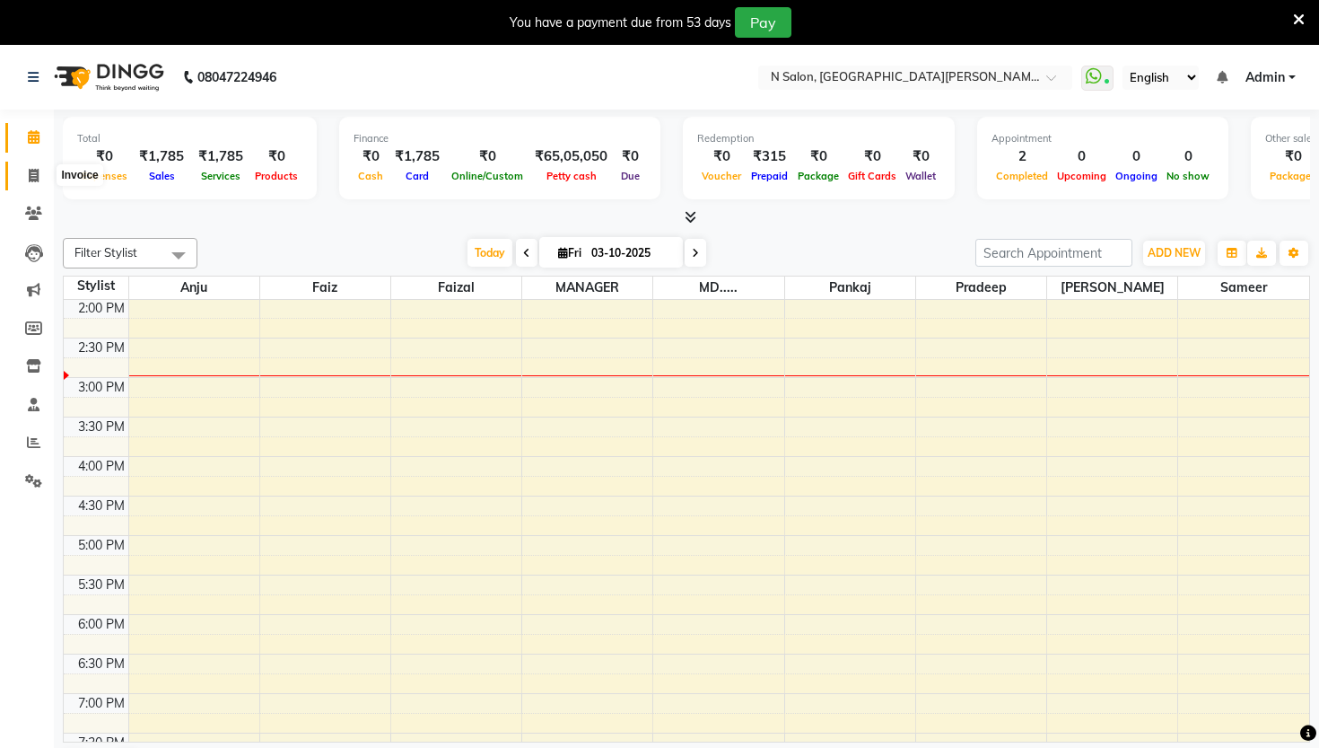
click at [37, 184] on span at bounding box center [33, 176] width 31 height 21
select select "3472"
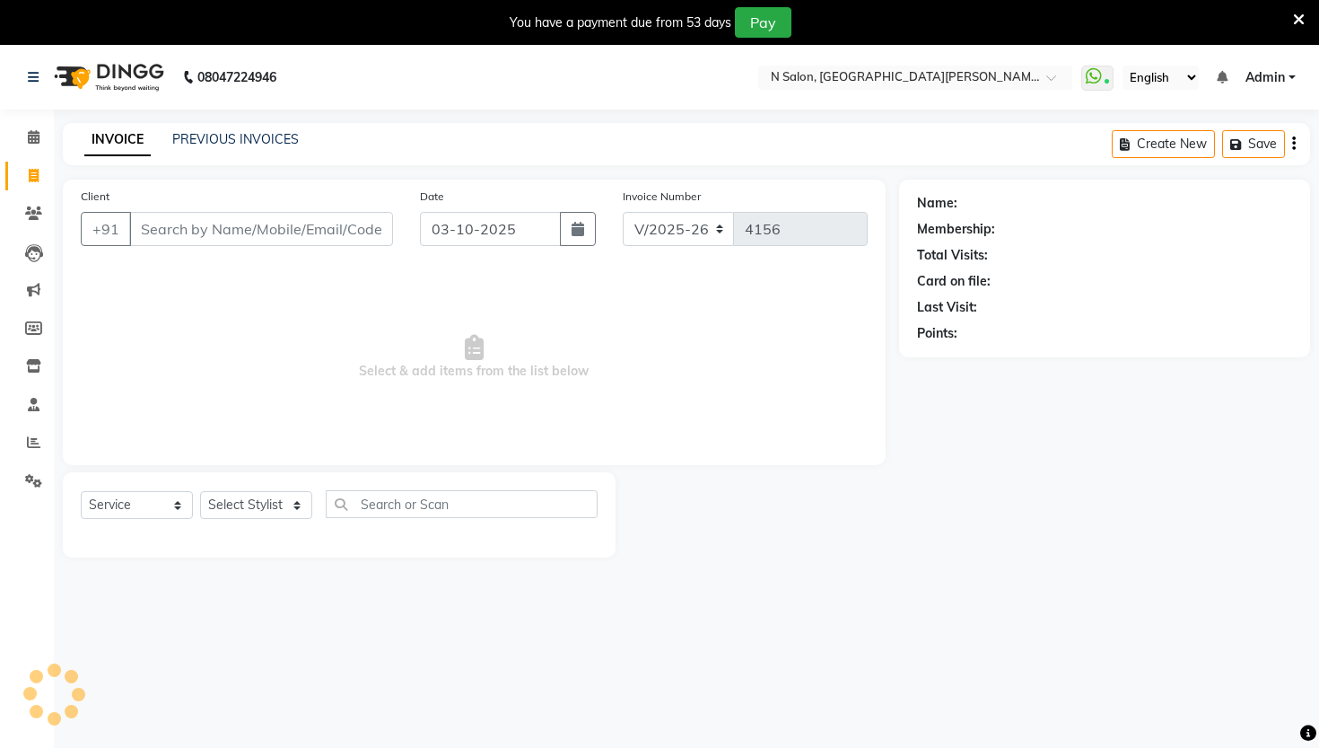
select select "P"
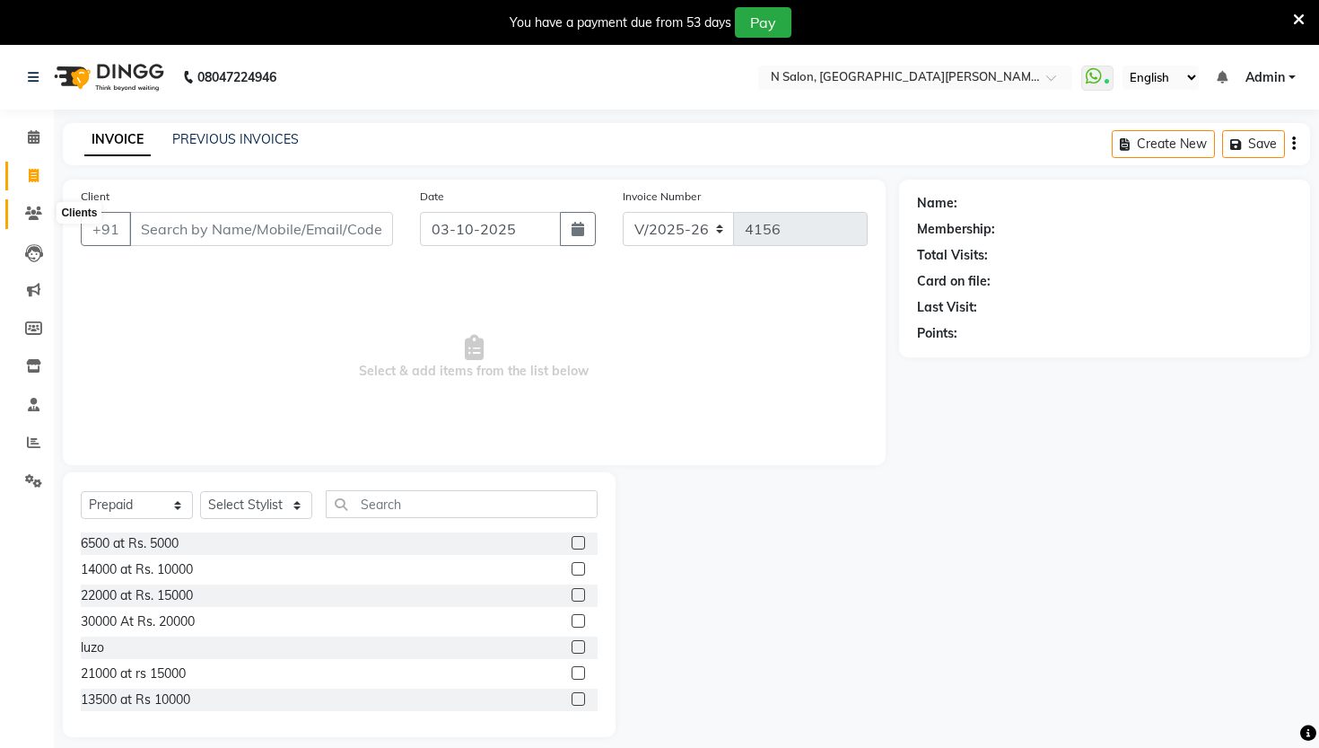
click at [37, 213] on icon at bounding box center [33, 212] width 17 height 13
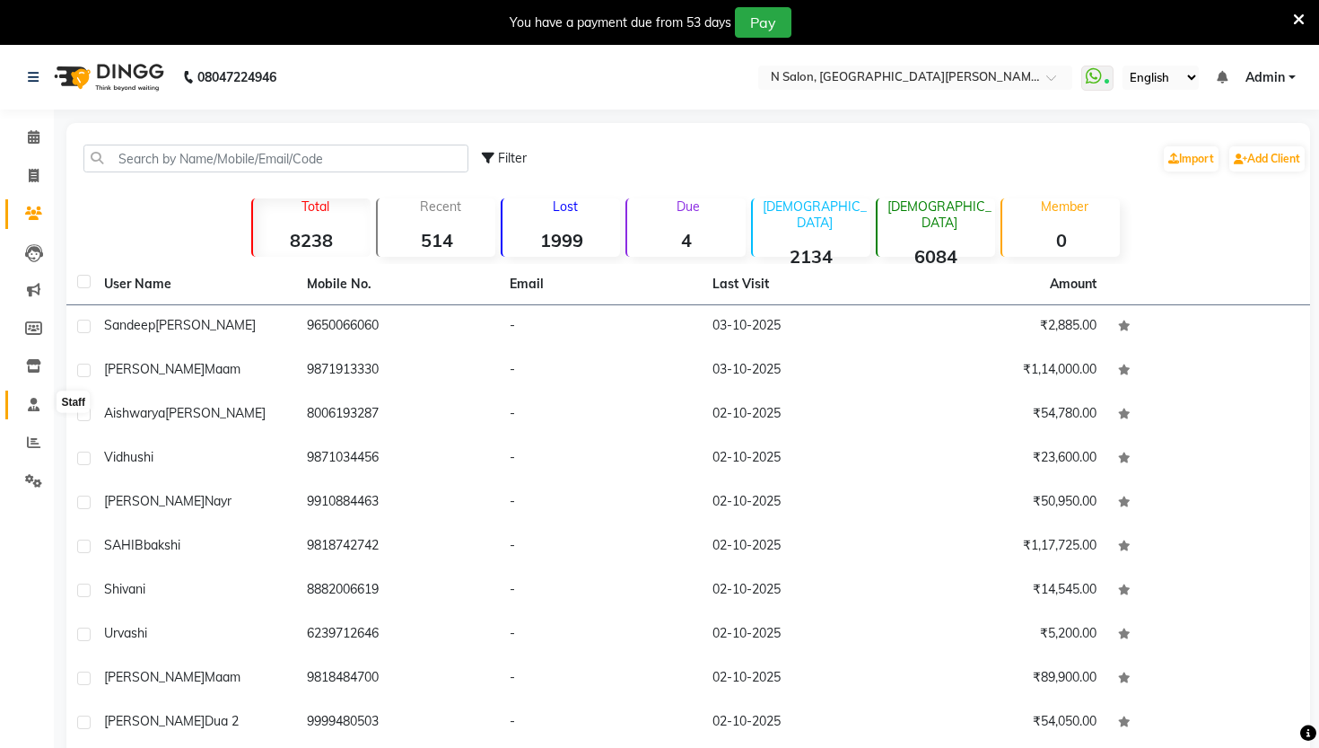
click at [33, 404] on icon at bounding box center [34, 404] width 12 height 13
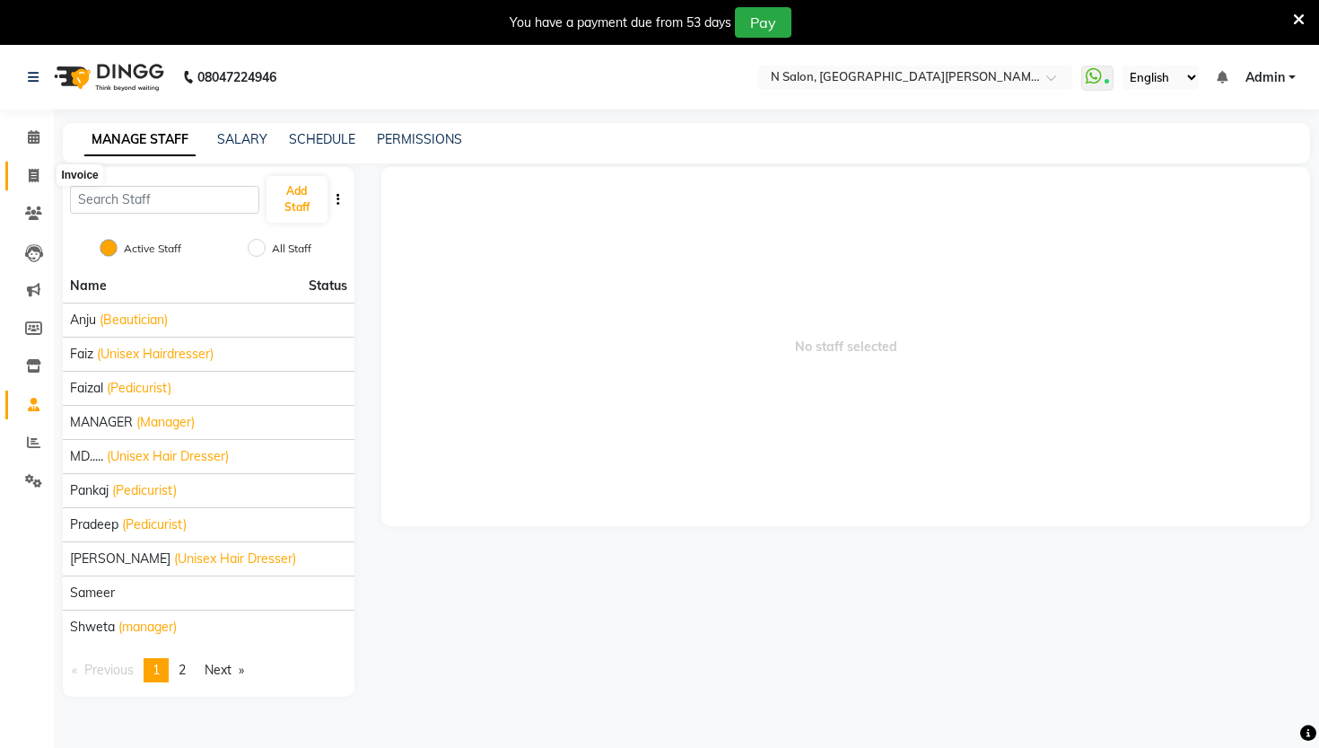
click at [32, 179] on icon at bounding box center [34, 175] width 10 height 13
select select "service"
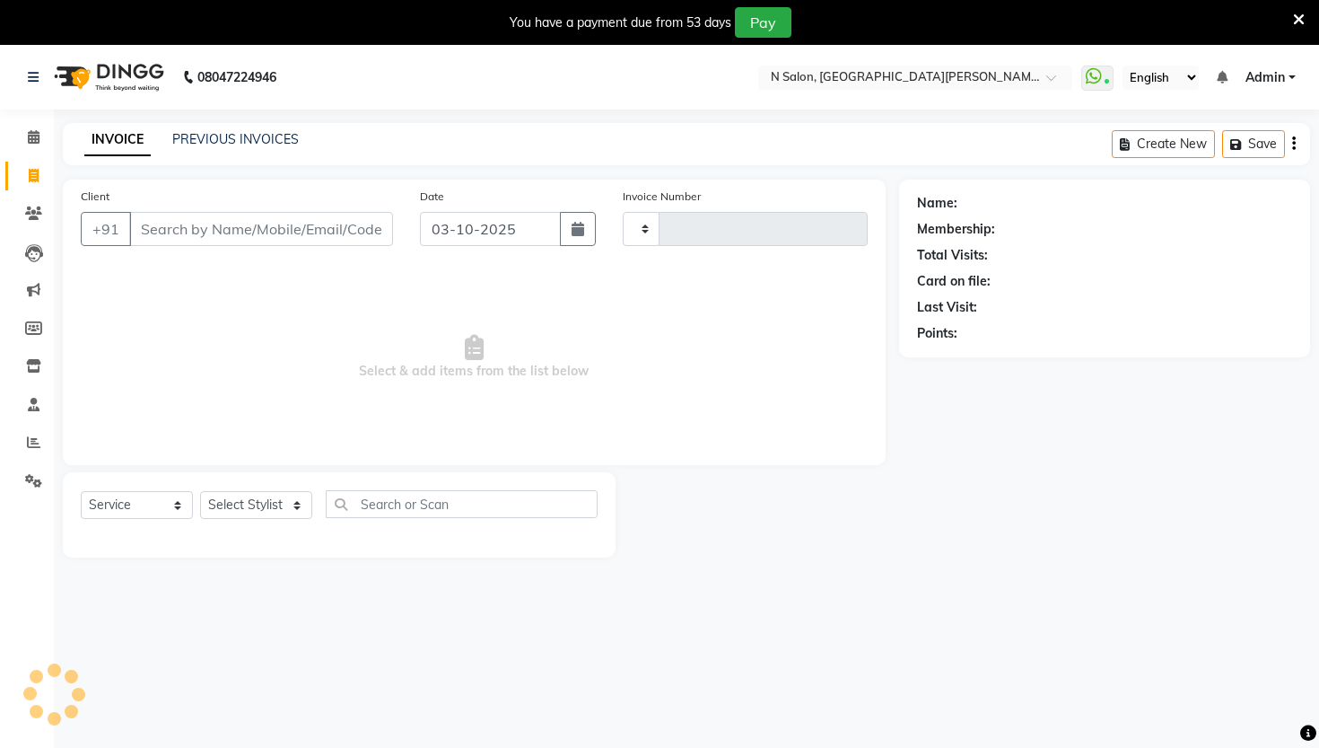
type input "4156"
select select "3472"
select select "P"
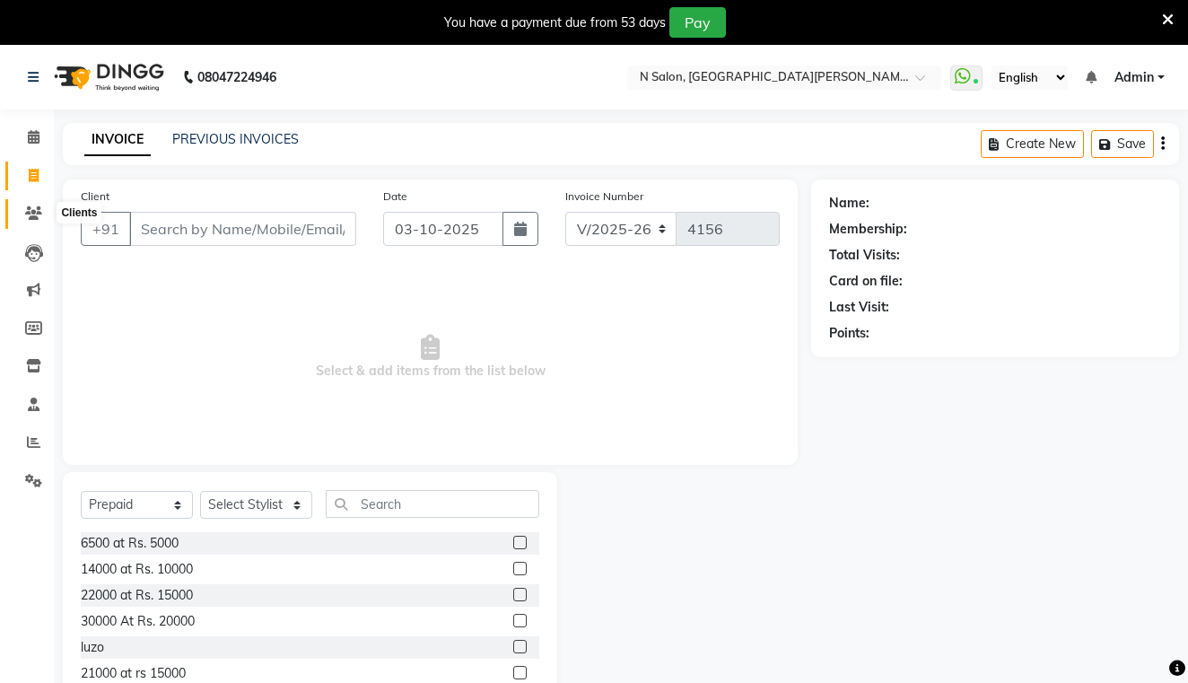
click at [39, 214] on icon at bounding box center [33, 212] width 17 height 13
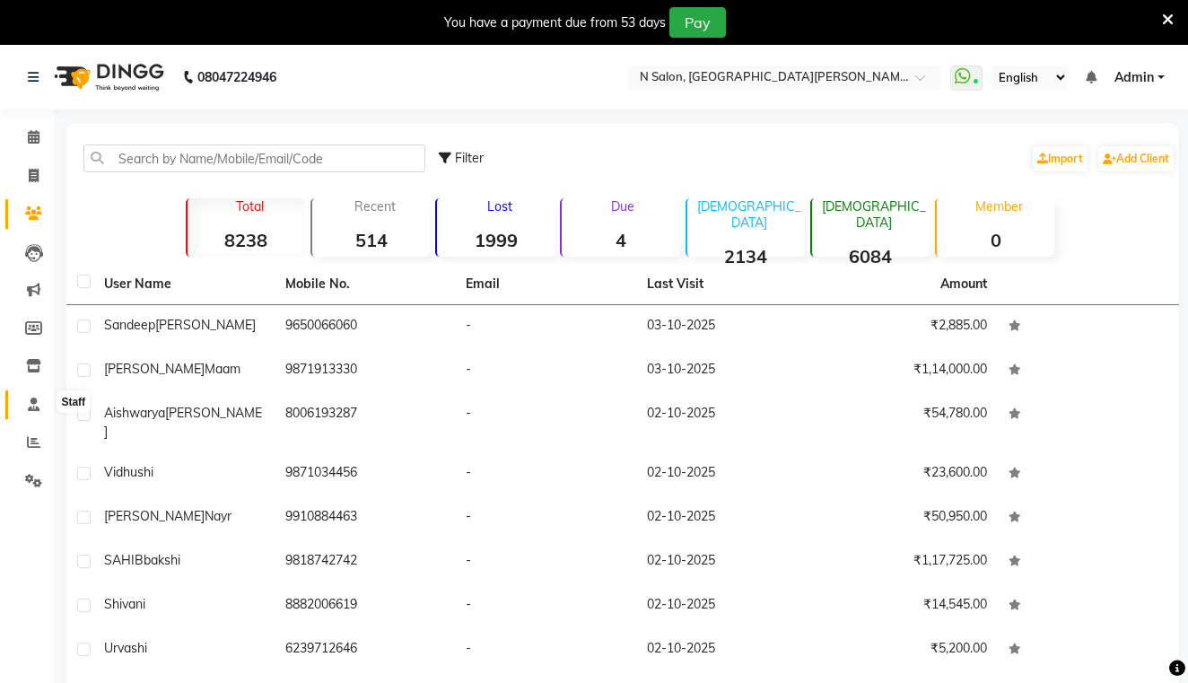
click at [37, 400] on icon at bounding box center [34, 404] width 12 height 13
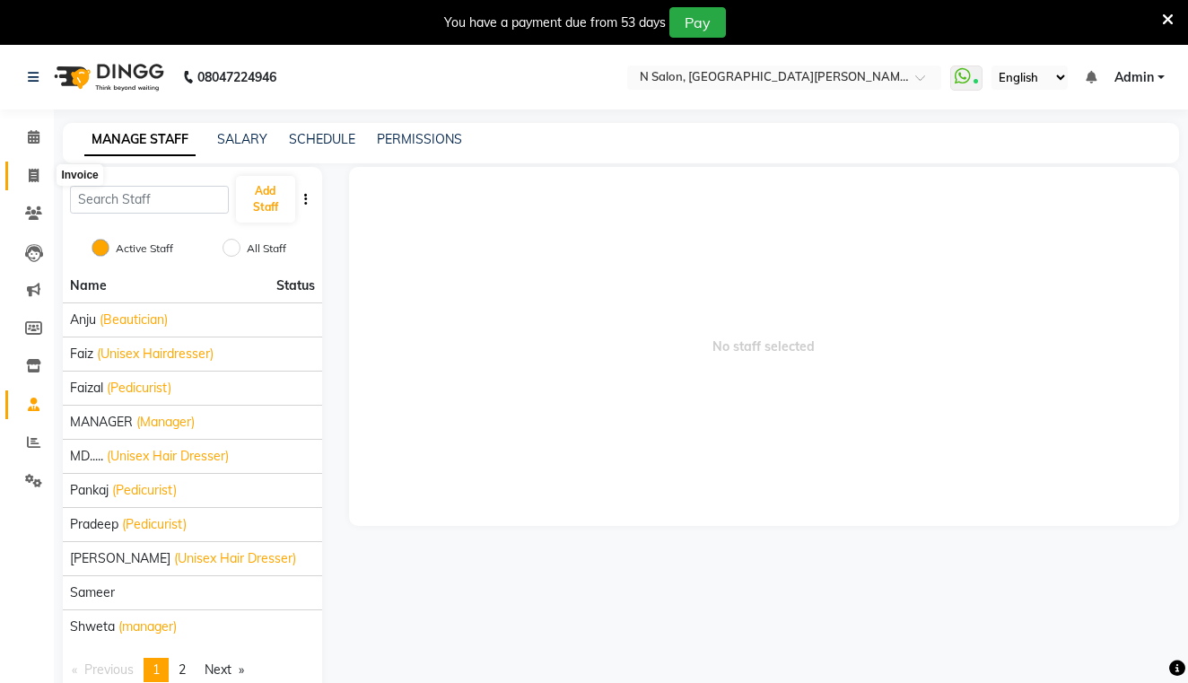
click at [39, 173] on icon at bounding box center [34, 175] width 10 height 13
select select "service"
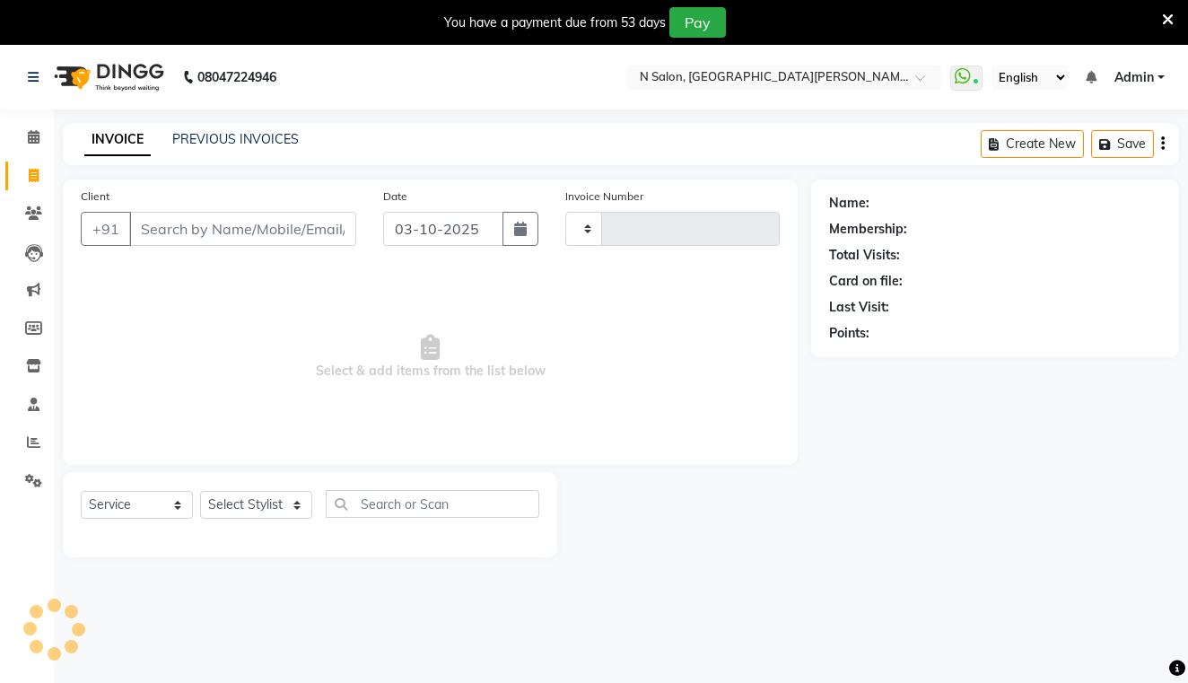
type input "4156"
select select "3472"
select select "P"
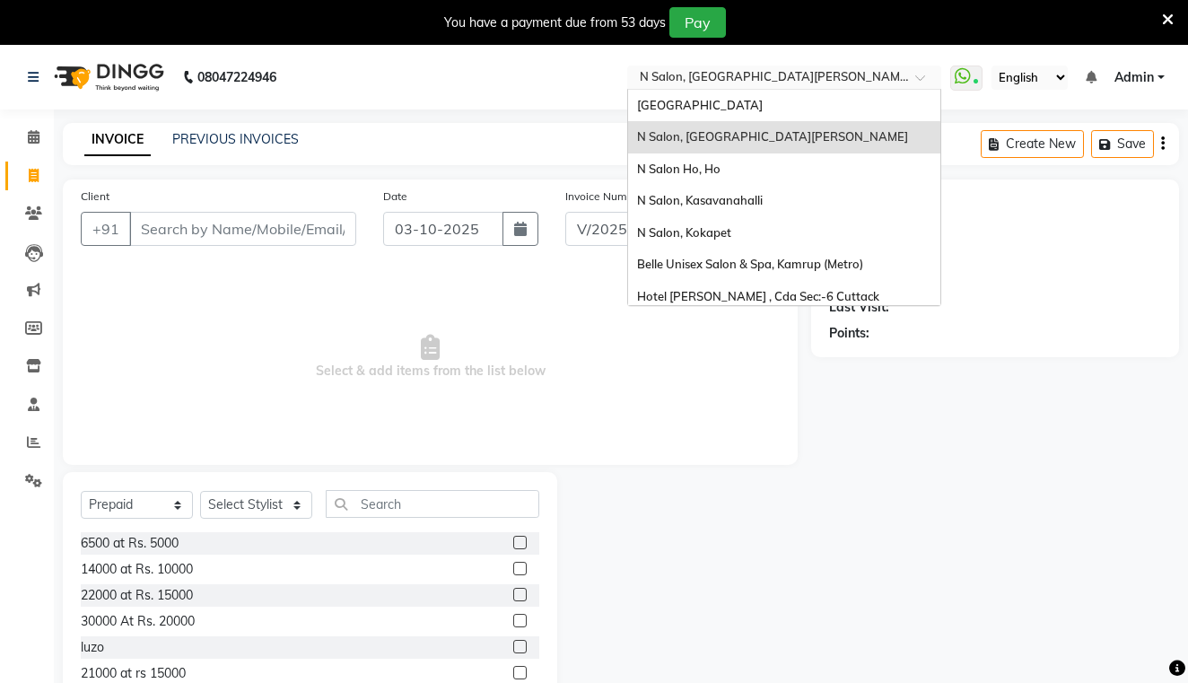
click at [636, 70] on input "text" at bounding box center [766, 79] width 260 height 18
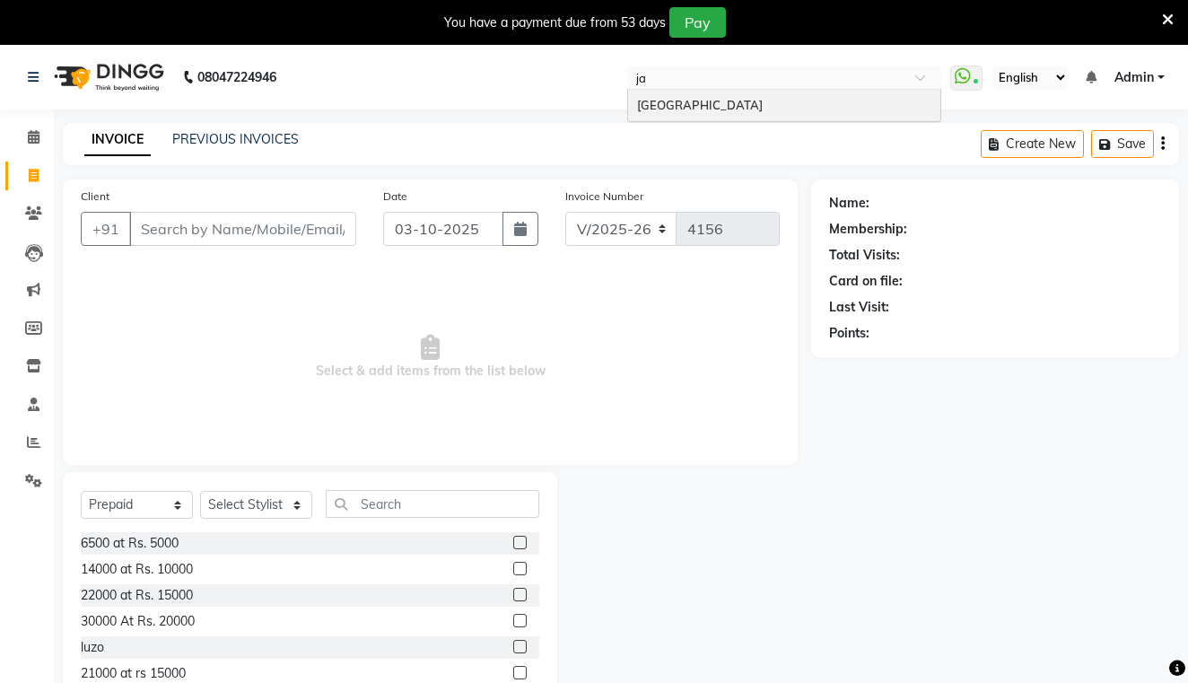
type input "j"
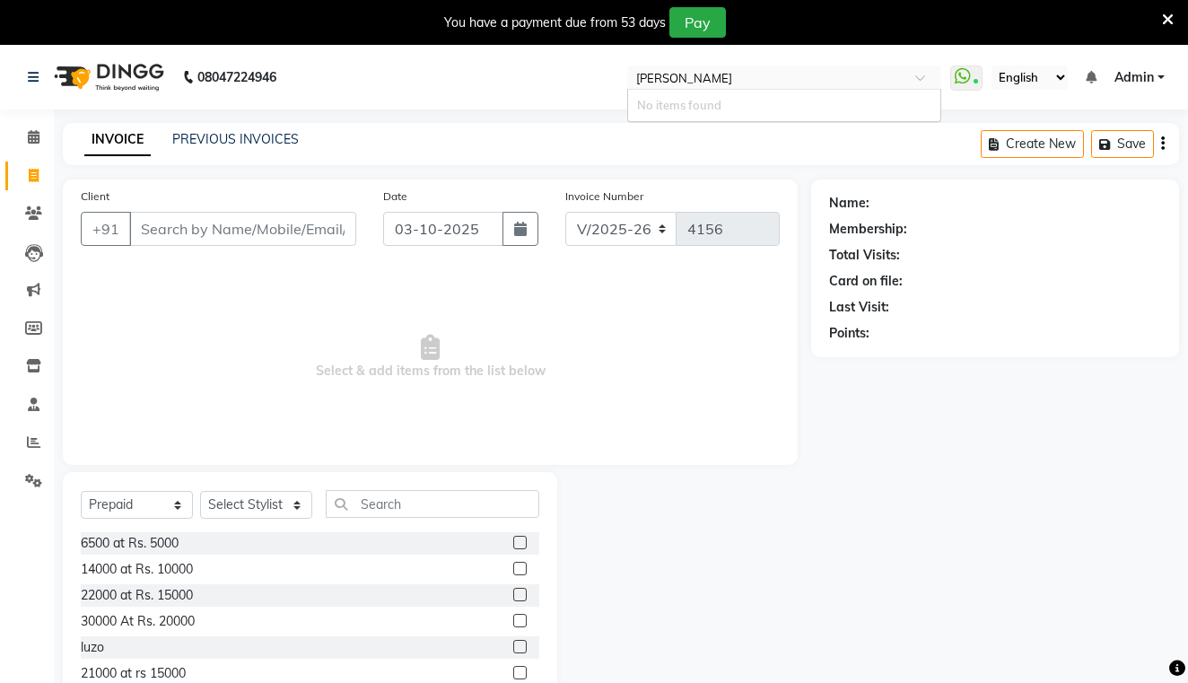
type input "[PERSON_NAME]"
click at [946, 413] on div "Name: Membership: Total Visits: Card on file: Last Visit: Points:" at bounding box center [1001, 457] width 381 height 557
